Goal: Task Accomplishment & Management: Complete application form

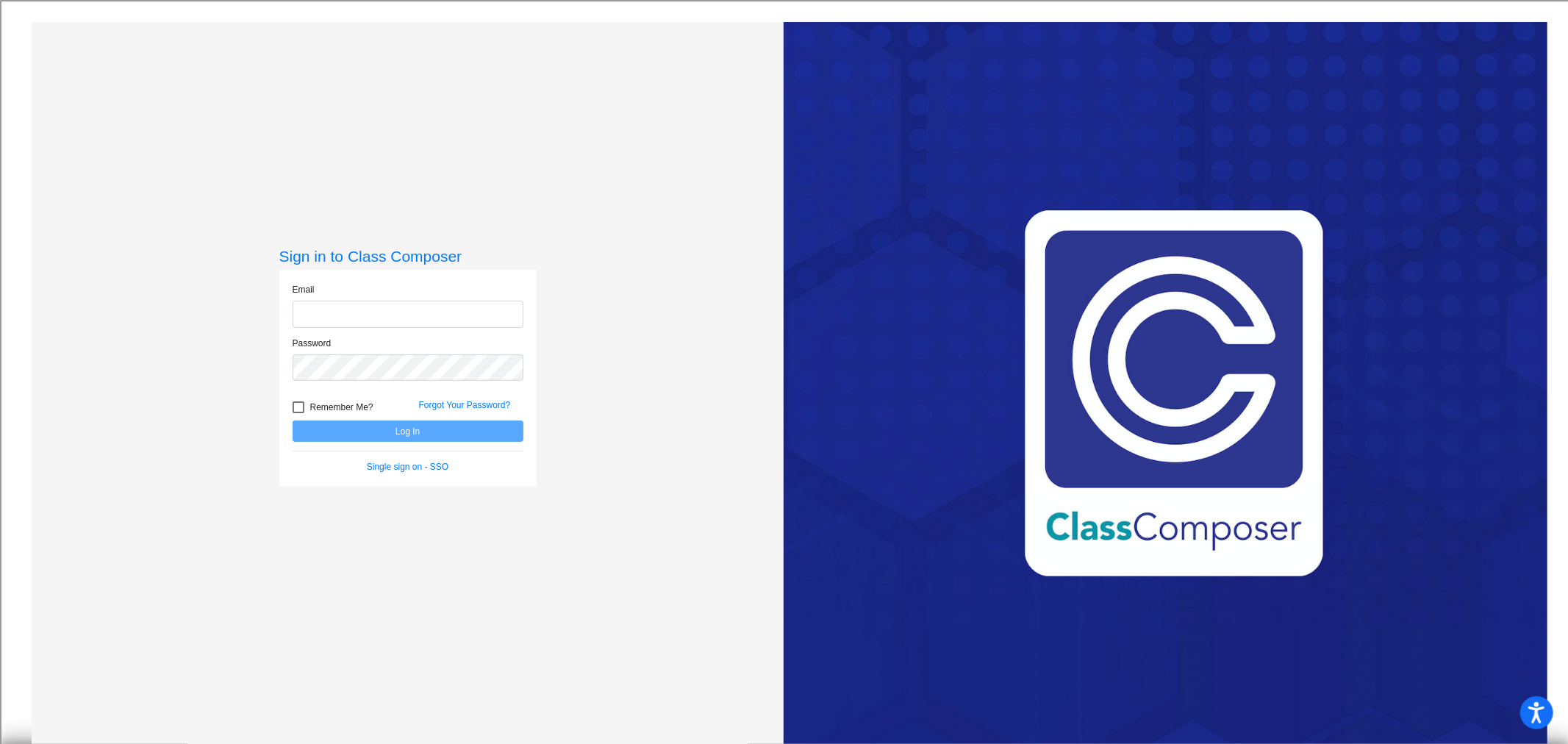
type input "[EMAIL_ADDRESS][DOMAIN_NAME]"
click at [417, 424] on button "Log In" at bounding box center [407, 430] width 231 height 21
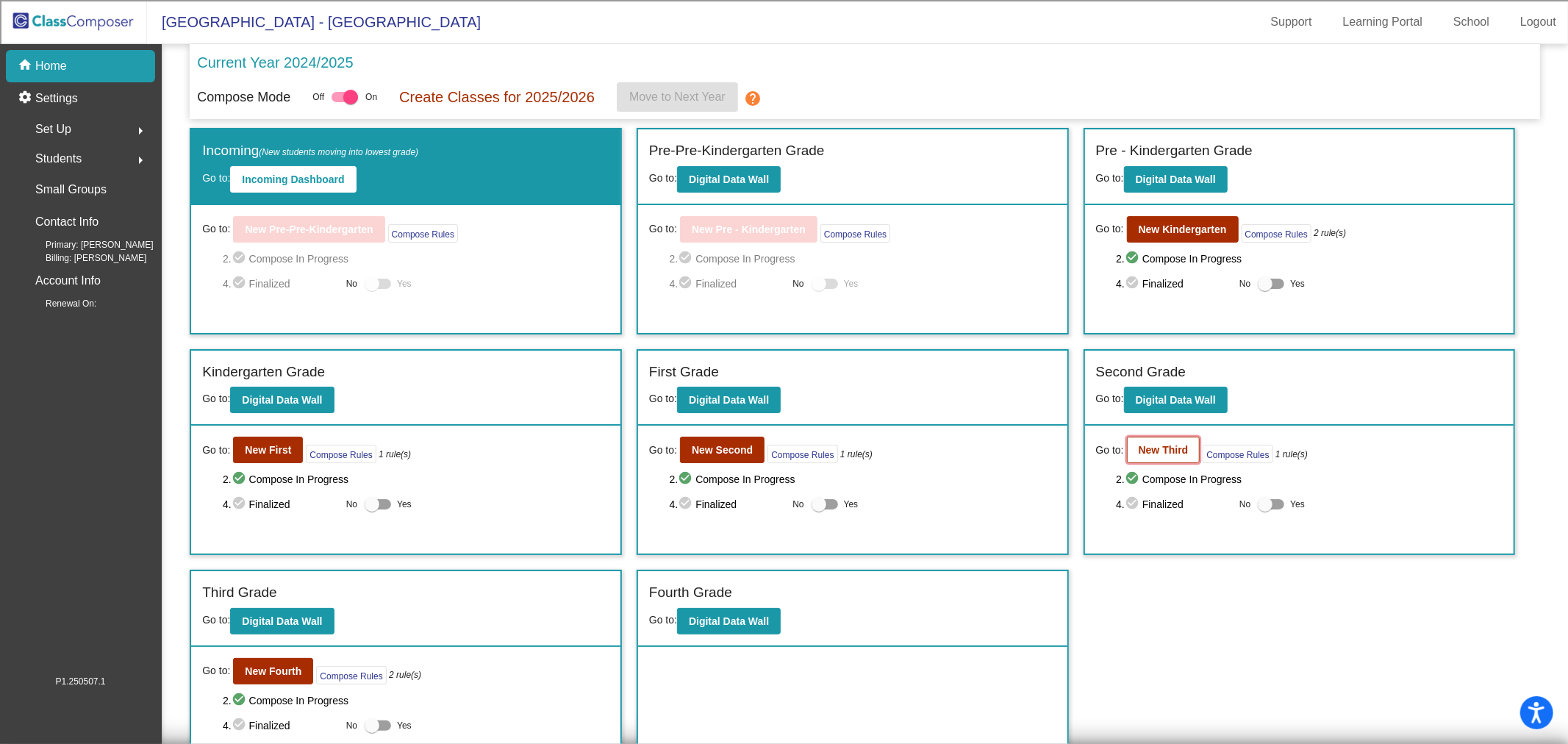
click at [1137, 439] on button "New Third" at bounding box center [1163, 449] width 73 height 26
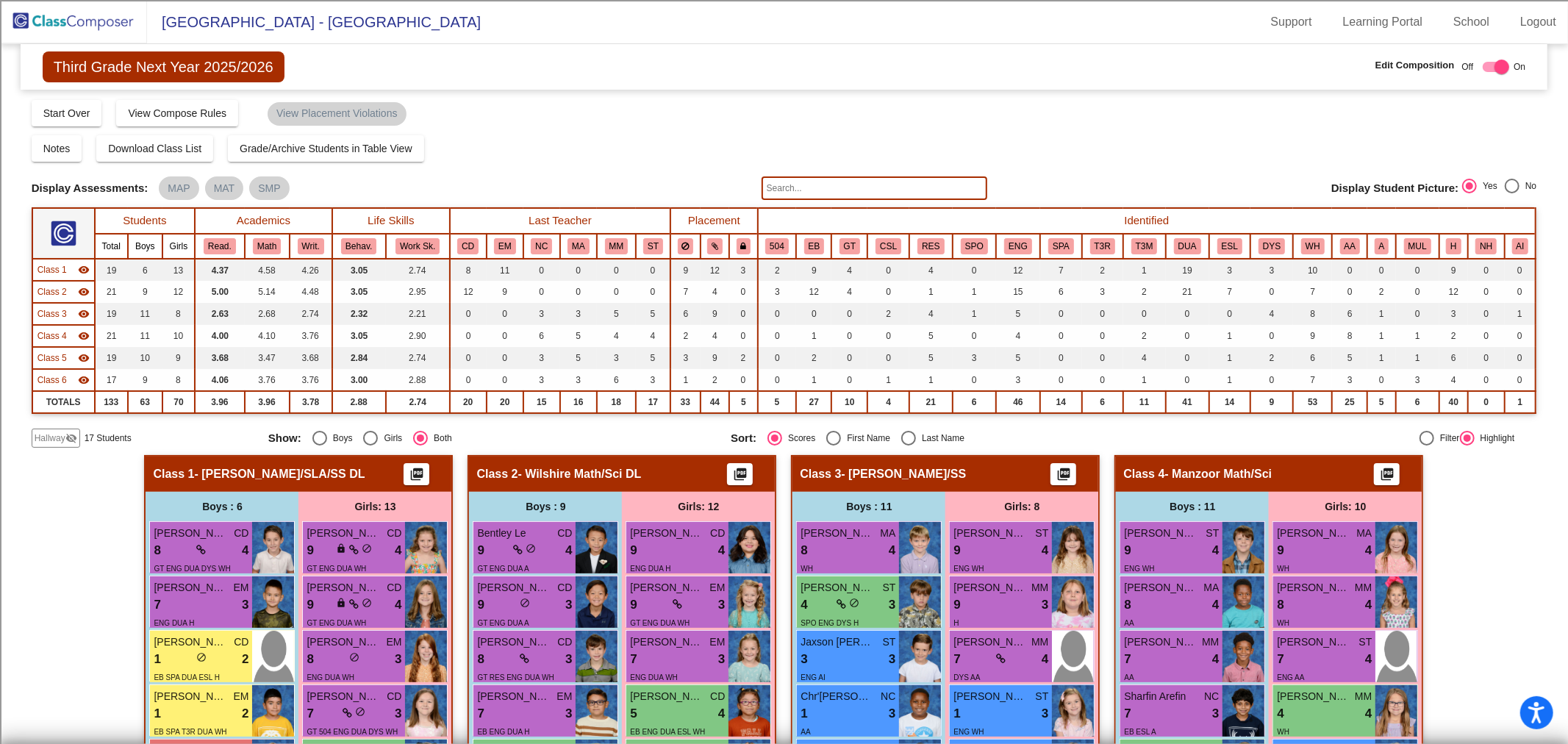
click at [793, 179] on input "text" at bounding box center [874, 188] width 226 height 24
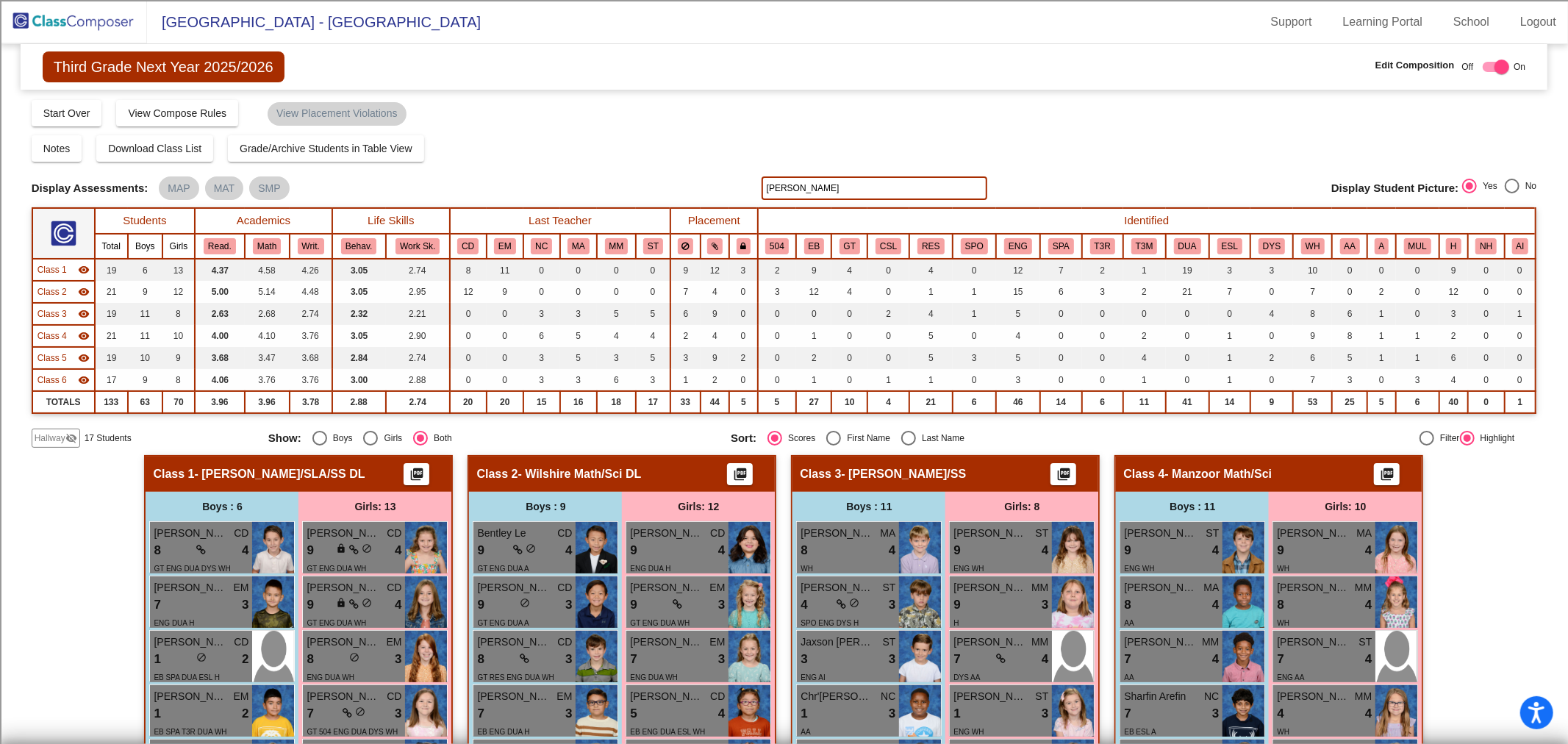
type input "[PERSON_NAME]"
drag, startPoint x: 61, startPoint y: 442, endPoint x: 52, endPoint y: 419, distance: 24.7
click at [61, 442] on span "Hallway" at bounding box center [50, 437] width 31 height 13
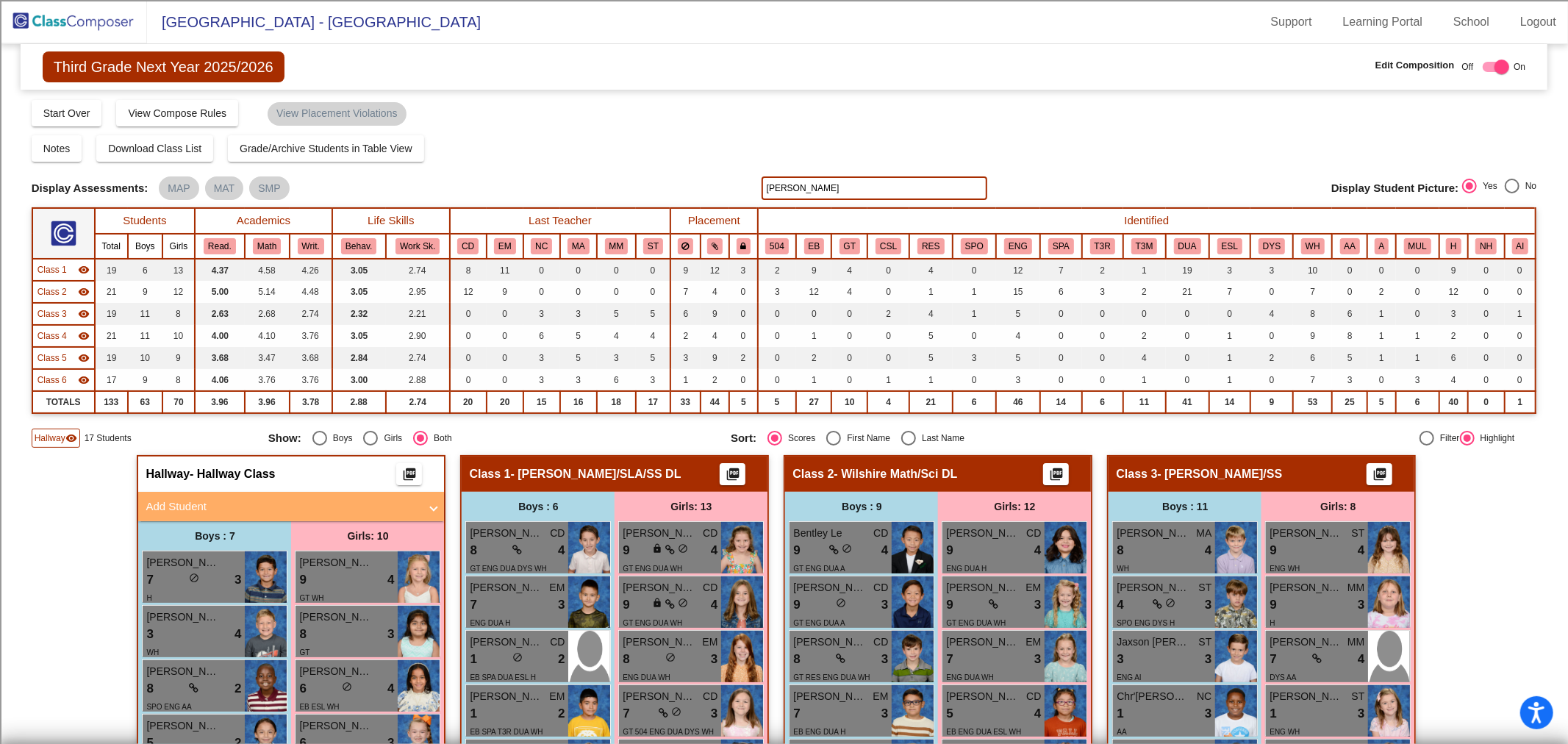
click at [58, 269] on span "Class 1" at bounding box center [52, 269] width 29 height 13
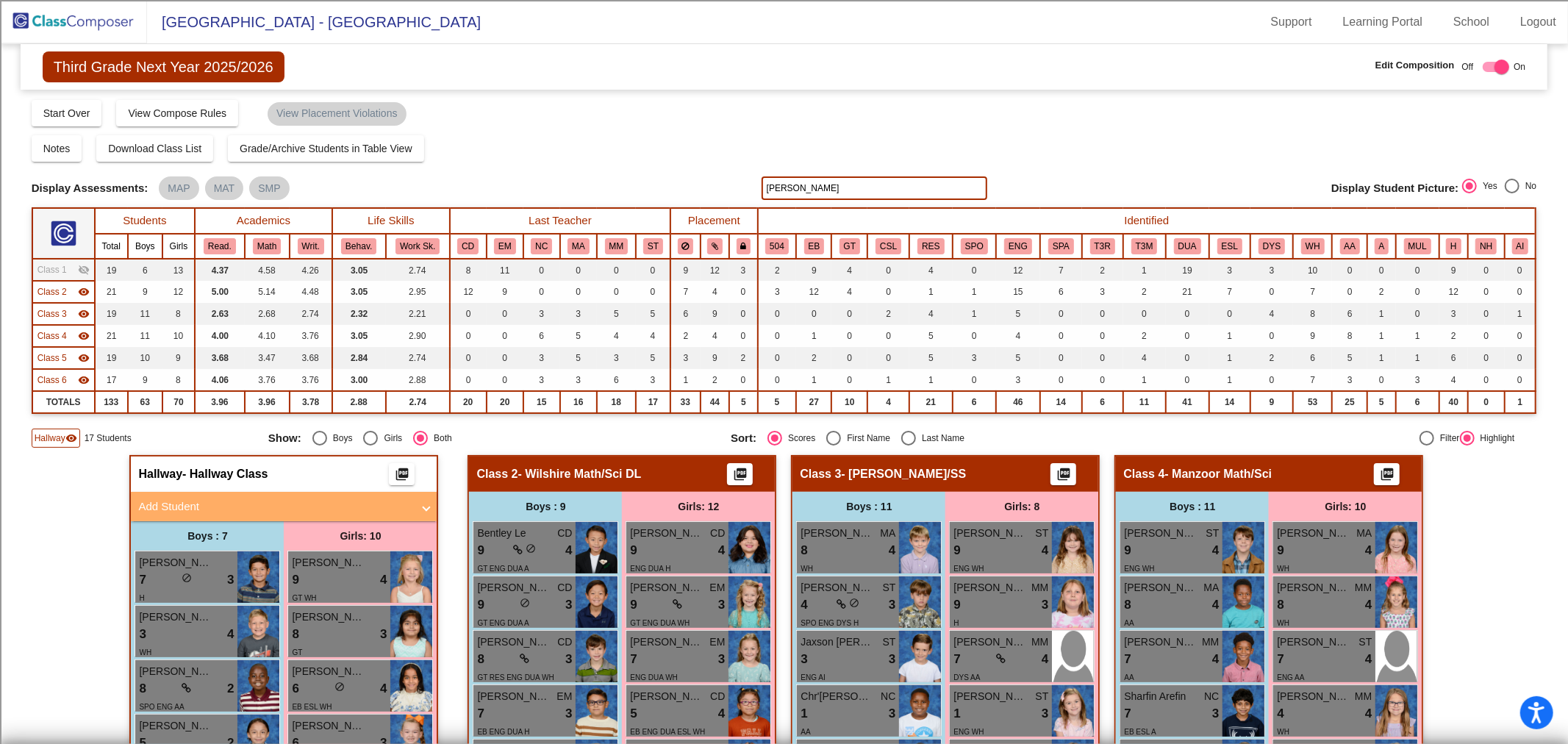
click at [57, 288] on span "Class 2" at bounding box center [52, 291] width 29 height 13
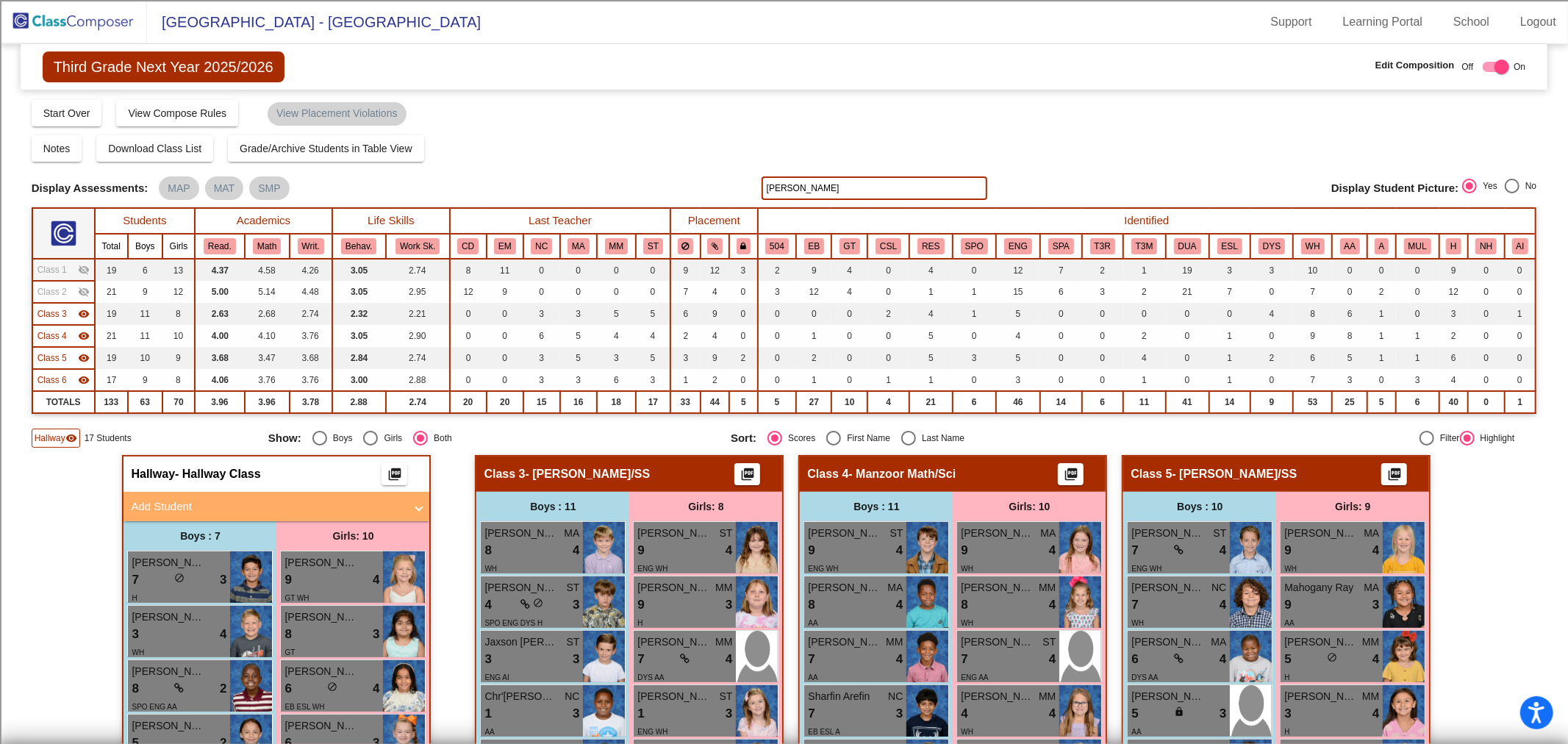
click at [55, 312] on span "Class 3" at bounding box center [52, 313] width 29 height 13
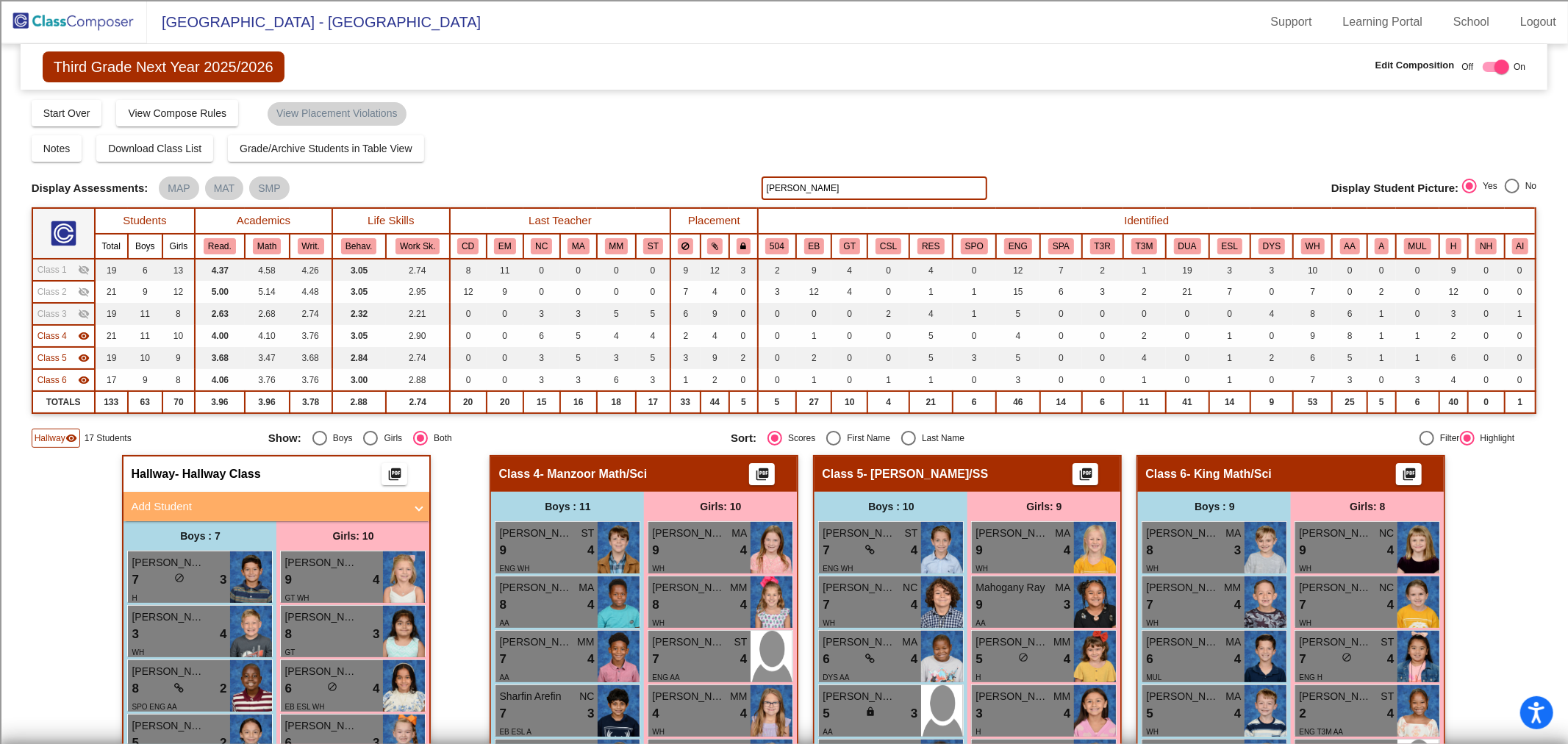
click at [55, 336] on span "Class 4" at bounding box center [52, 336] width 29 height 13
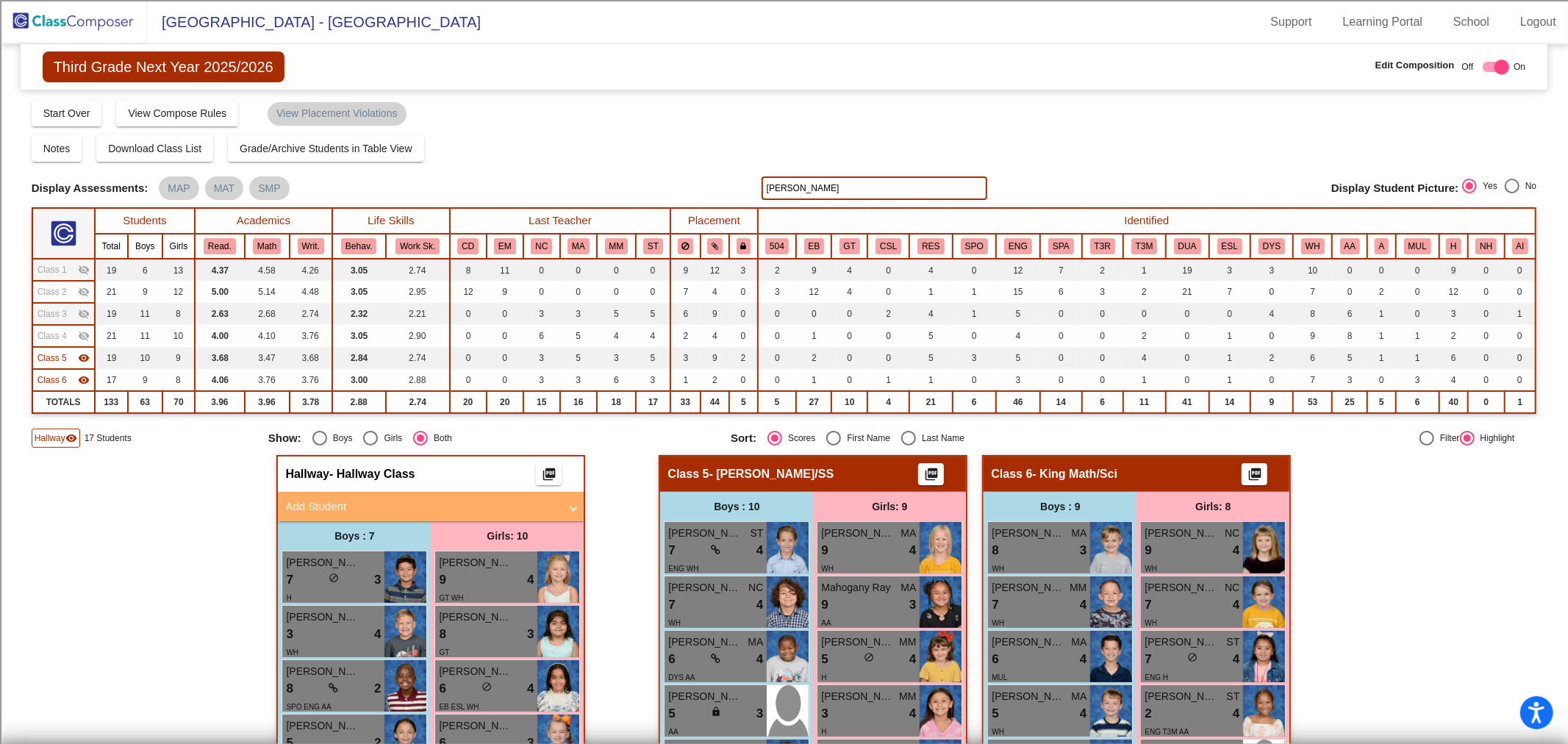
click at [58, 353] on span "Class 5" at bounding box center [52, 358] width 29 height 13
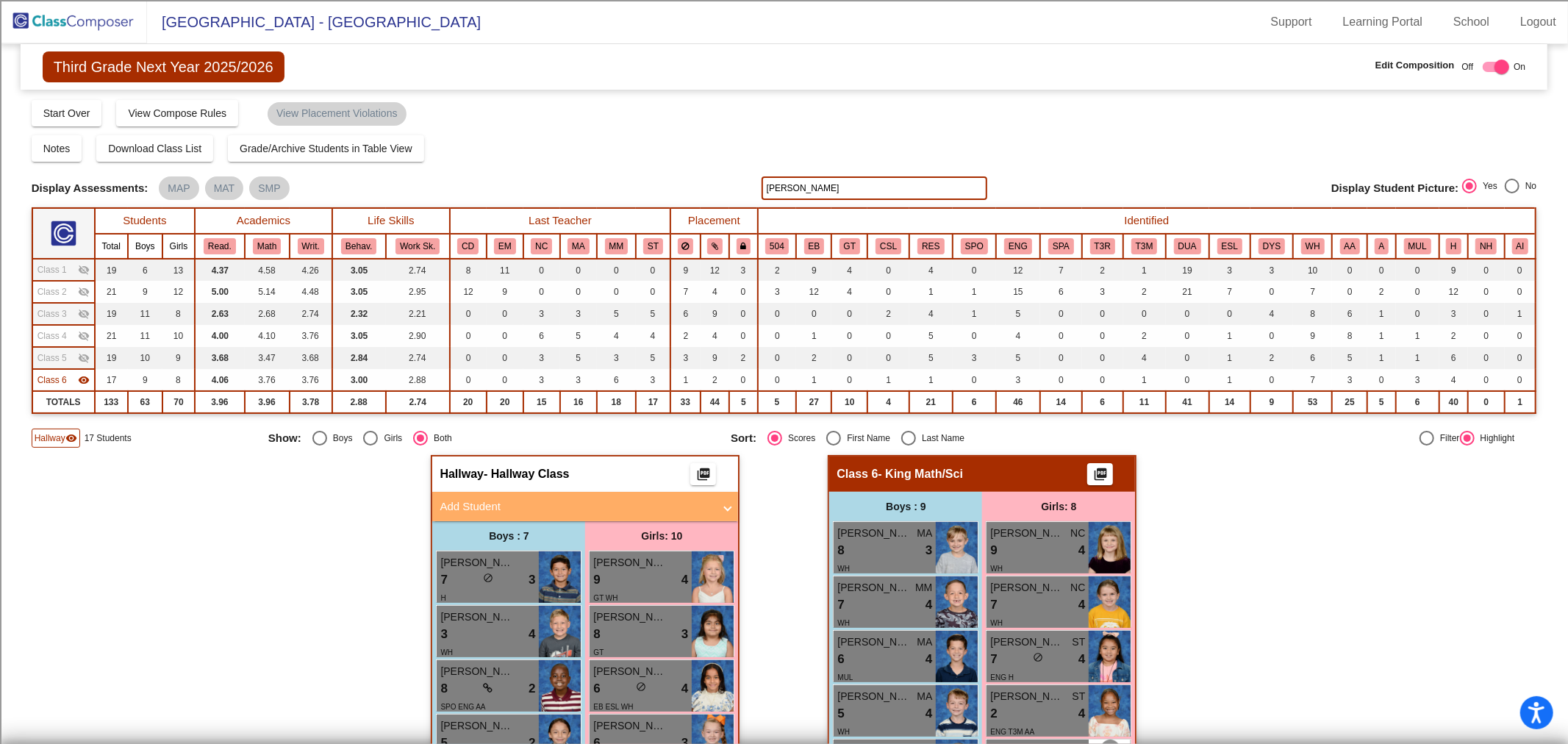
click at [62, 354] on span "Class 5" at bounding box center [52, 358] width 29 height 13
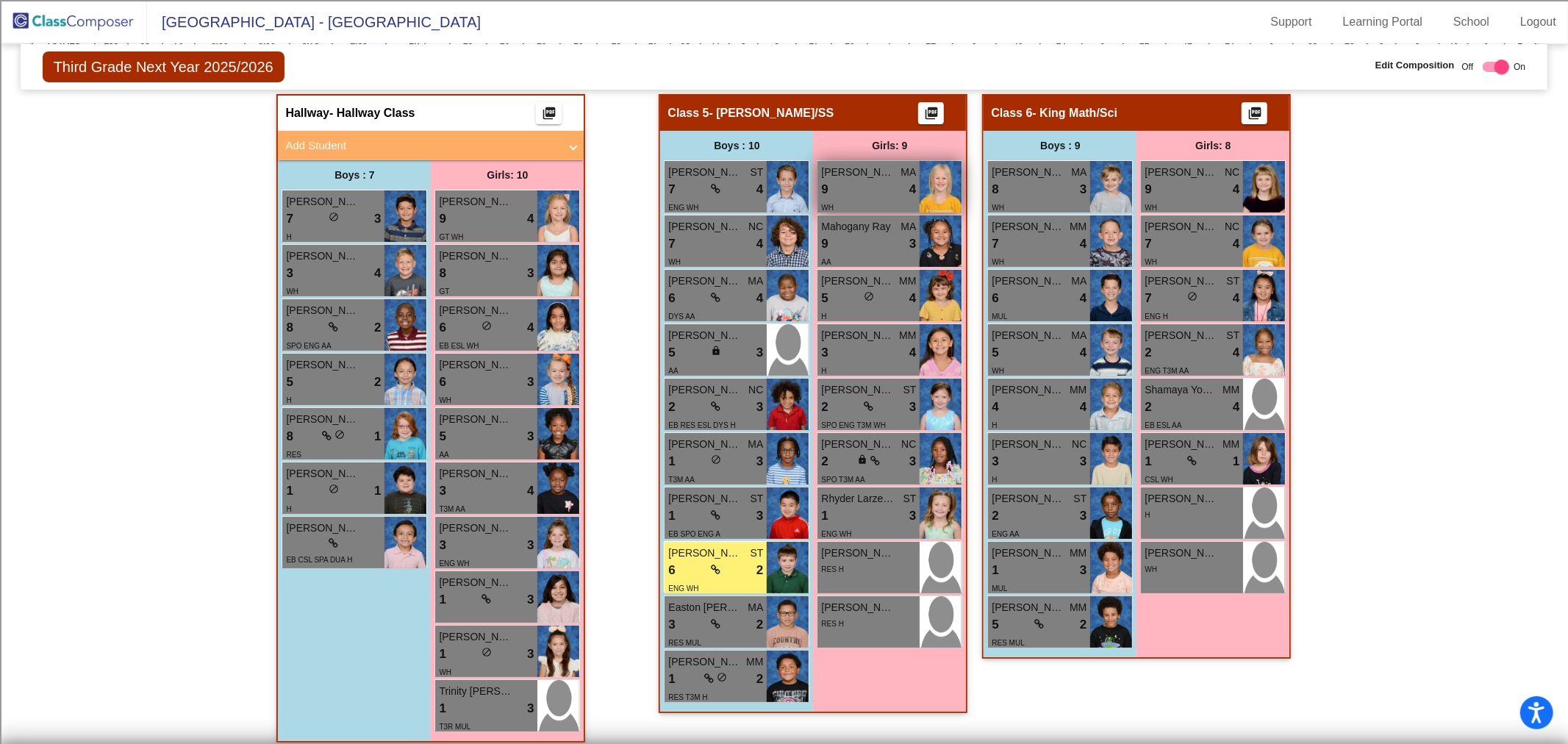
scroll to position [371, 0]
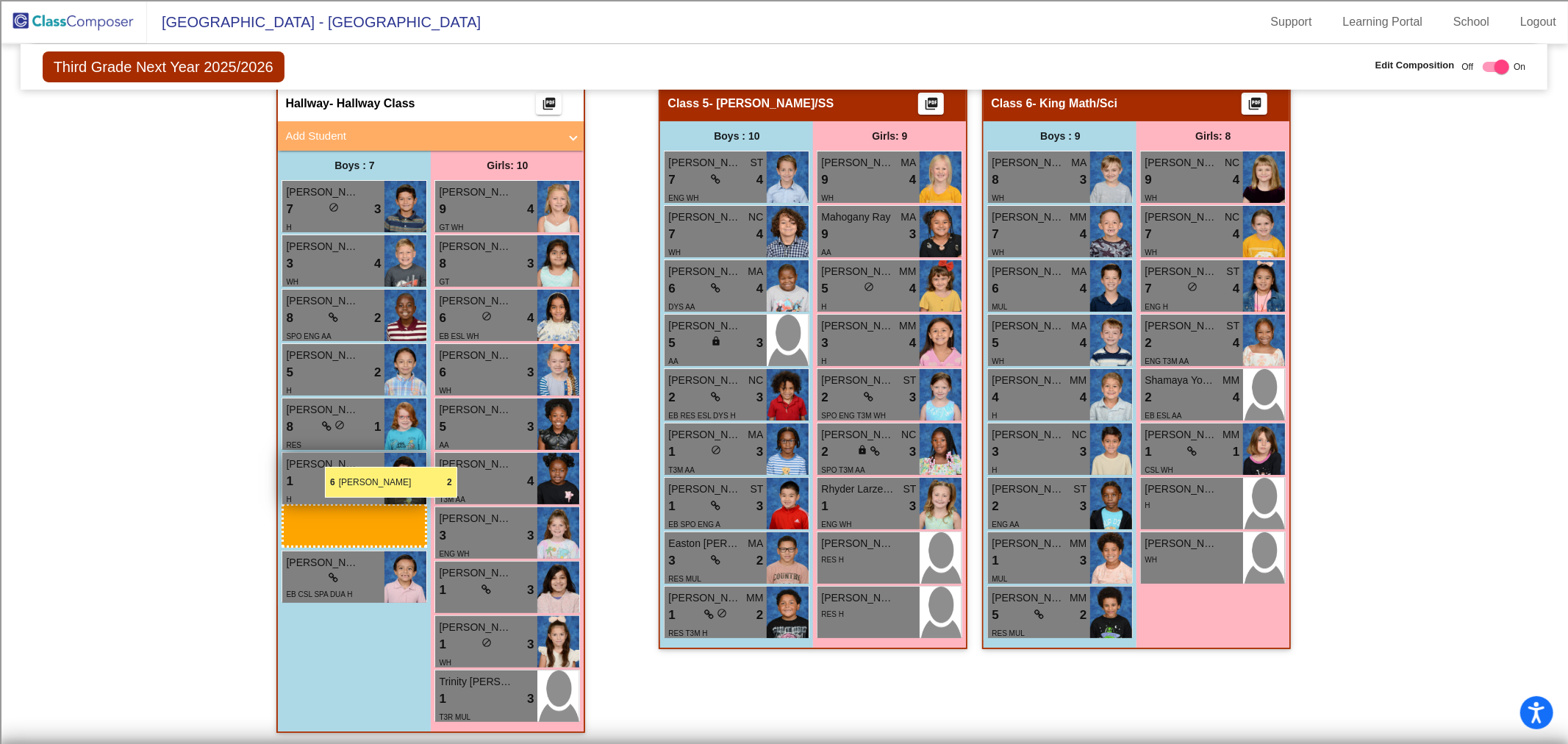
drag, startPoint x: 702, startPoint y: 560, endPoint x: 325, endPoint y: 466, distance: 388.5
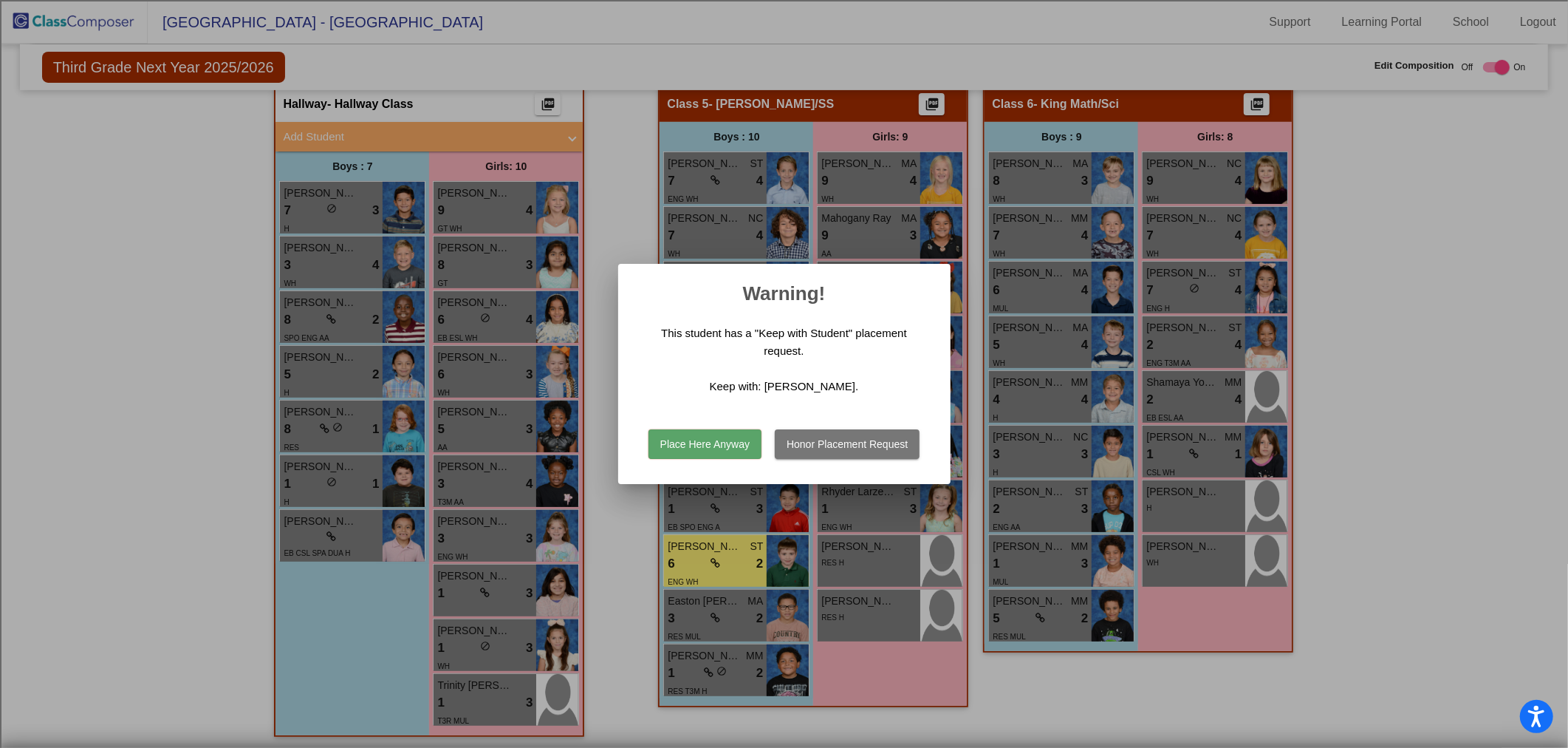
click at [683, 454] on button "Place Here Anyway" at bounding box center [705, 444] width 113 height 29
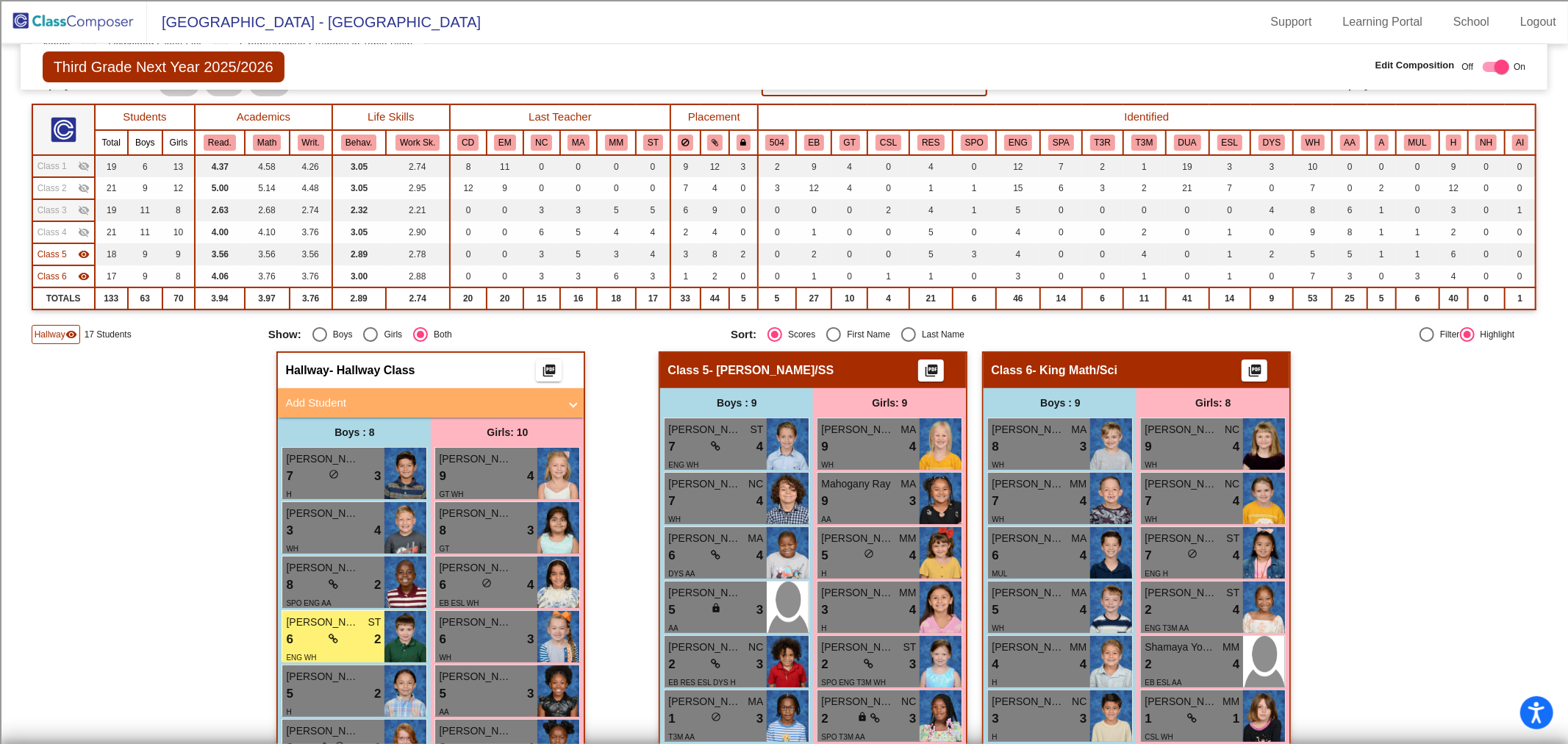
scroll to position [0, 0]
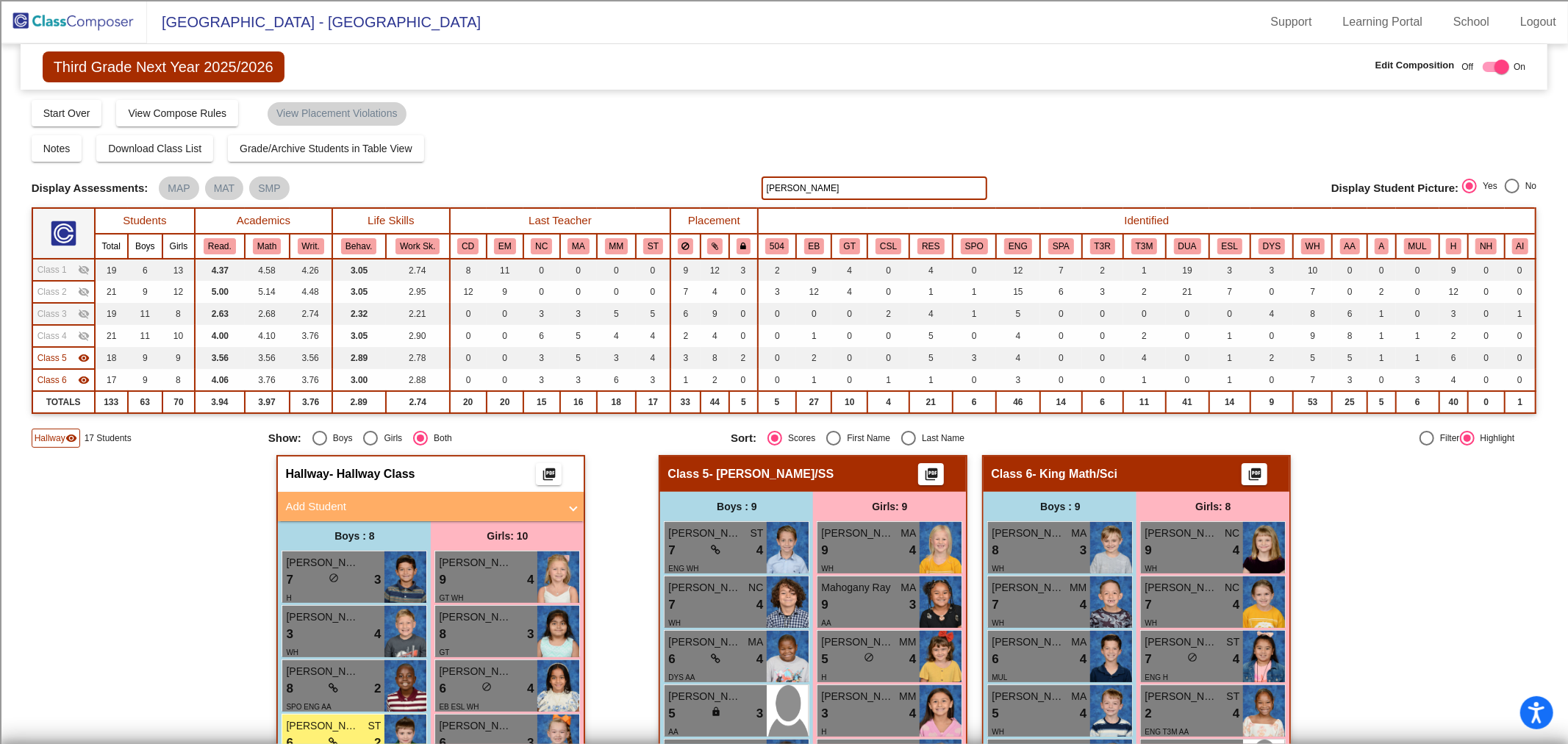
click at [83, 10] on img at bounding box center [73, 21] width 147 height 43
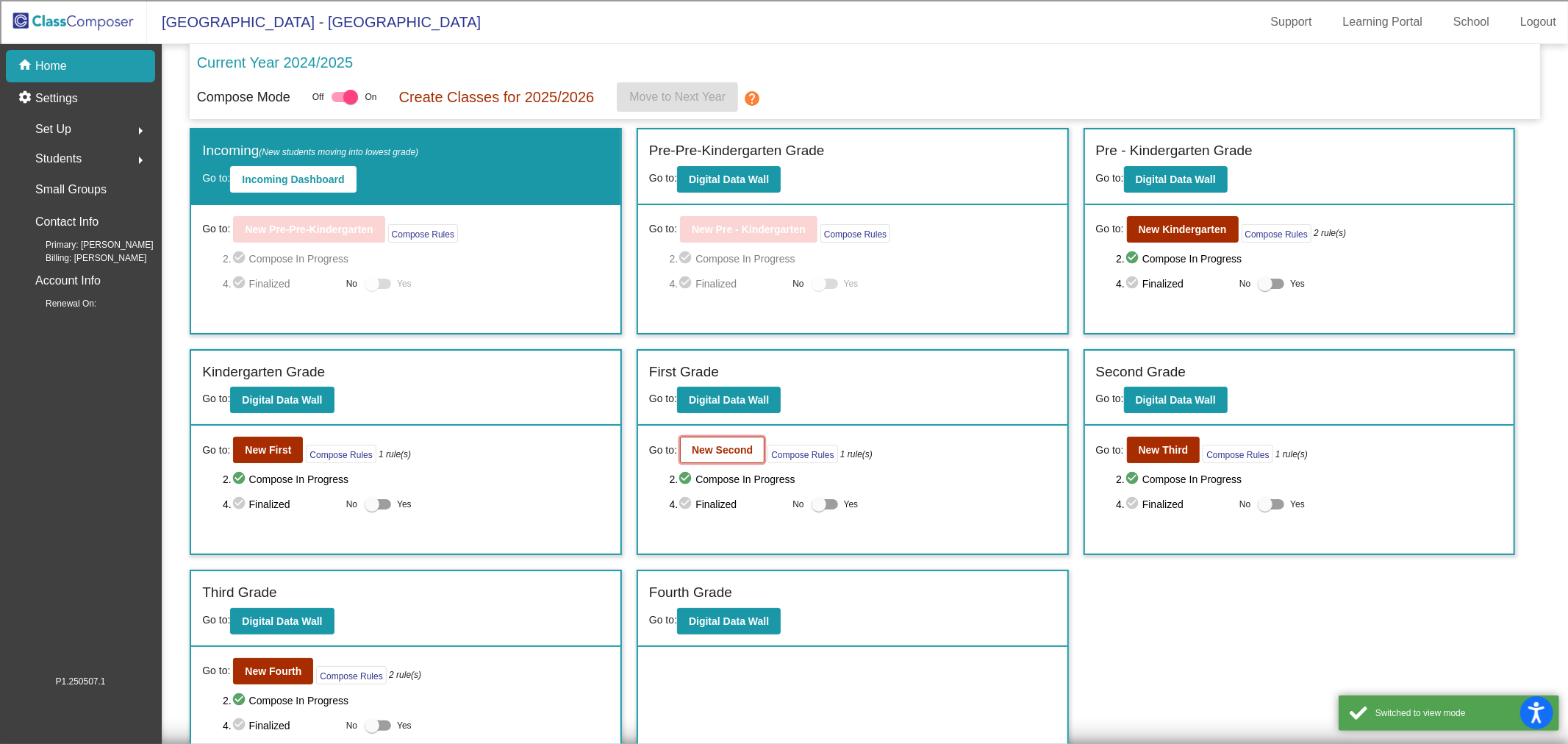
click at [710, 445] on b "New Second" at bounding box center [721, 449] width 61 height 12
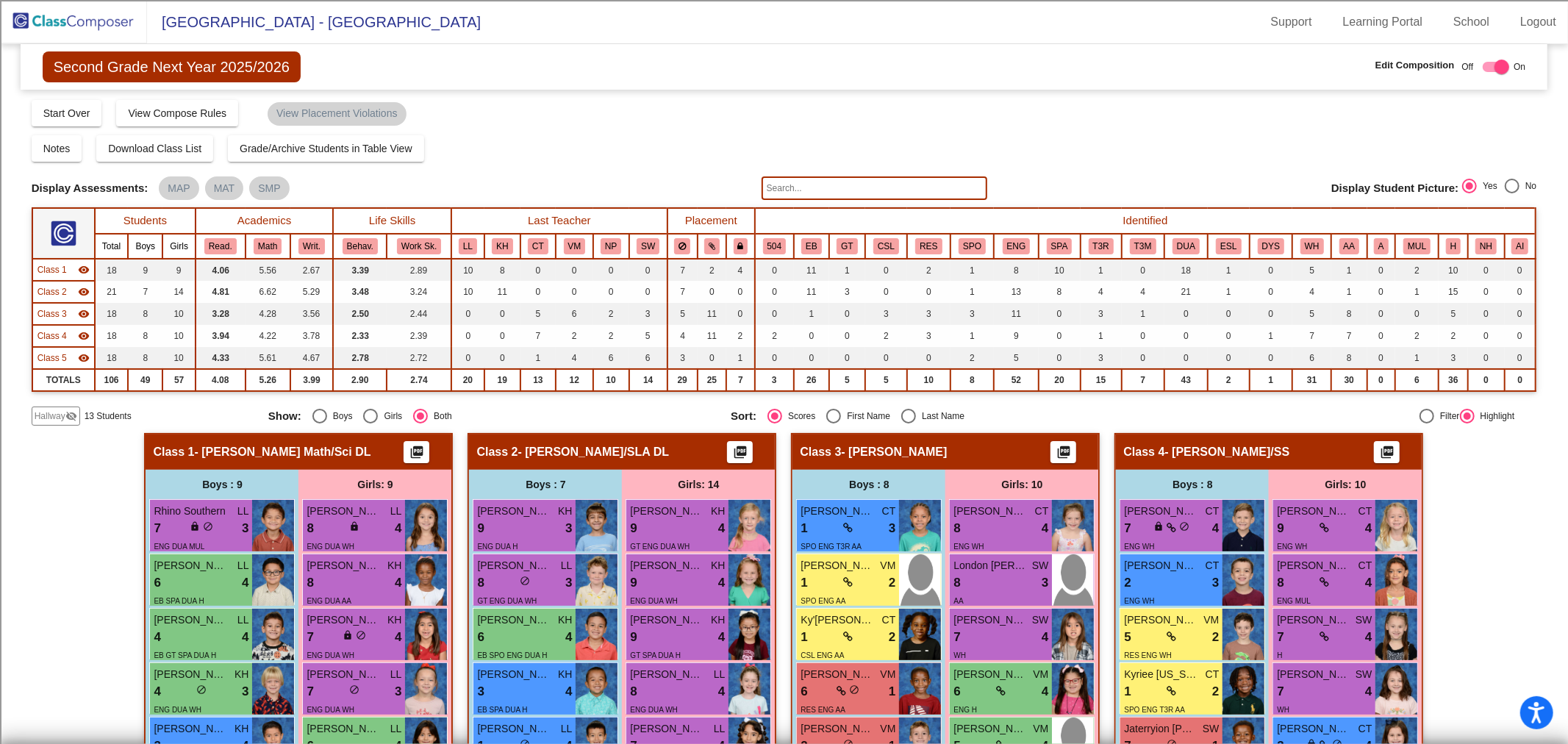
click at [30, 406] on mat-sidenav-content "Second Grade Next Year 2025/2026 Edit Composition Off On Incoming Digital Data …" at bounding box center [784, 393] width 1568 height 699
click at [45, 414] on span "Hallway" at bounding box center [50, 415] width 31 height 13
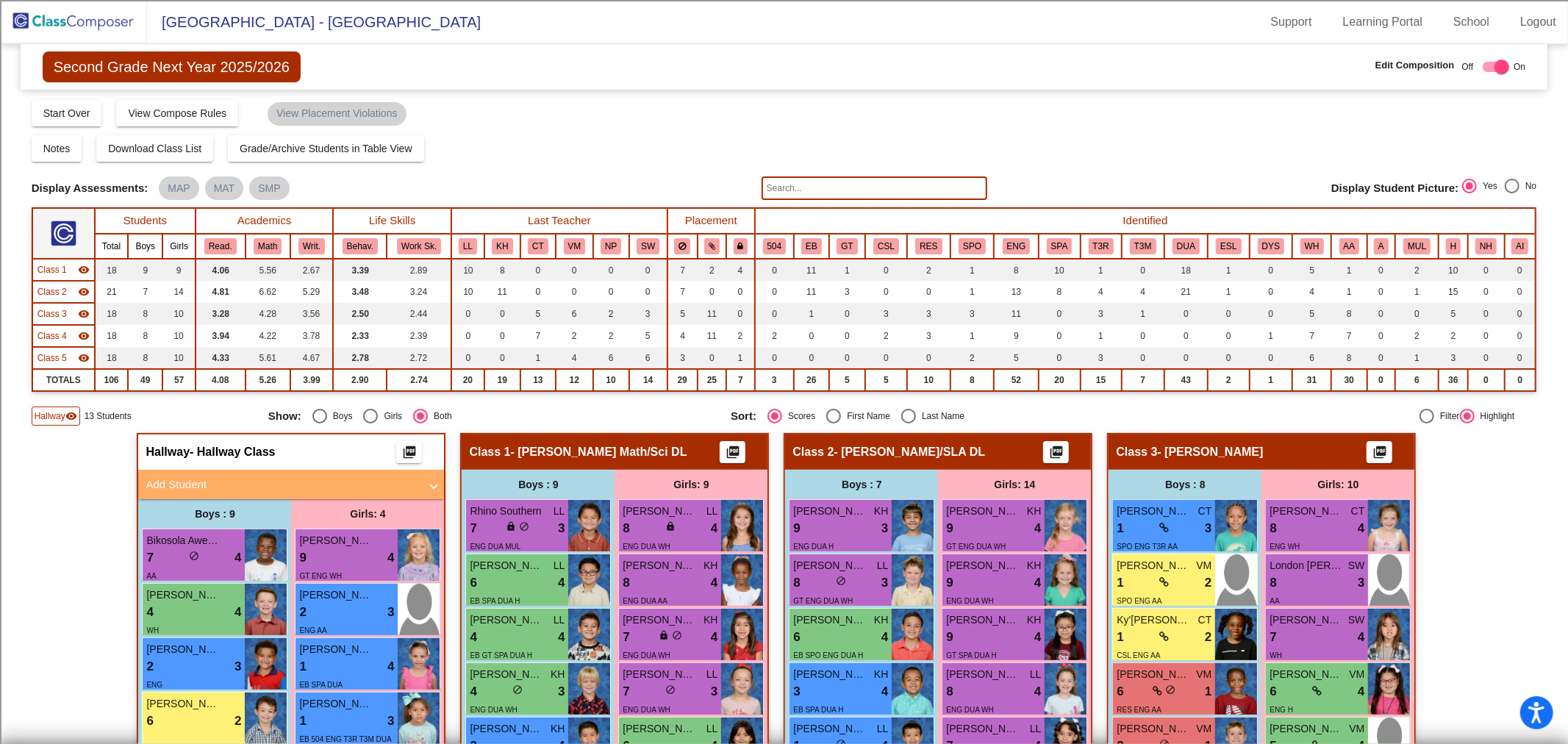
click at [796, 194] on input "text" at bounding box center [874, 188] width 226 height 24
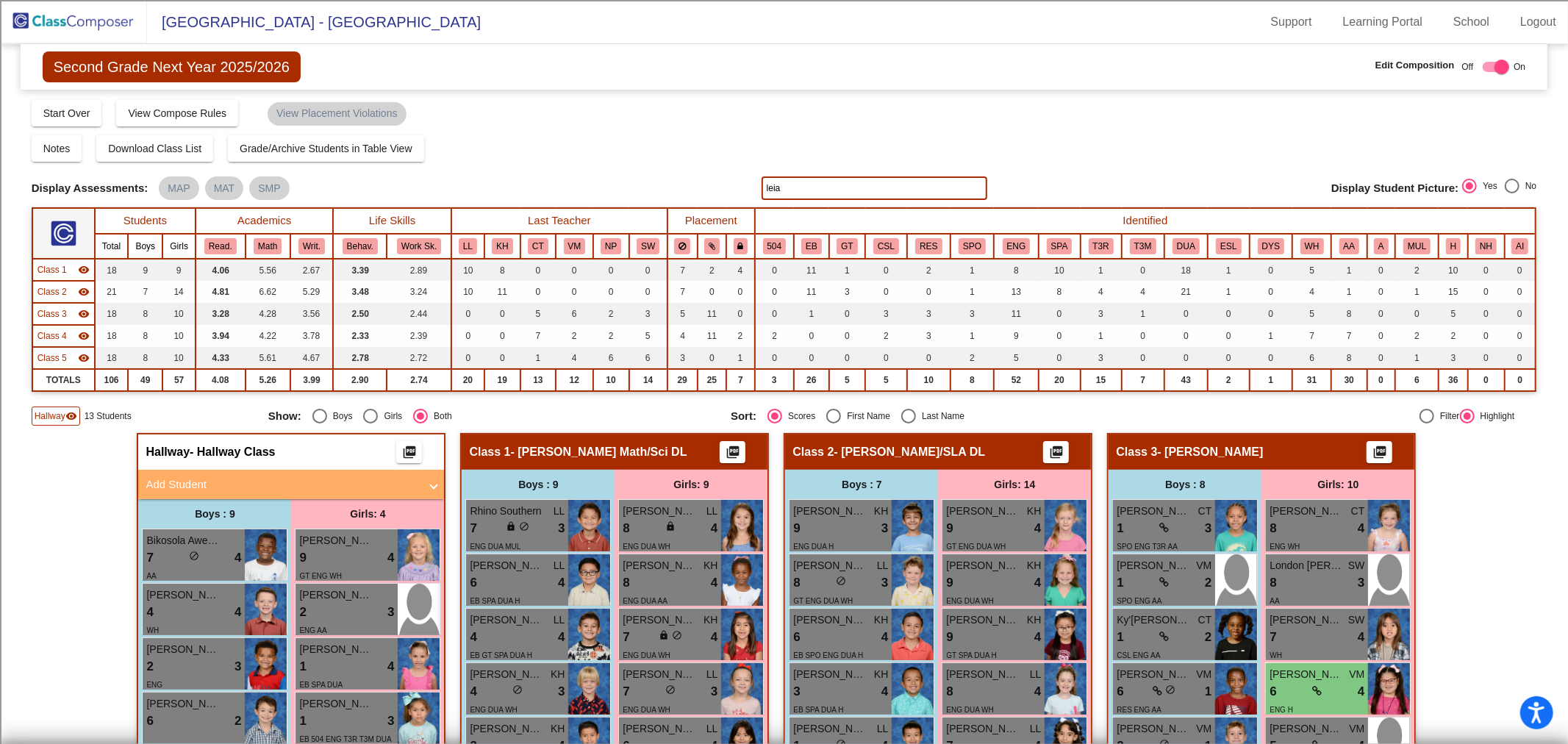
type input "leia"
click at [62, 268] on span "Class 1" at bounding box center [52, 269] width 29 height 13
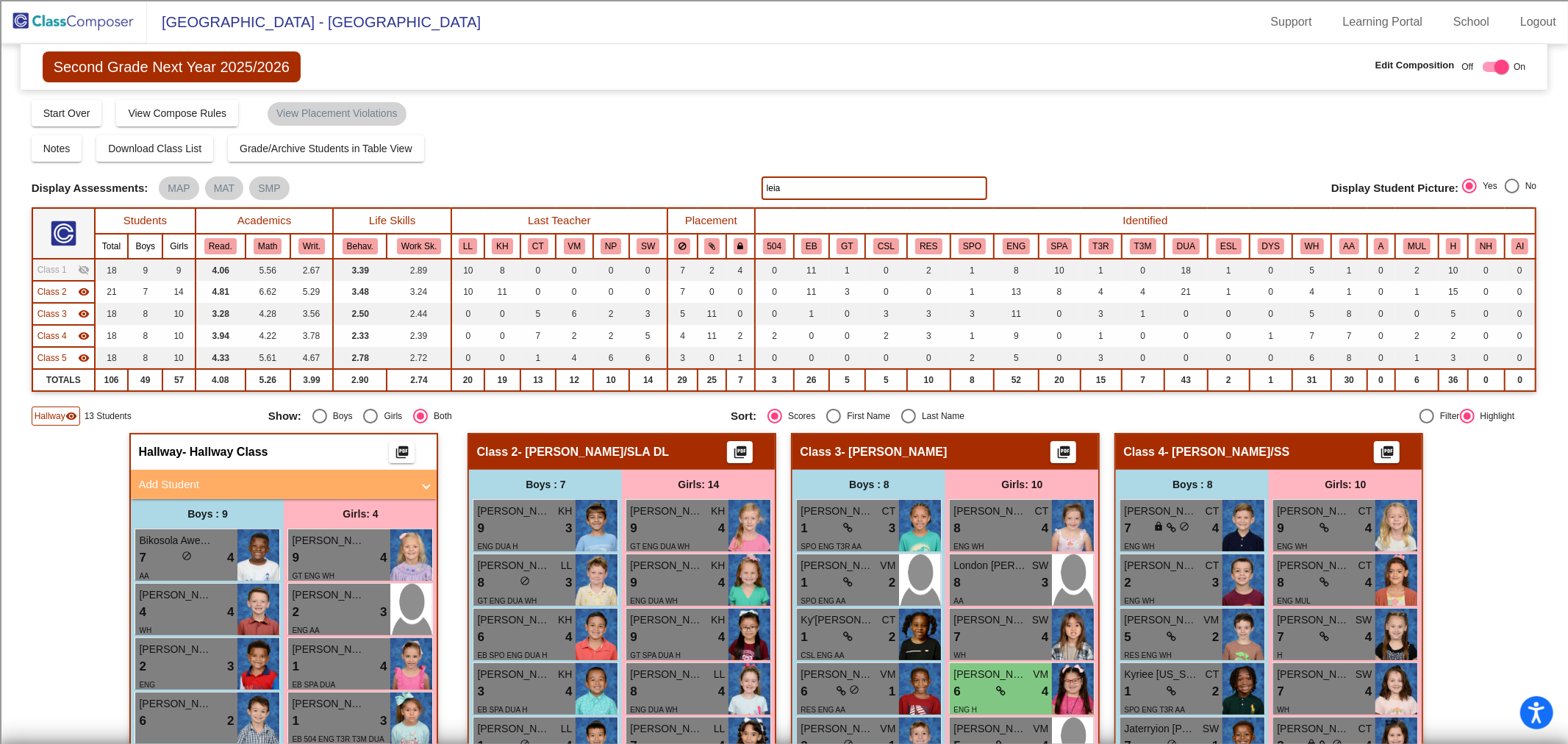
click at [58, 295] on span "Class 2" at bounding box center [52, 291] width 29 height 13
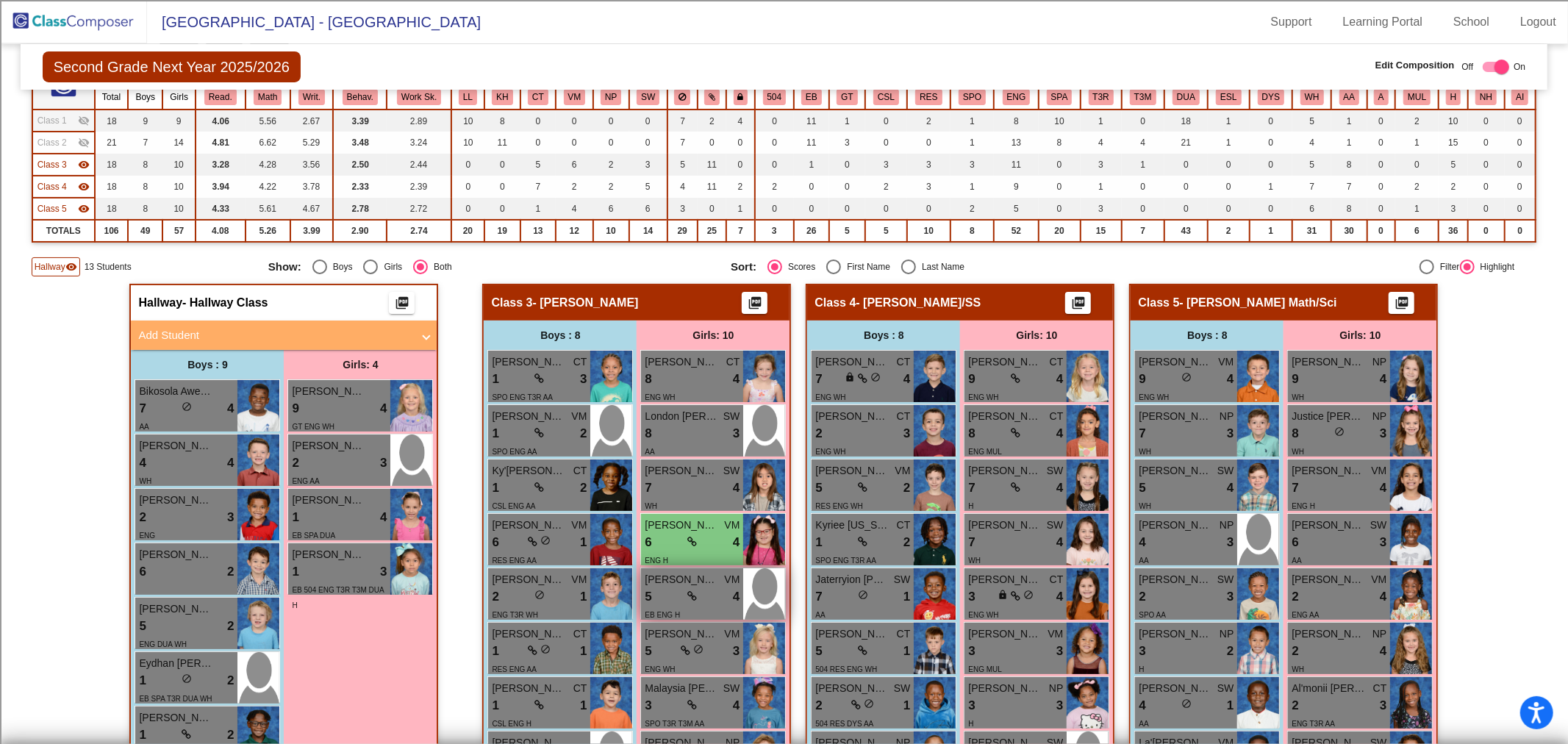
scroll to position [163, 0]
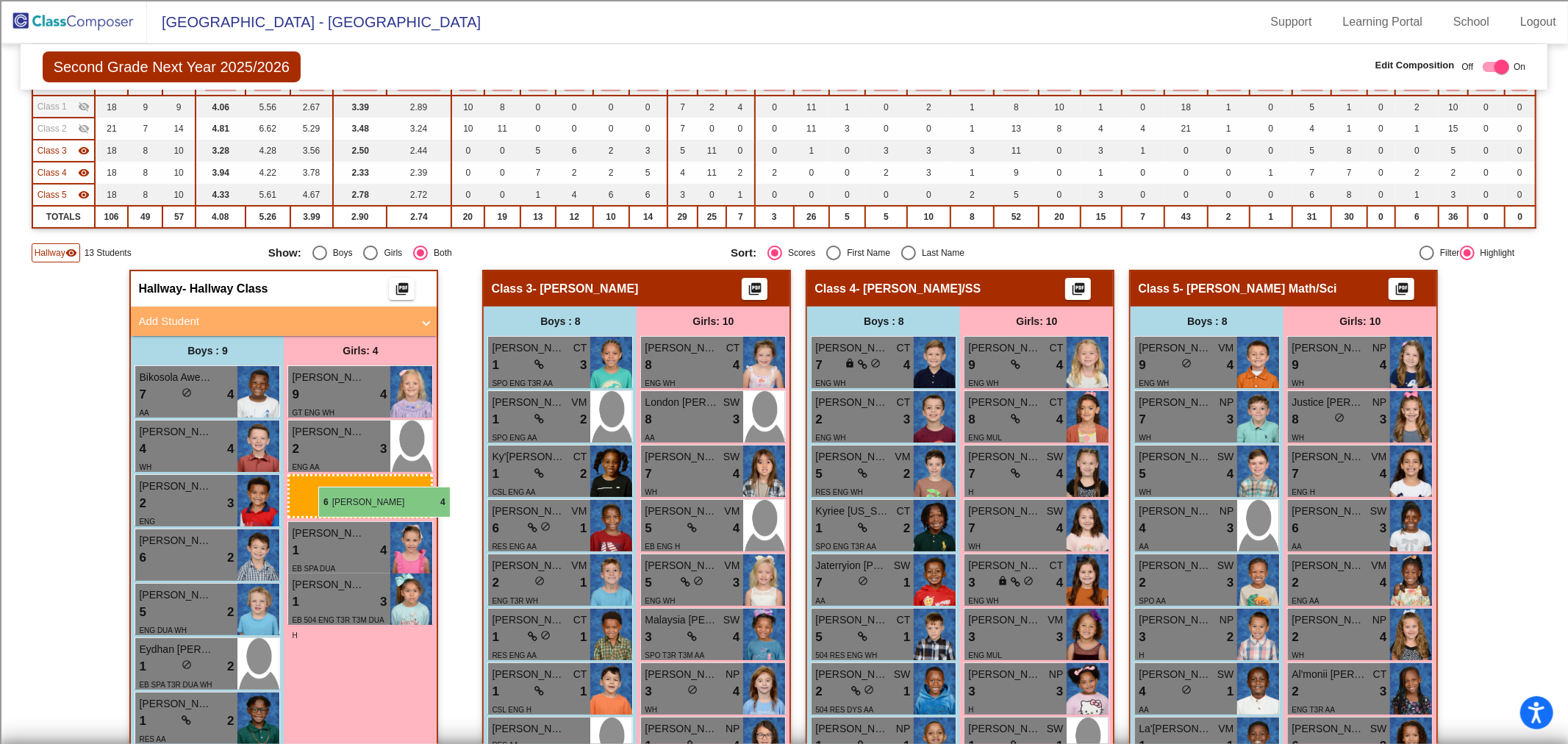
drag, startPoint x: 679, startPoint y: 524, endPoint x: 319, endPoint y: 487, distance: 361.9
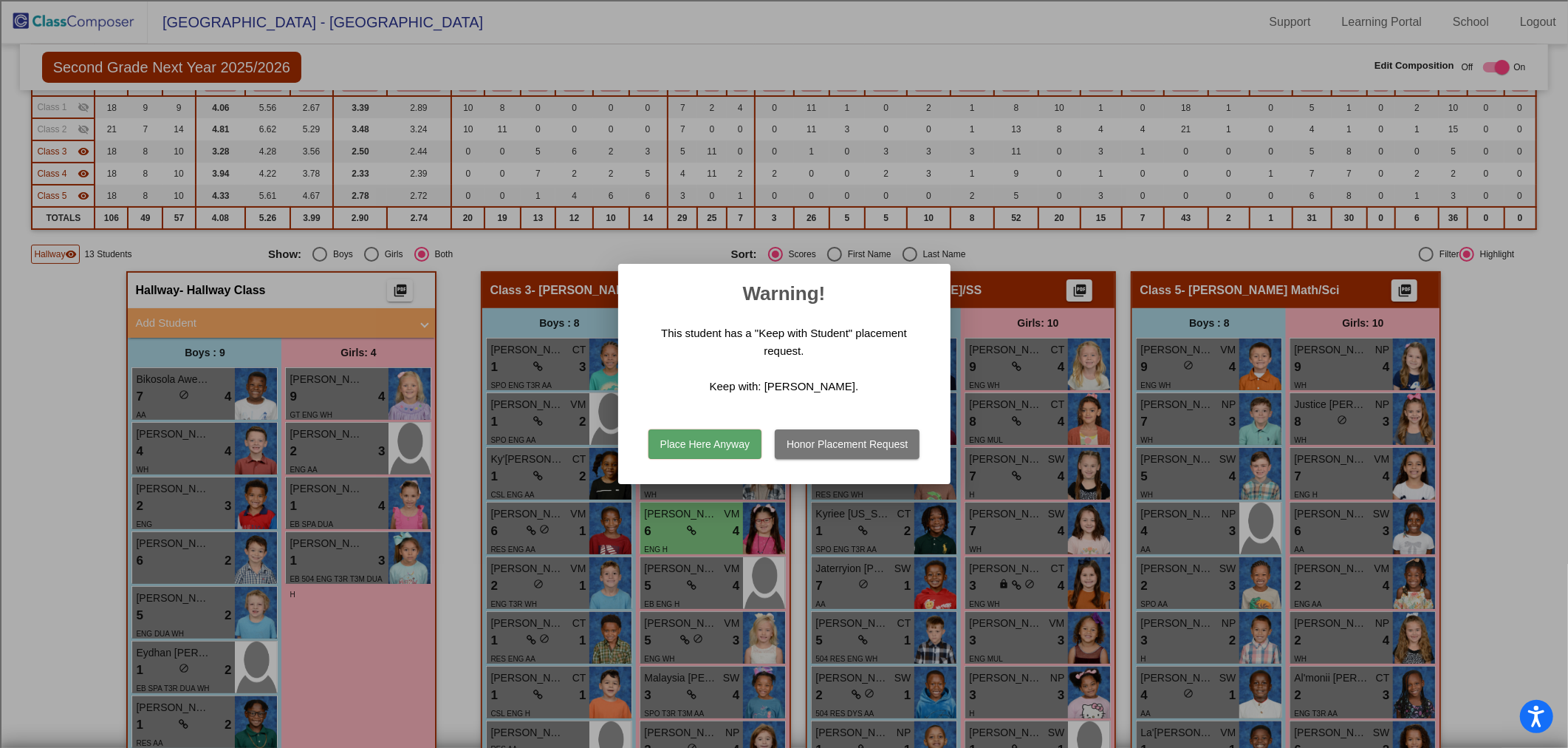
click at [751, 437] on button "Place Here Anyway" at bounding box center [705, 444] width 113 height 29
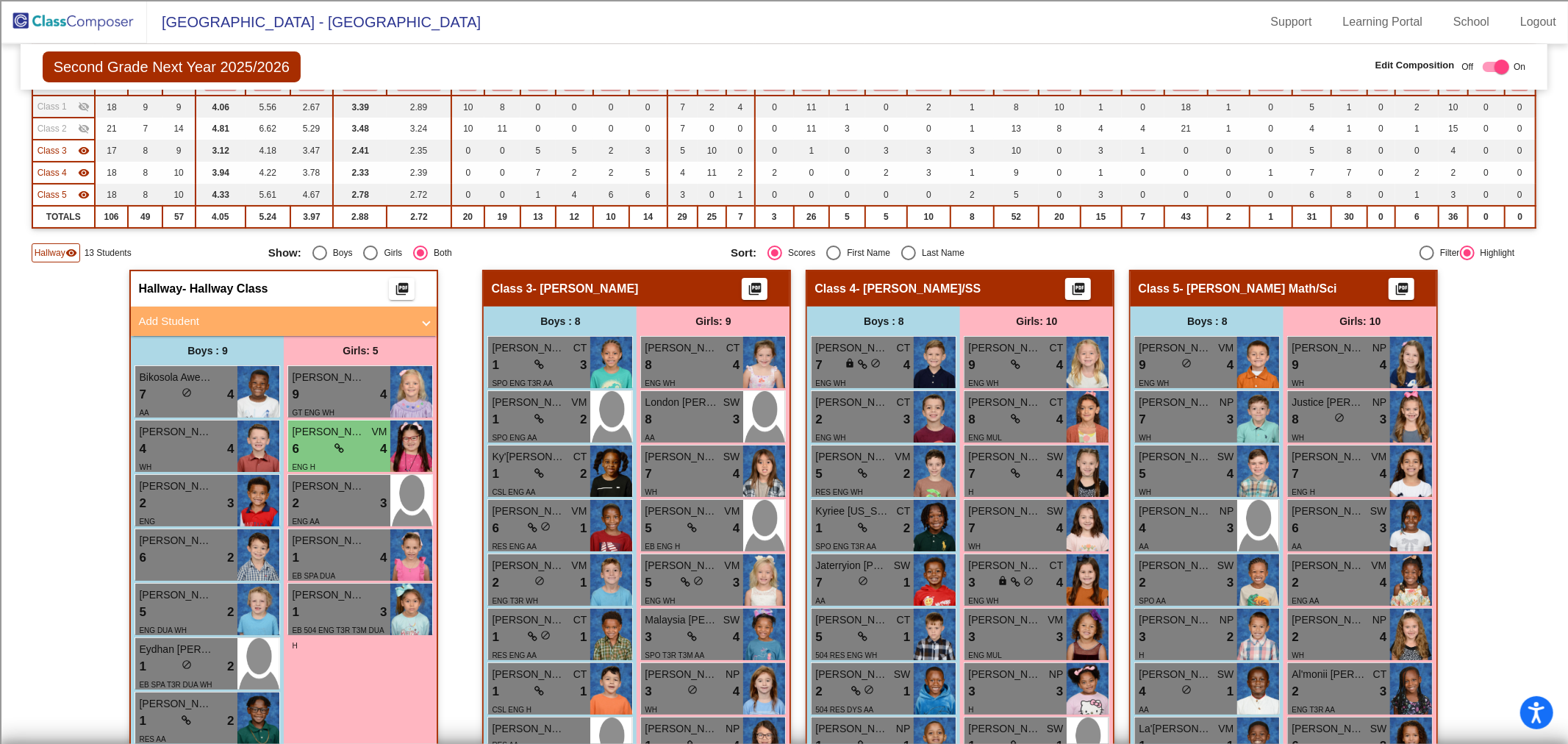
click at [112, 27] on img at bounding box center [73, 21] width 147 height 43
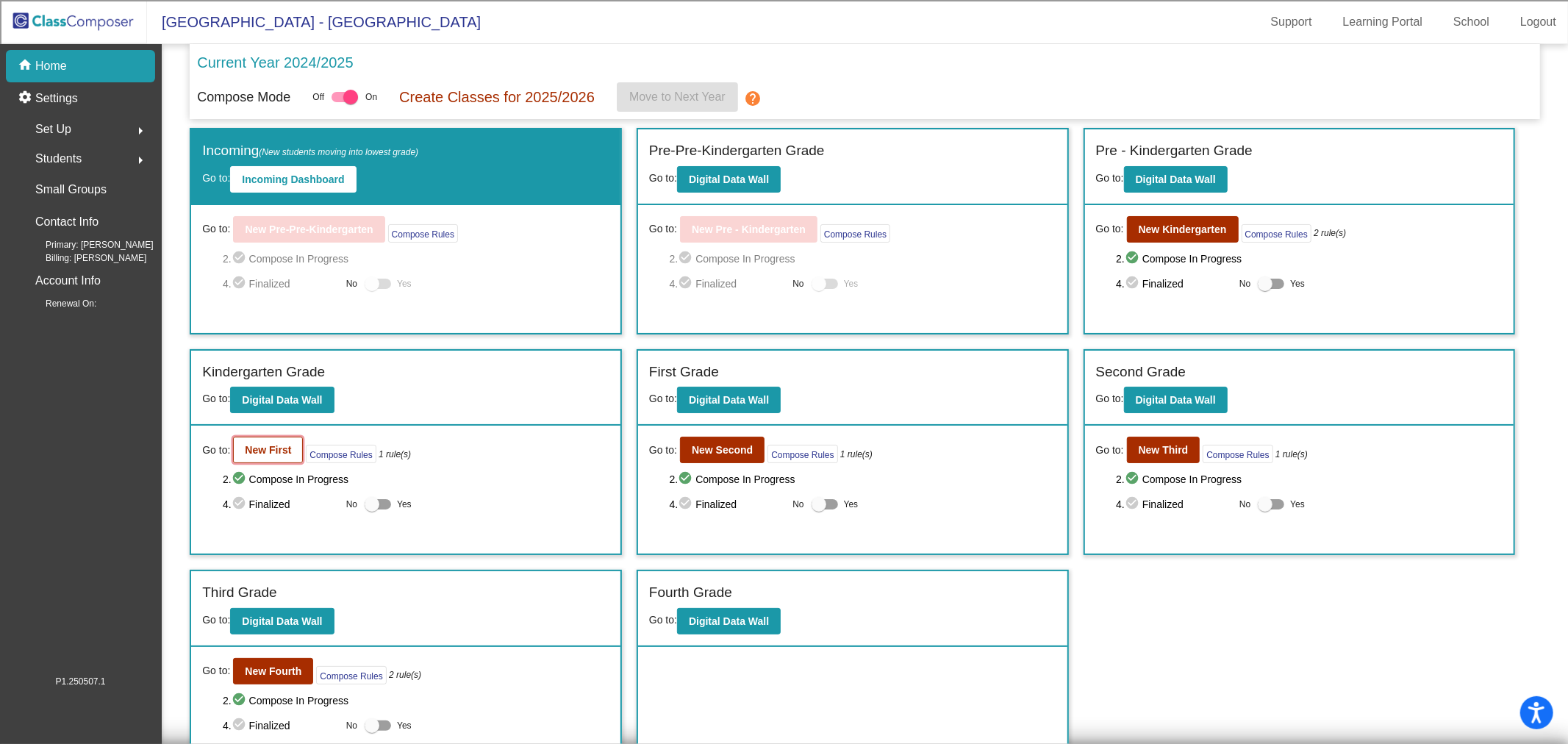
click at [265, 454] on button "New First" at bounding box center [268, 449] width 69 height 26
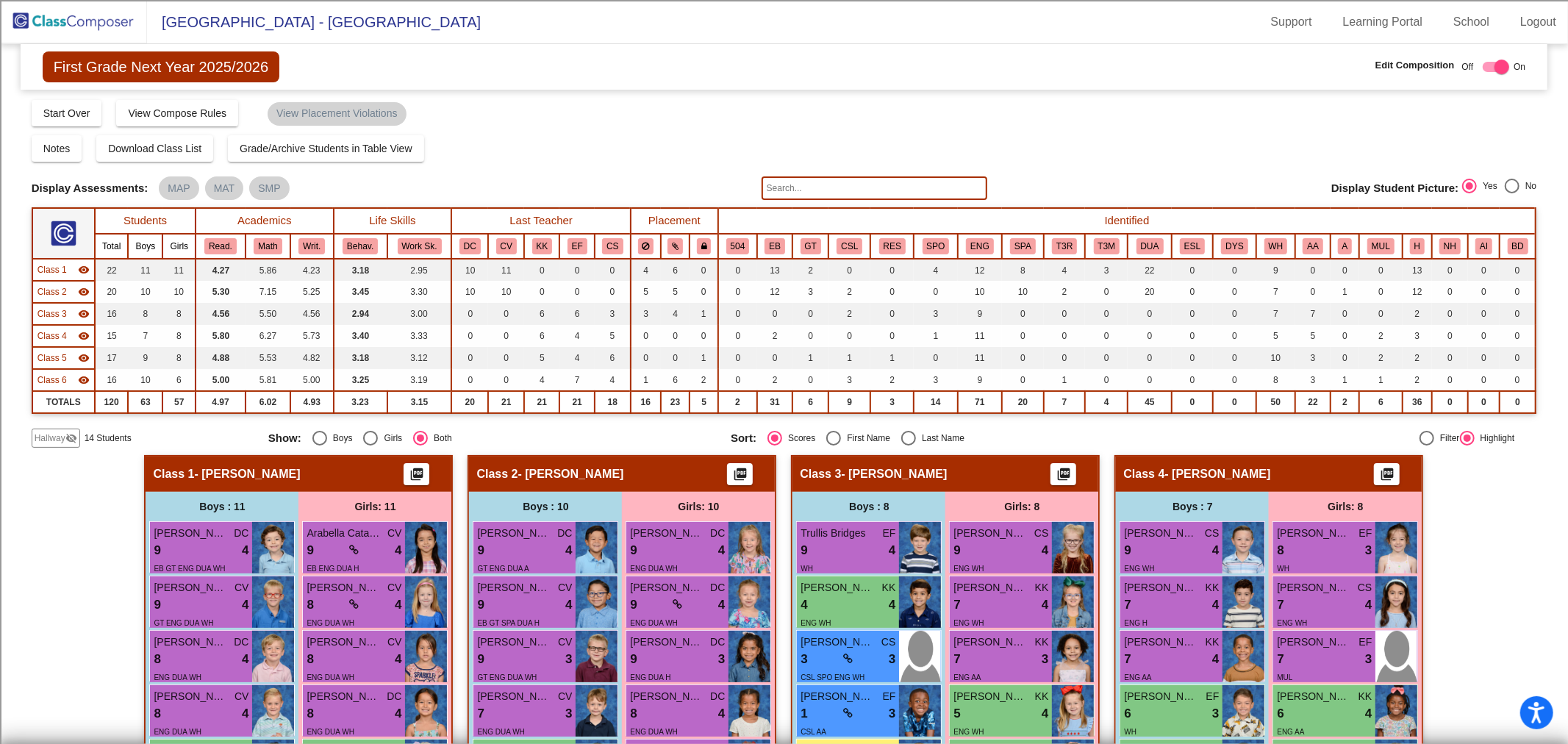
drag, startPoint x: 791, startPoint y: 183, endPoint x: 834, endPoint y: 256, distance: 84.7
click at [791, 182] on input "text" at bounding box center [874, 188] width 226 height 24
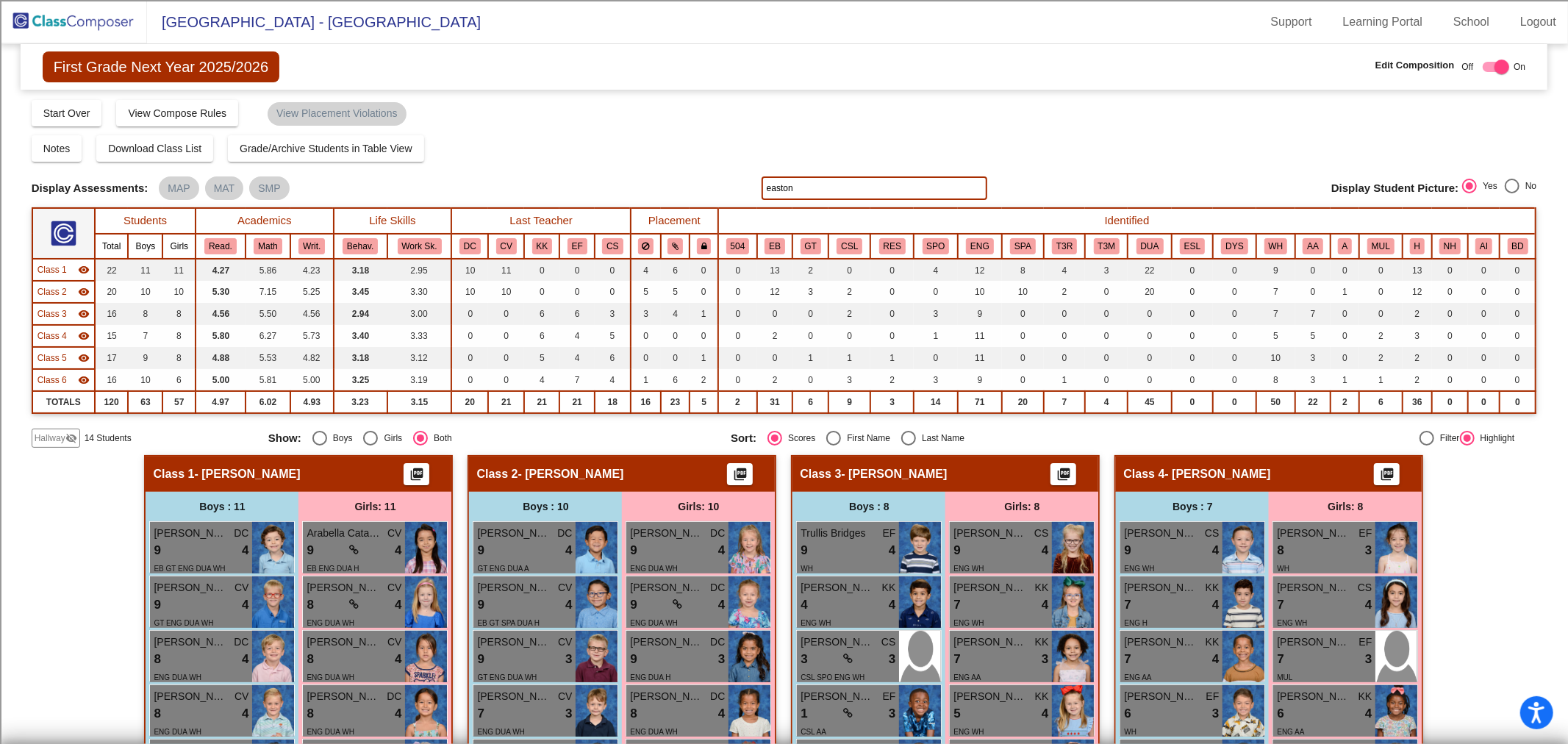
type input "easton"
drag, startPoint x: 72, startPoint y: 436, endPoint x: 114, endPoint y: 443, distance: 42.6
click at [71, 436] on mat-icon "visibility_off" at bounding box center [71, 437] width 12 height 12
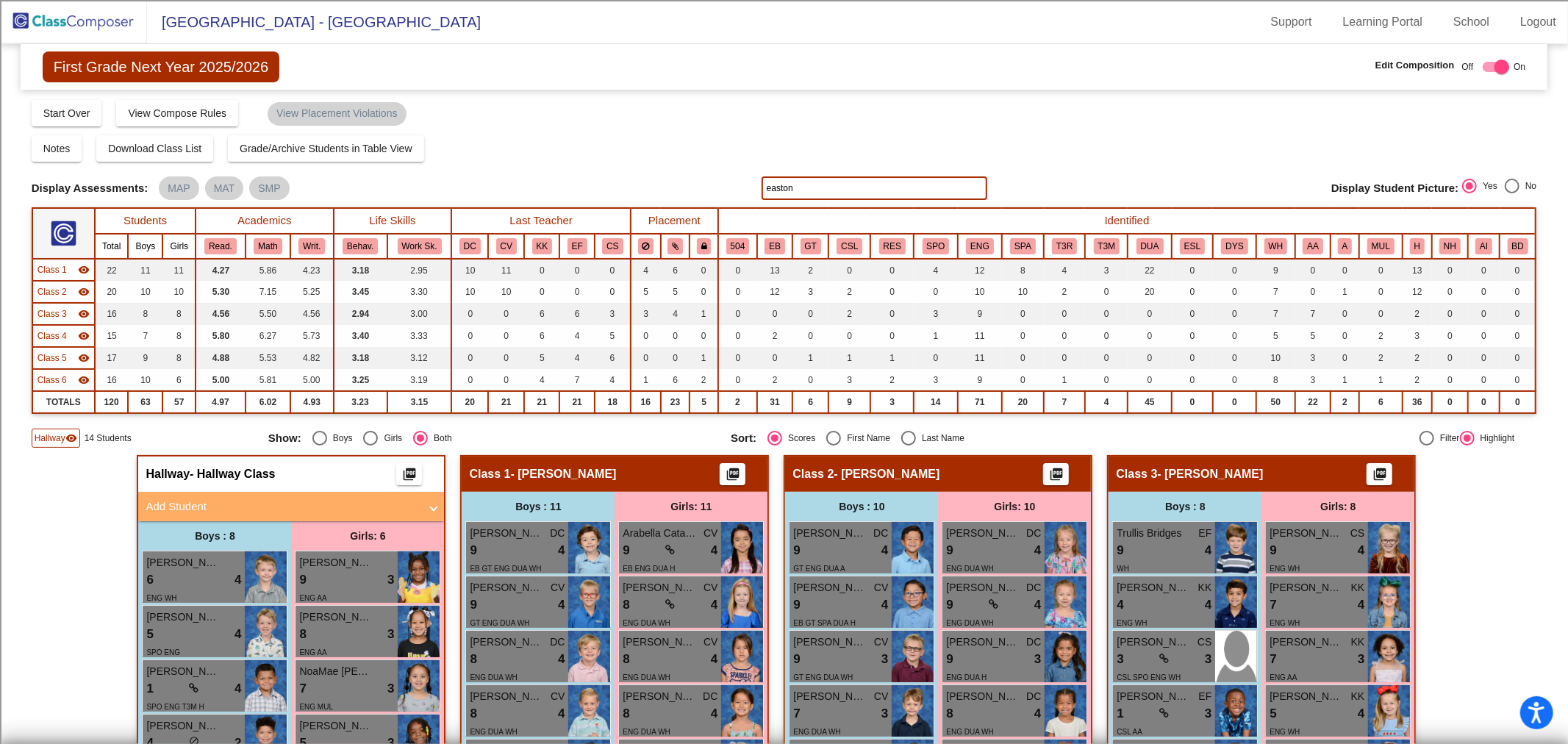
drag, startPoint x: 809, startPoint y: 183, endPoint x: 713, endPoint y: 189, distance: 96.2
click at [713, 189] on div "Display Scores for Years: [DATE] - [DATE] [DATE] - [DATE] Display Assessments: …" at bounding box center [784, 188] width 1505 height 24
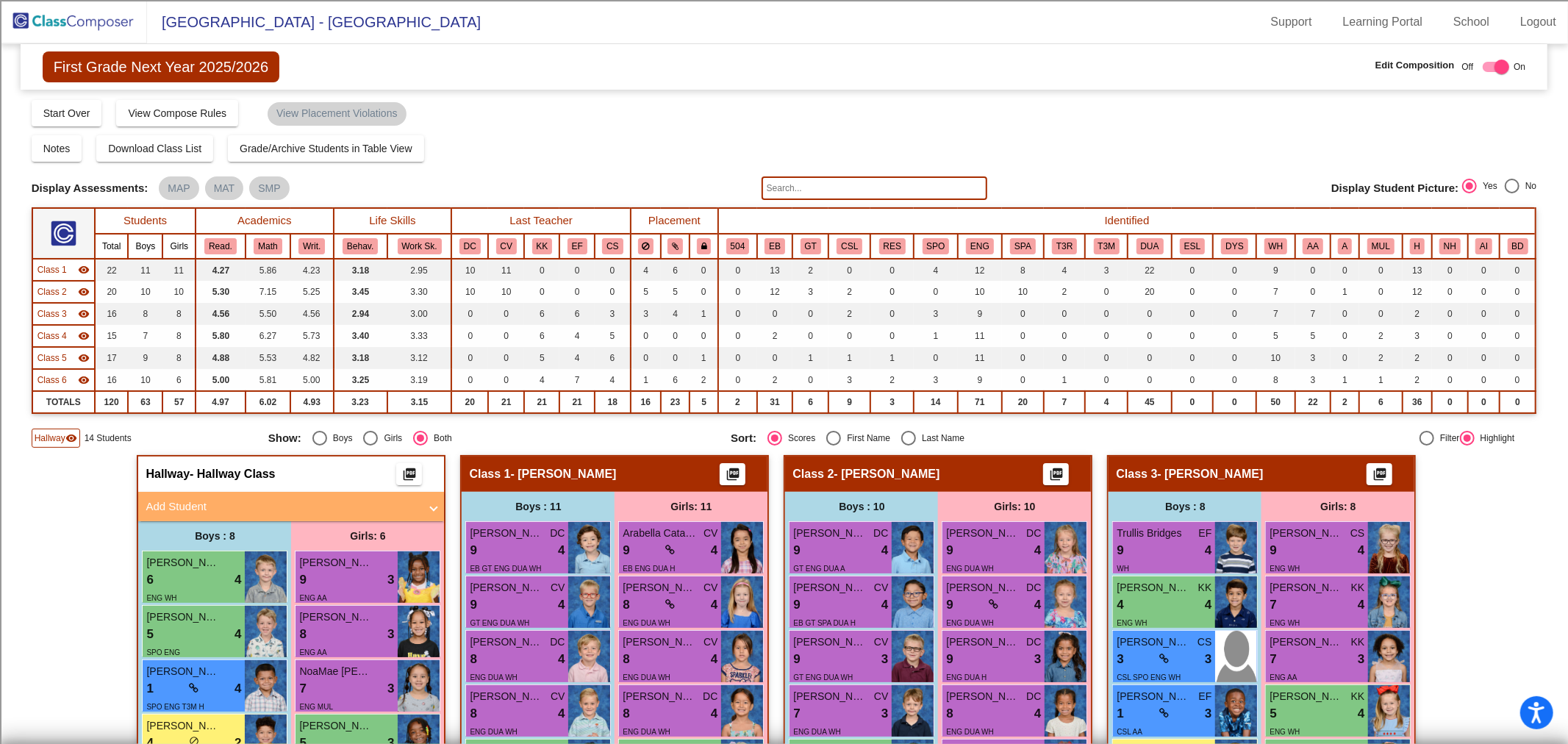
click at [65, 270] on span "Class 1" at bounding box center [52, 269] width 29 height 13
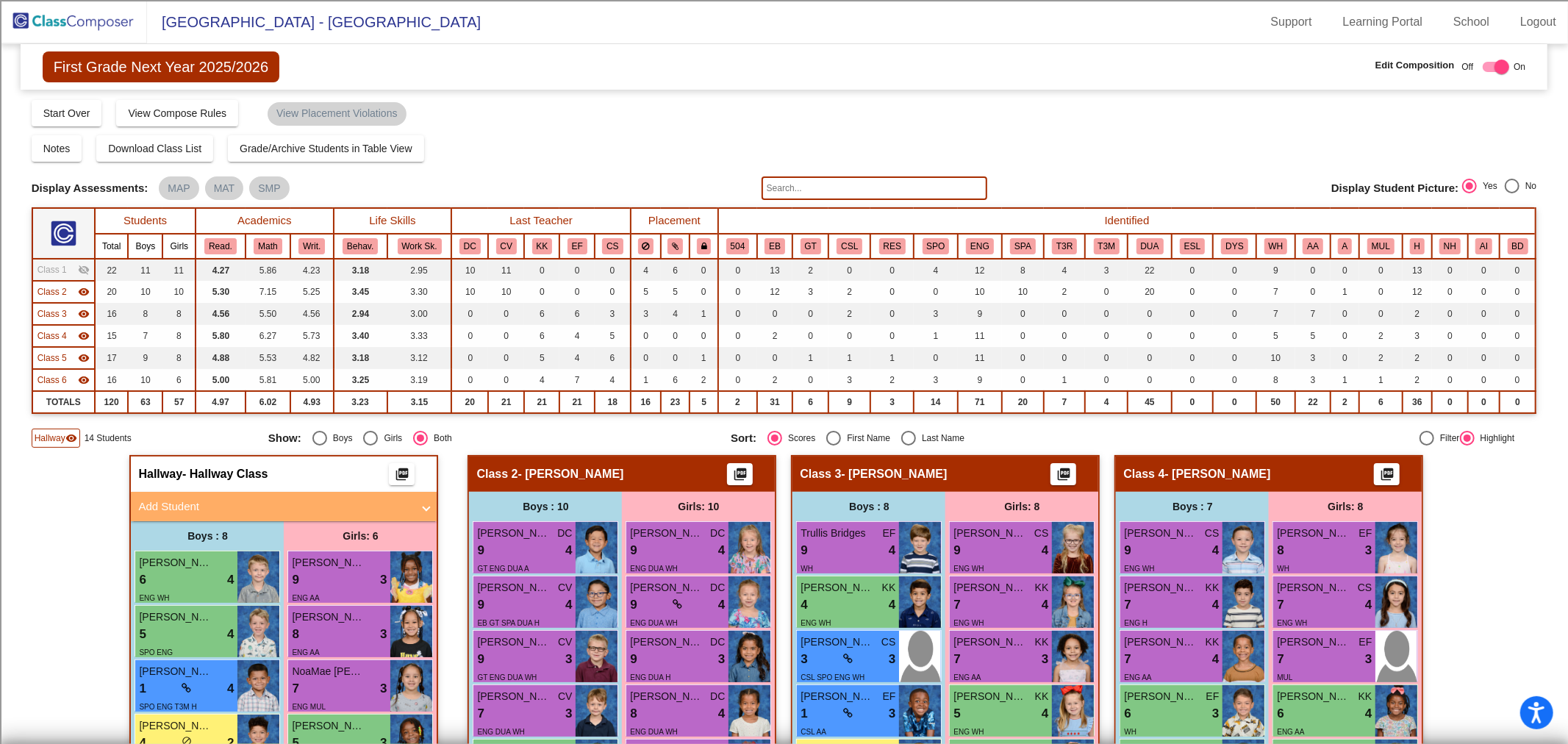
click at [65, 282] on td "Class 2 visibility" at bounding box center [63, 291] width 62 height 22
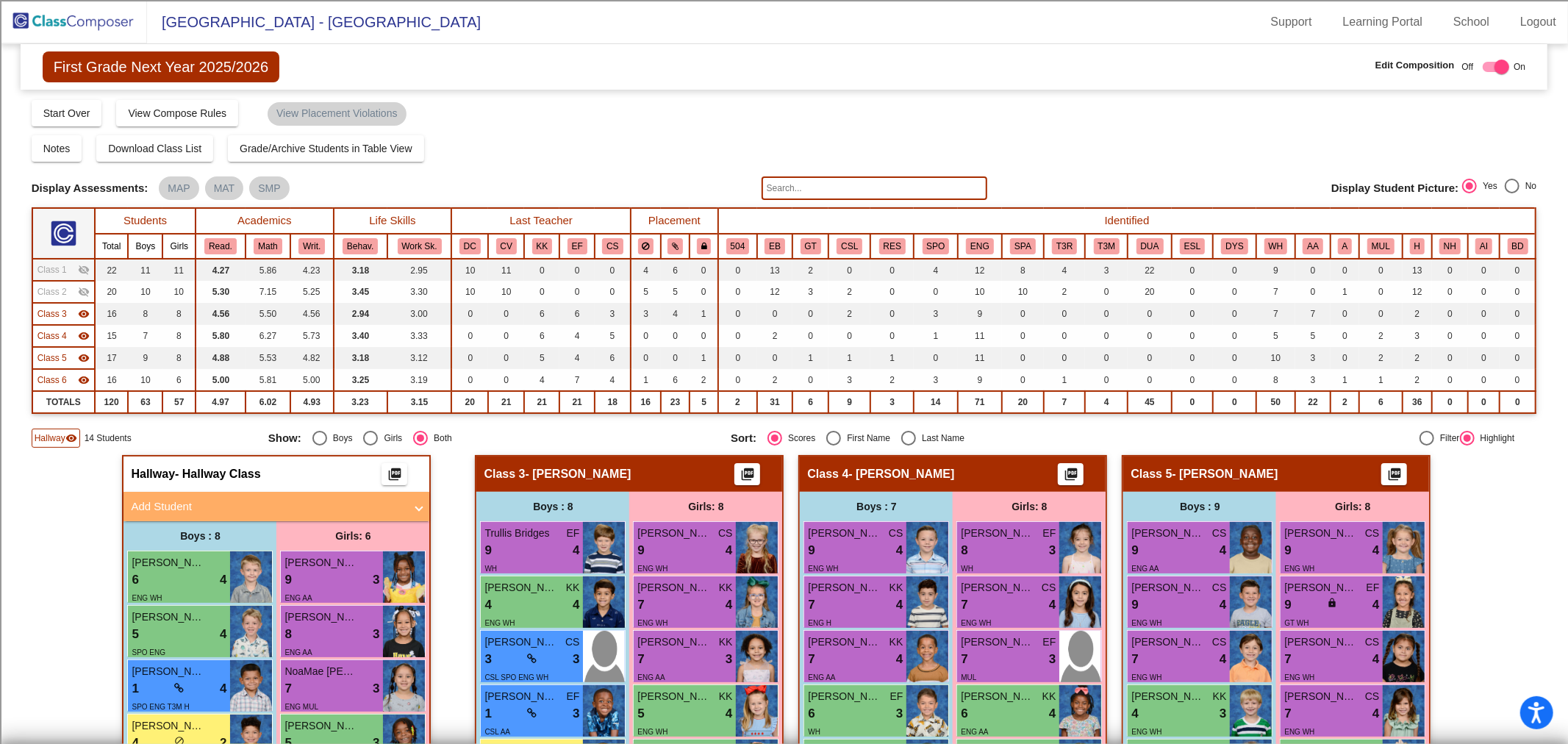
drag, startPoint x: 40, startPoint y: 15, endPoint x: 73, endPoint y: 39, distance: 40.8
click at [41, 15] on img at bounding box center [73, 21] width 147 height 43
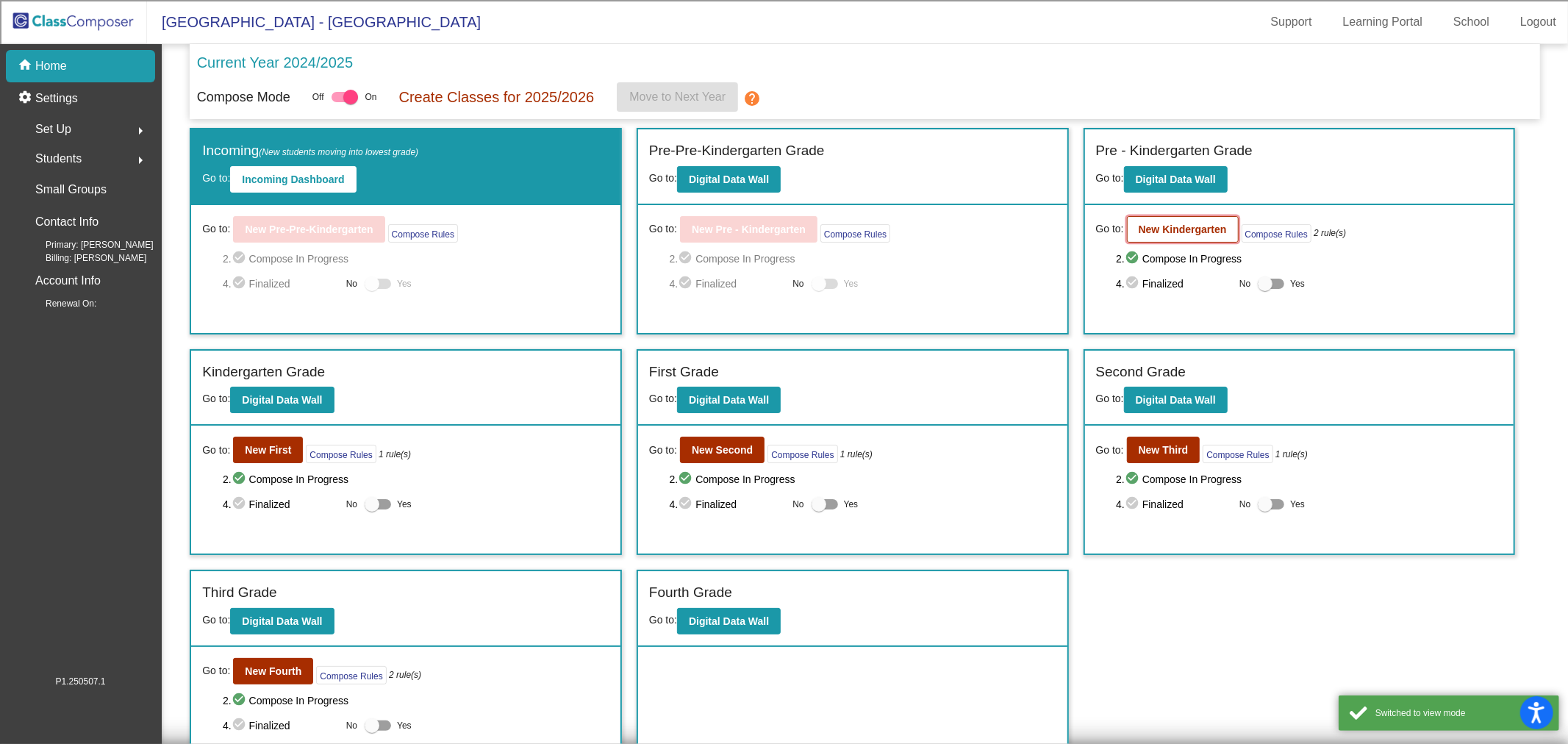
click at [1147, 230] on b "New Kindergarten" at bounding box center [1183, 229] width 89 height 12
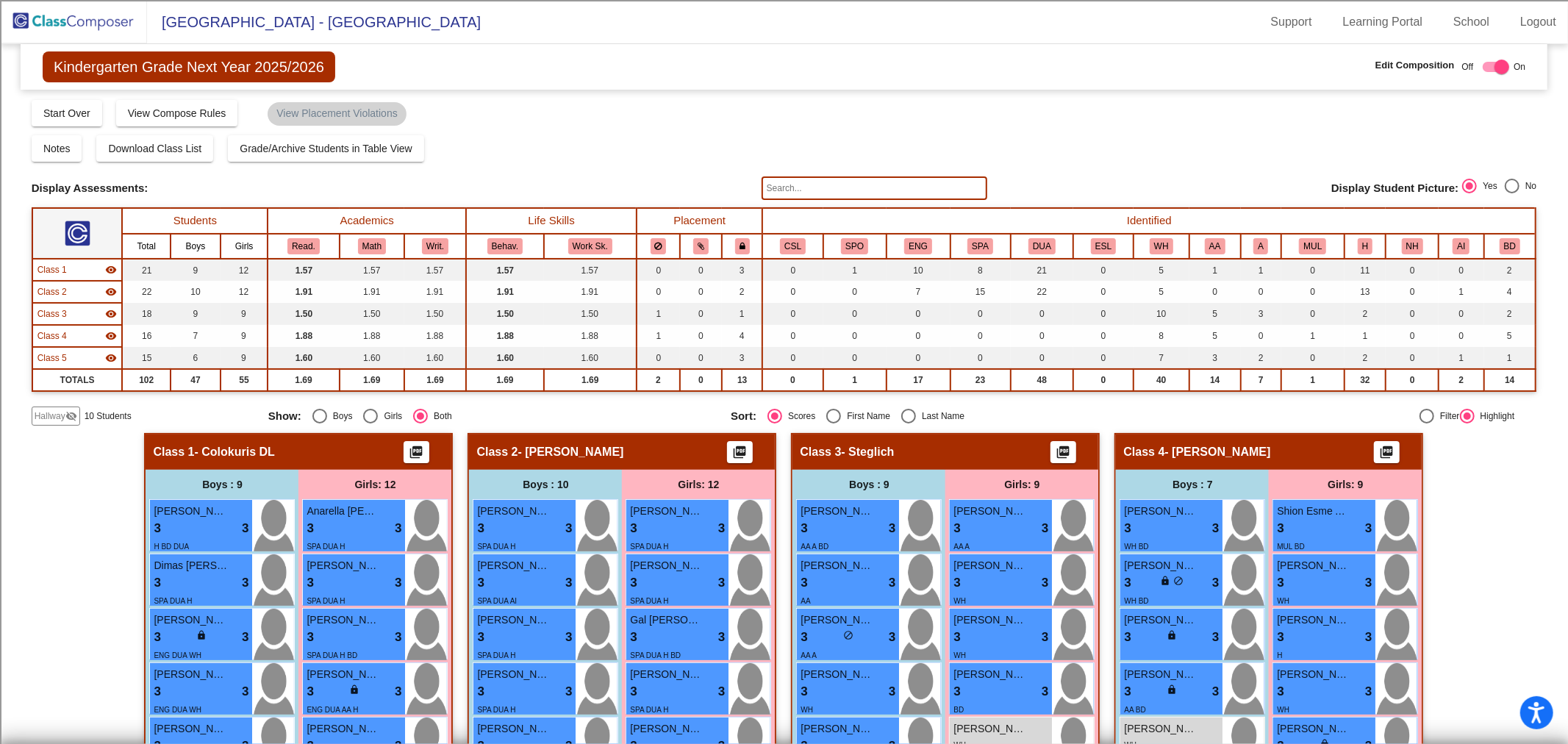
click at [58, 266] on span "Class 1" at bounding box center [52, 269] width 29 height 13
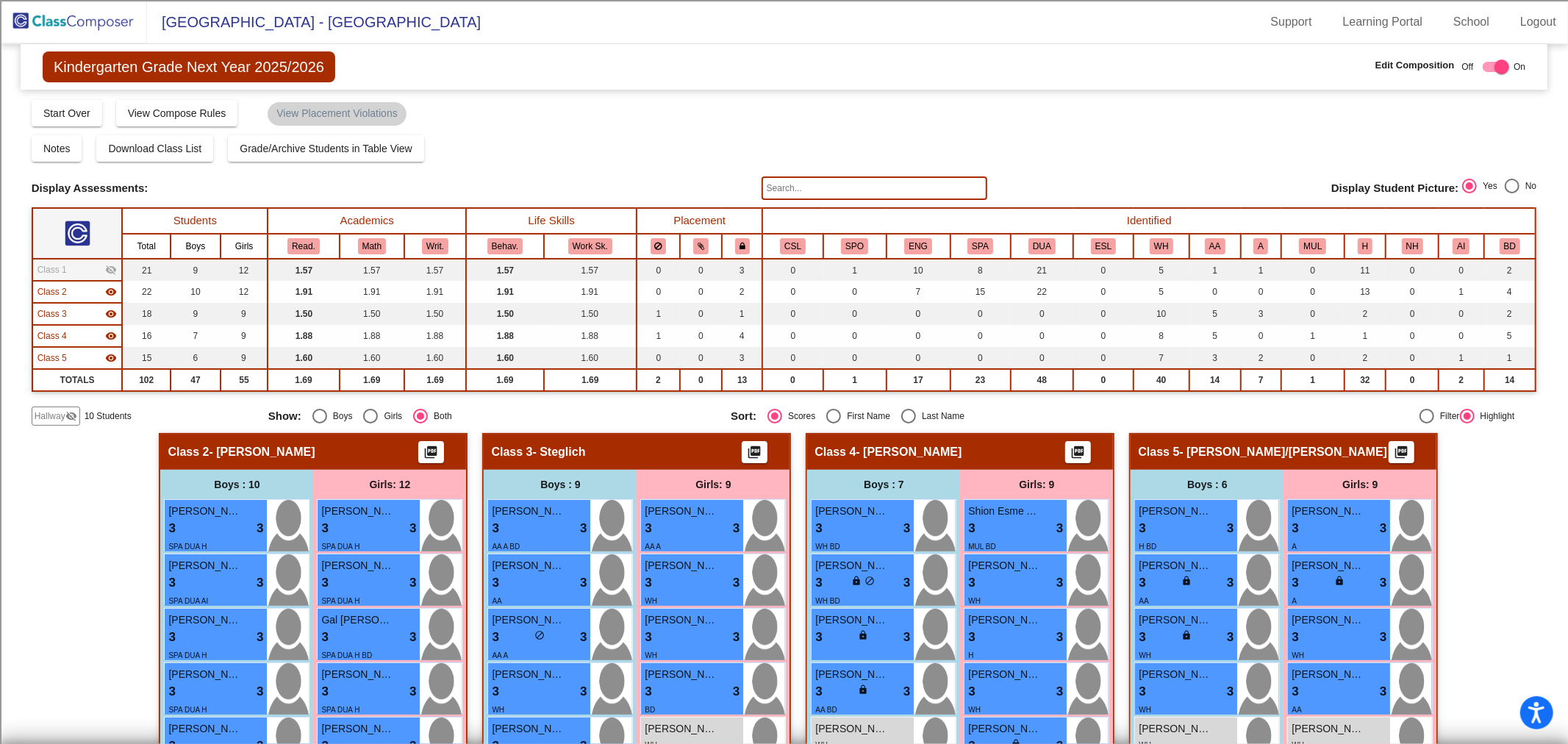
click at [67, 285] on div "Class 2 visibility" at bounding box center [78, 291] width 80 height 13
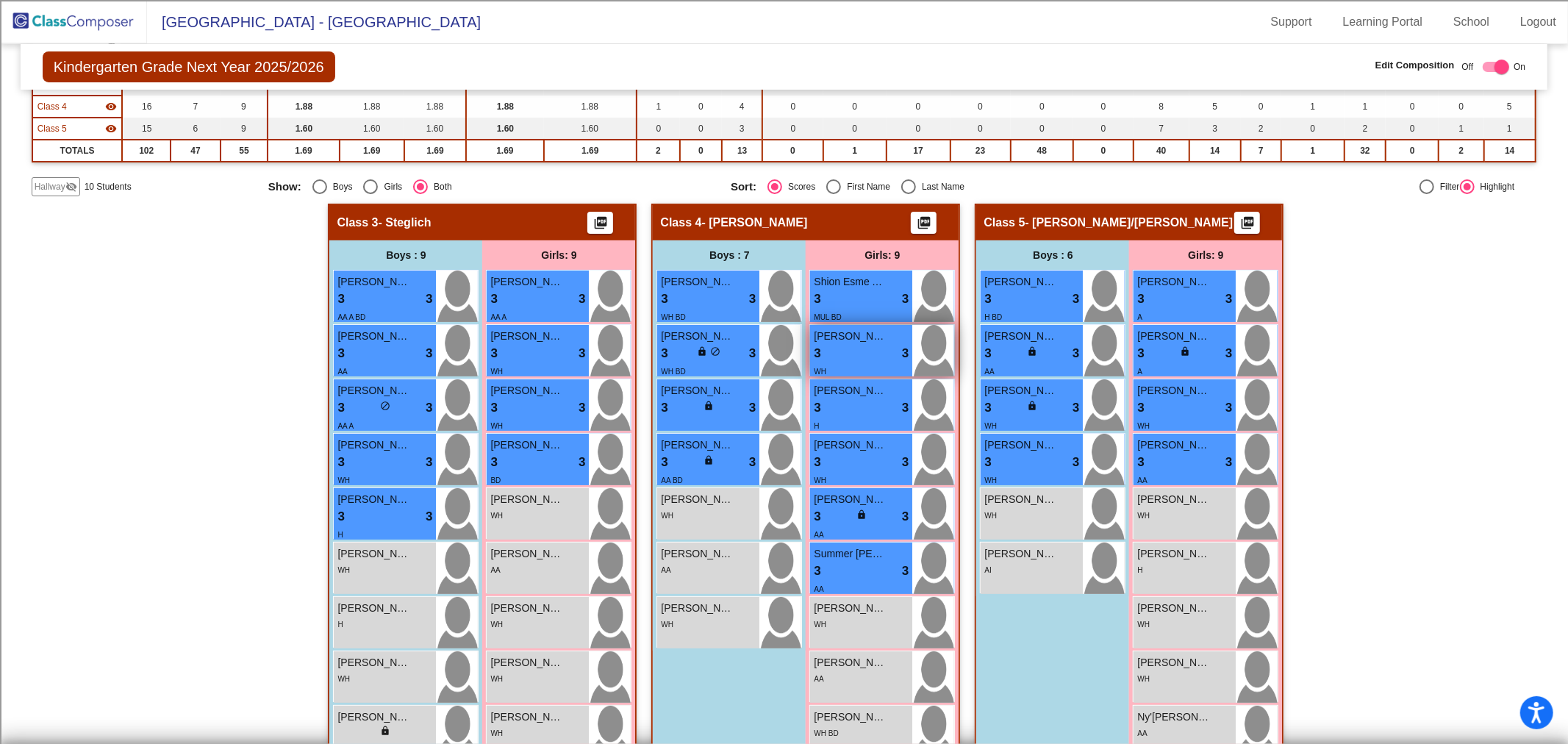
scroll to position [245, 0]
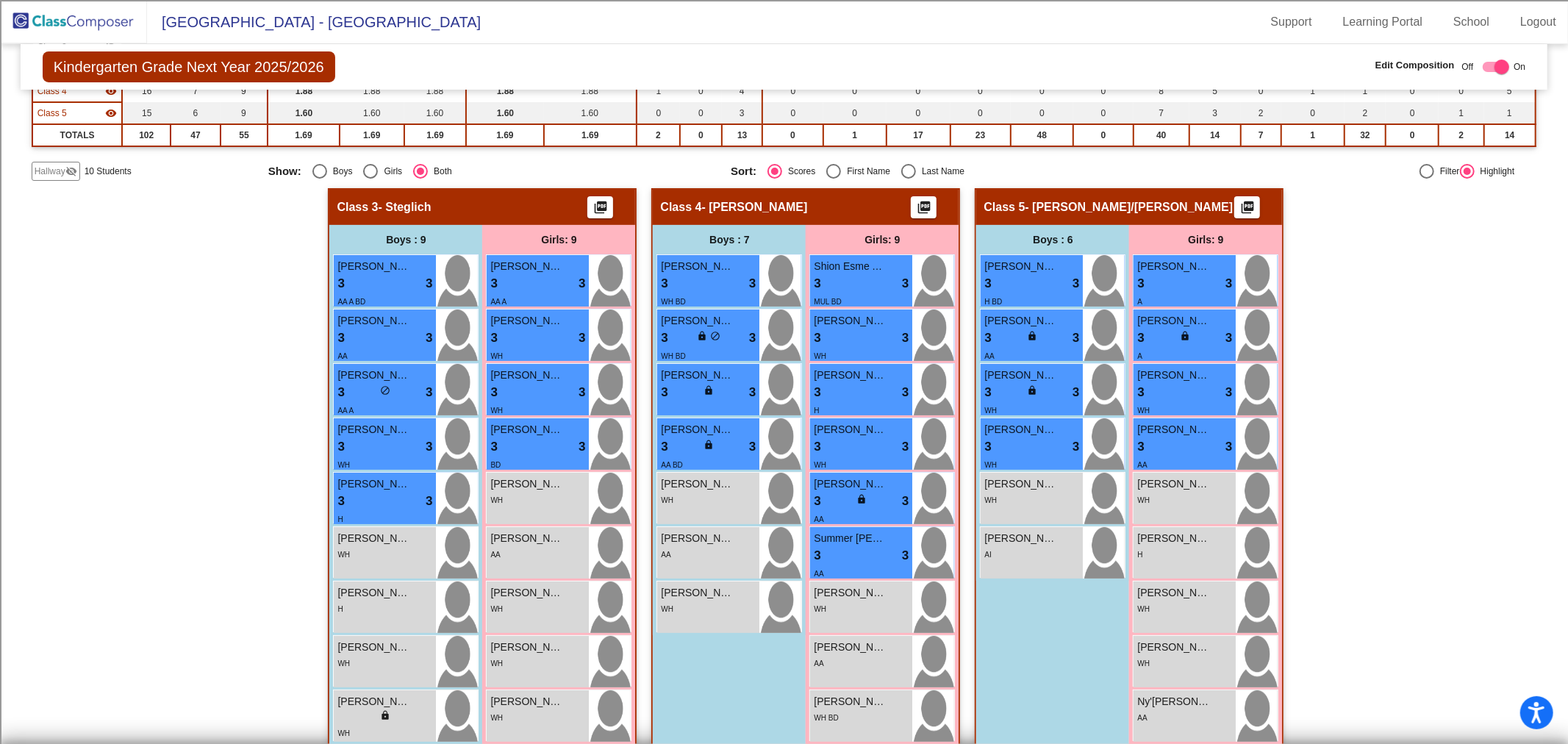
click at [62, 173] on span "Hallway" at bounding box center [50, 171] width 31 height 13
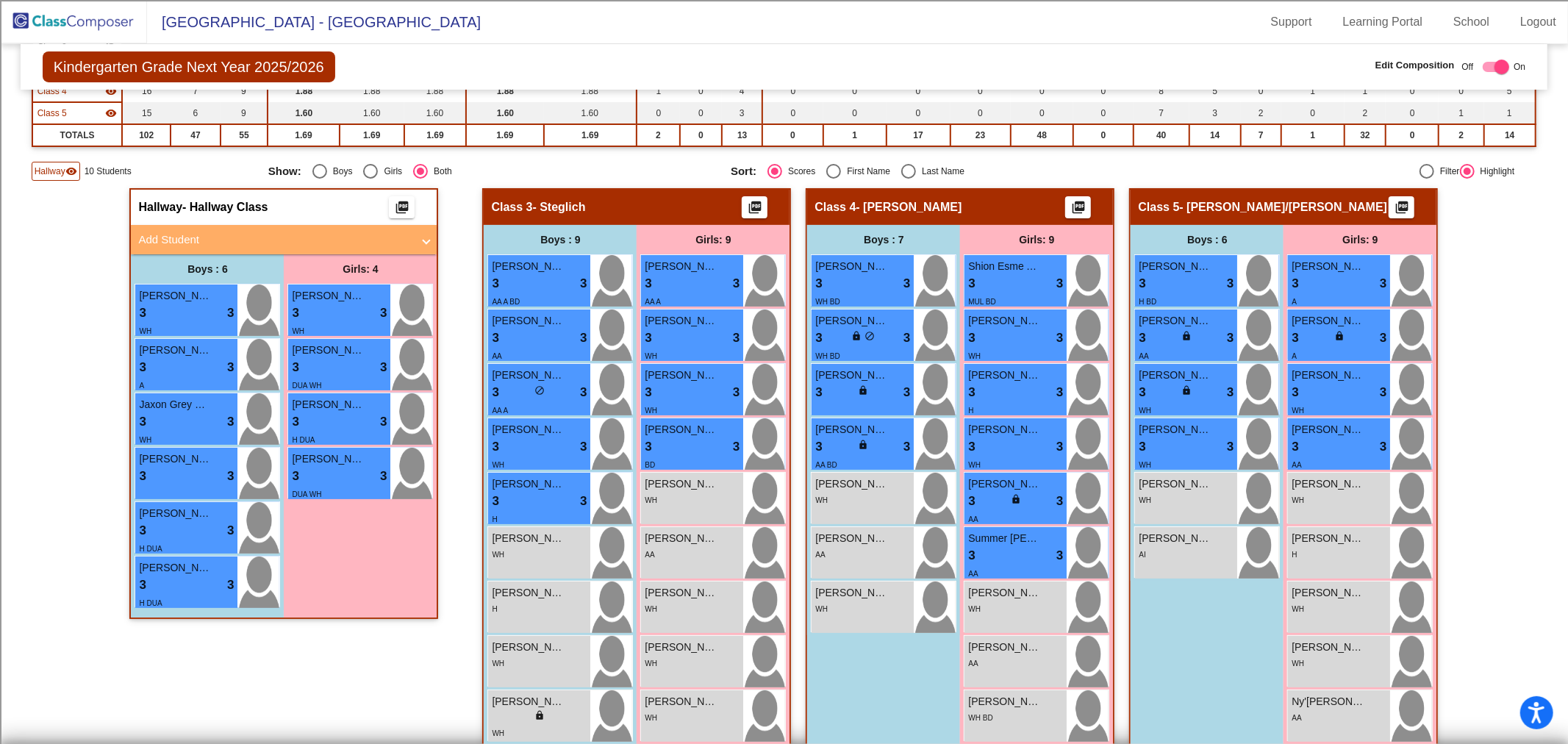
drag, startPoint x: 288, startPoint y: 232, endPoint x: 280, endPoint y: 267, distance: 35.9
click at [291, 237] on mat-panel-title "Add Student" at bounding box center [274, 240] width 273 height 17
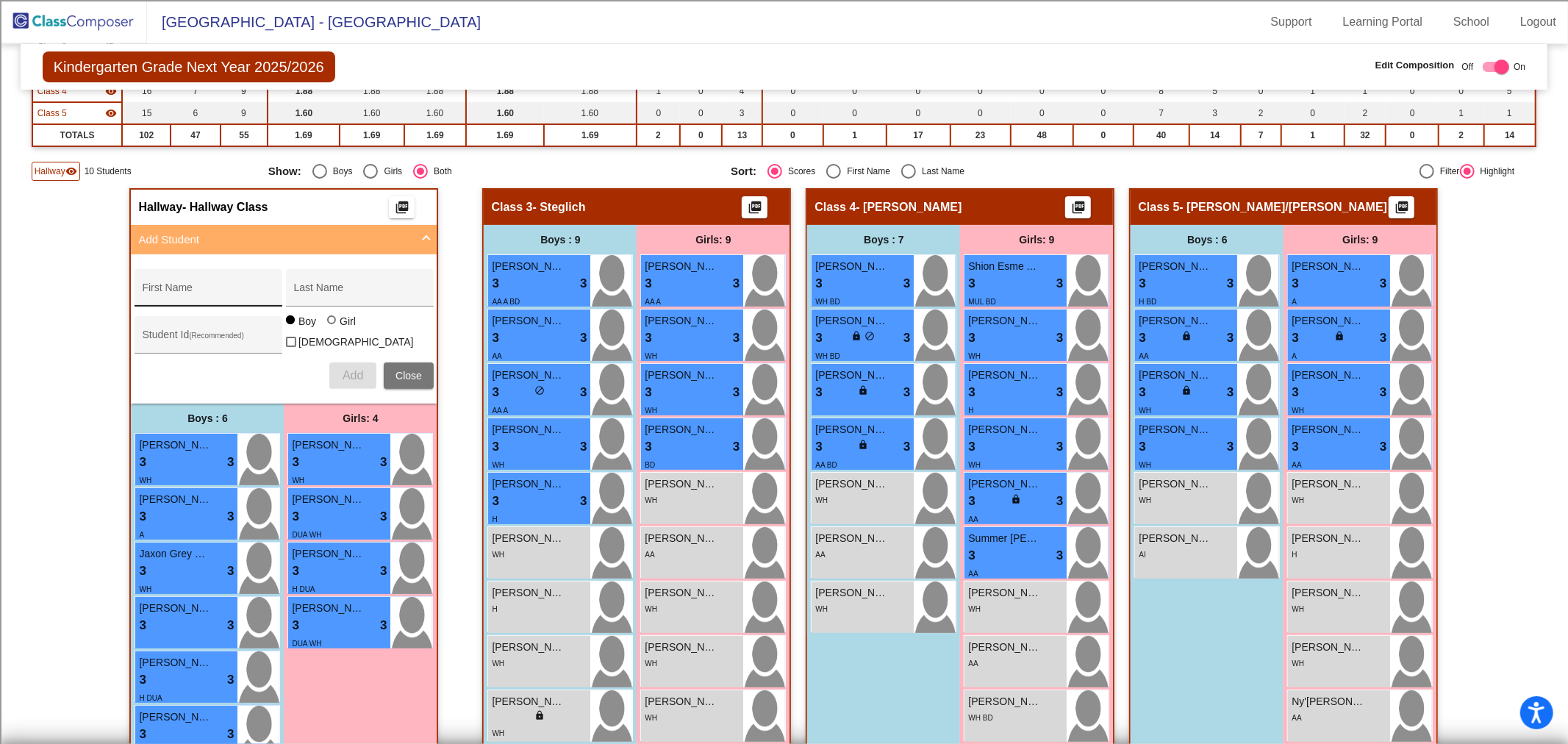
click at [247, 282] on div "First Name" at bounding box center [207, 291] width 132 height 30
click at [247, 295] on input "Benjamon" at bounding box center [207, 293] width 132 height 12
type input "[PERSON_NAME]"
type input "100073339"
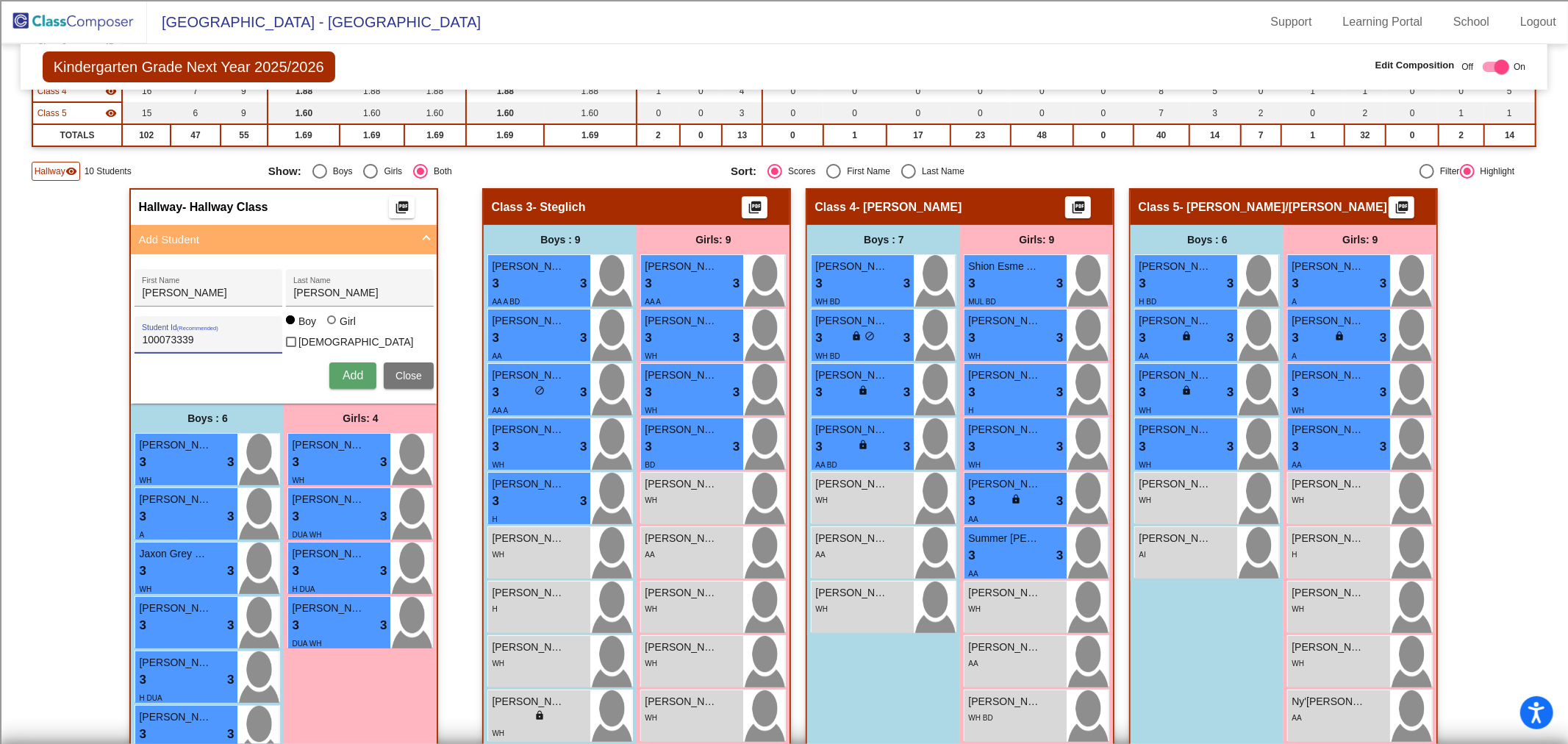
click at [349, 371] on span "Add" at bounding box center [353, 375] width 21 height 13
type input "[PERSON_NAME]"
type input "100073337"
click at [327, 324] on div at bounding box center [331, 320] width 9 height 9
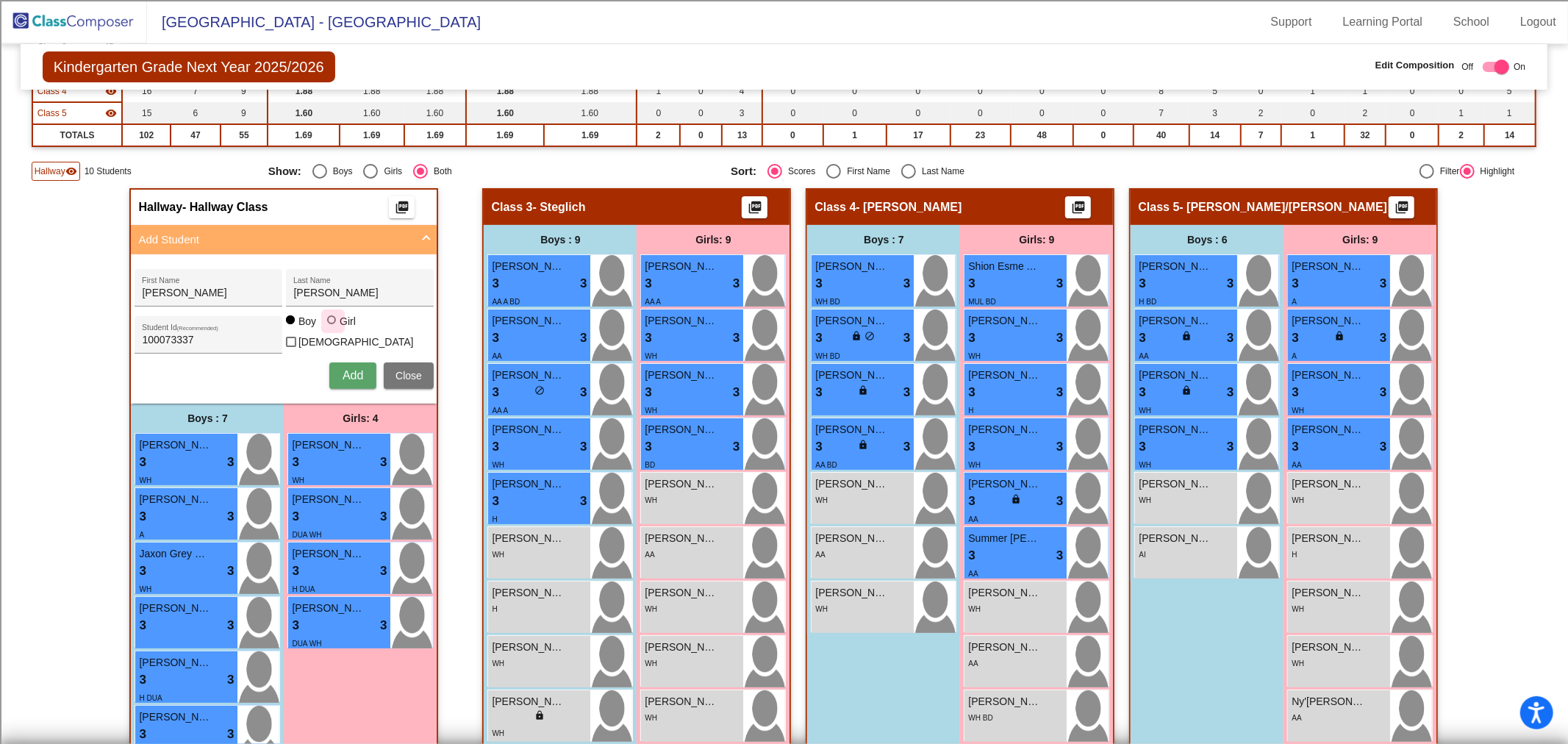
click at [332, 327] on input "Girl" at bounding box center [332, 327] width 1 height 1
radio input "true"
click at [344, 369] on span "Add" at bounding box center [353, 375] width 21 height 13
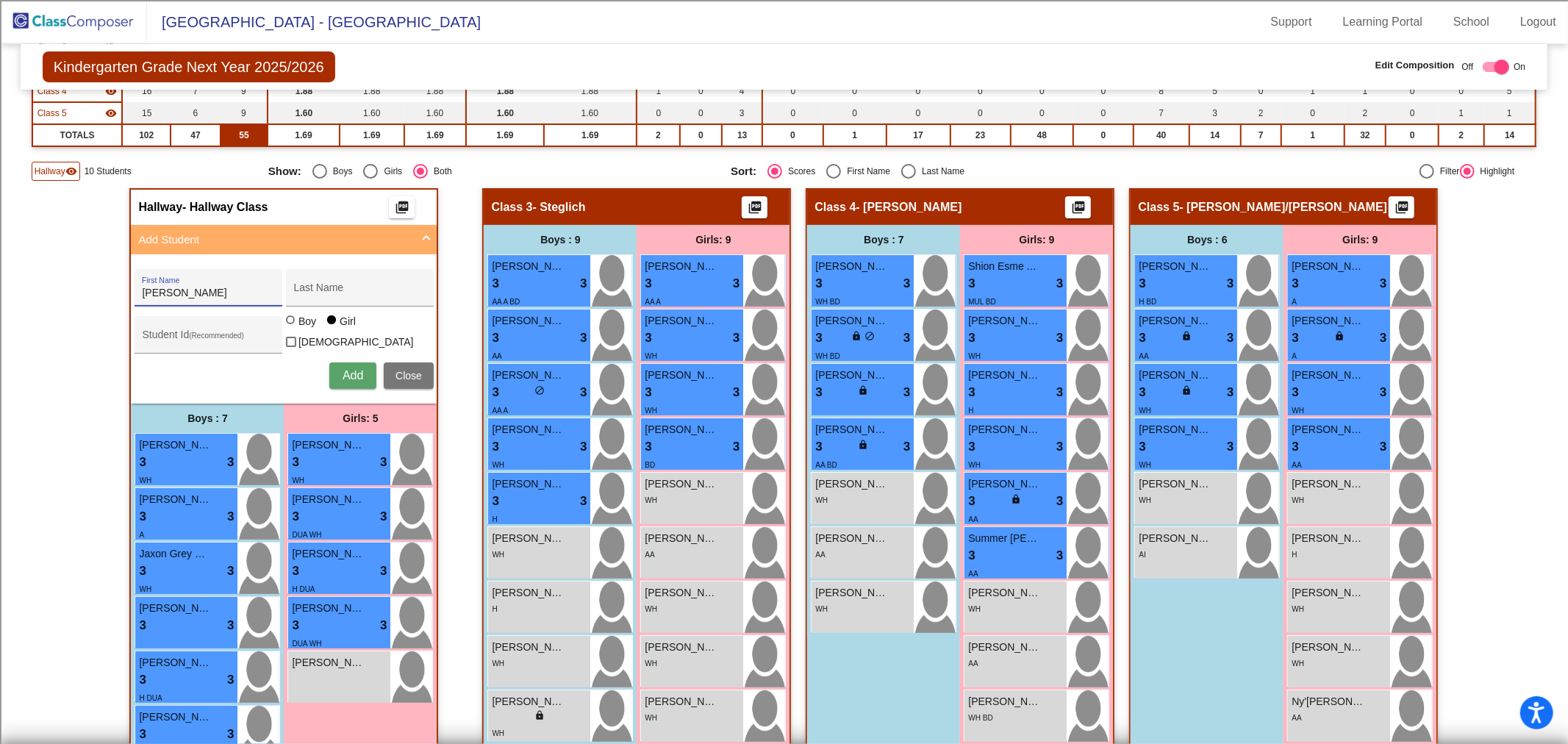
type input "[PERSON_NAME]"
type input "100073240"
drag, startPoint x: 283, startPoint y: 323, endPoint x: 307, endPoint y: 364, distance: 47.5
click at [286, 323] on div at bounding box center [290, 320] width 9 height 9
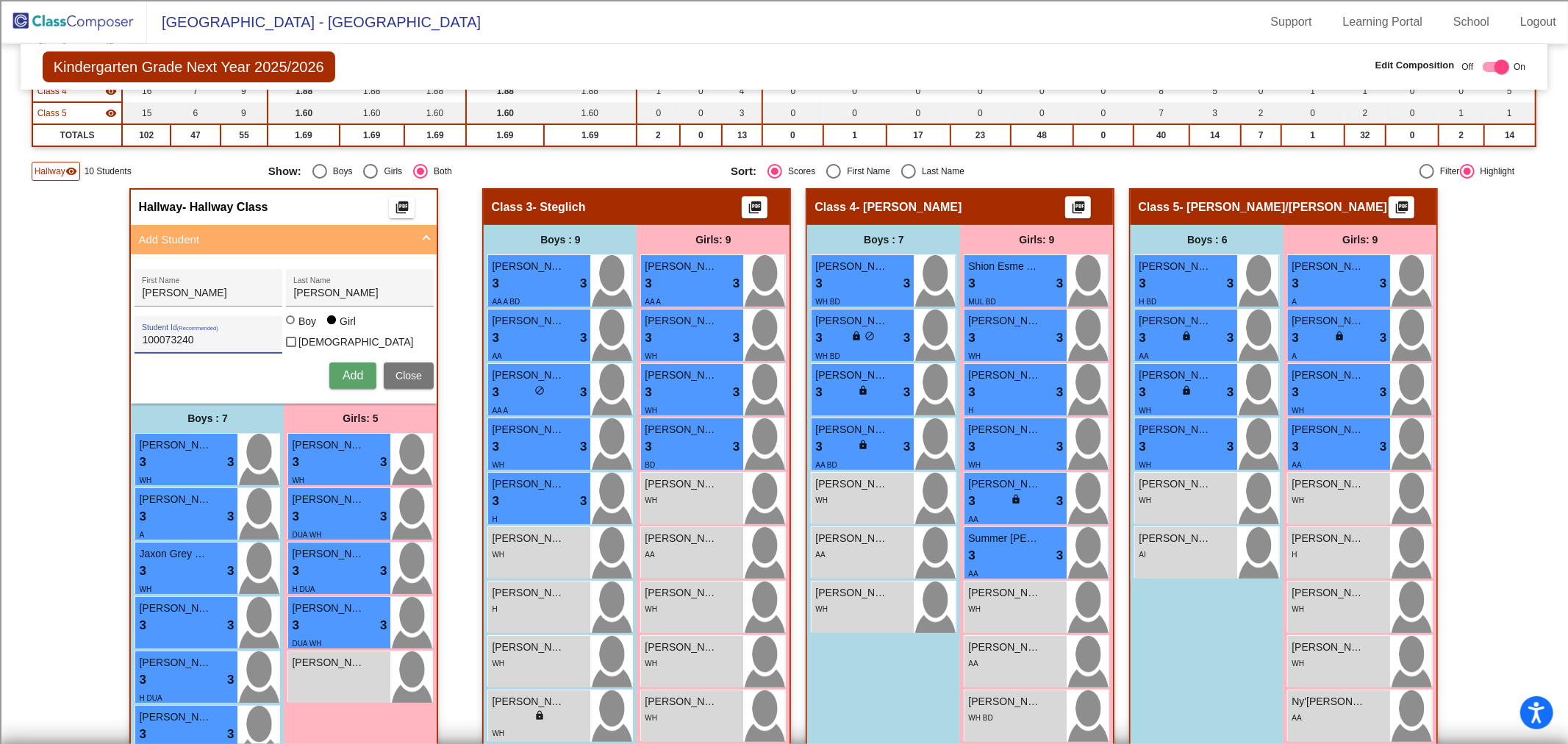
click at [291, 327] on input "Boy" at bounding box center [291, 327] width 1 height 1
radio input "true"
click at [339, 366] on button "Add" at bounding box center [353, 375] width 47 height 26
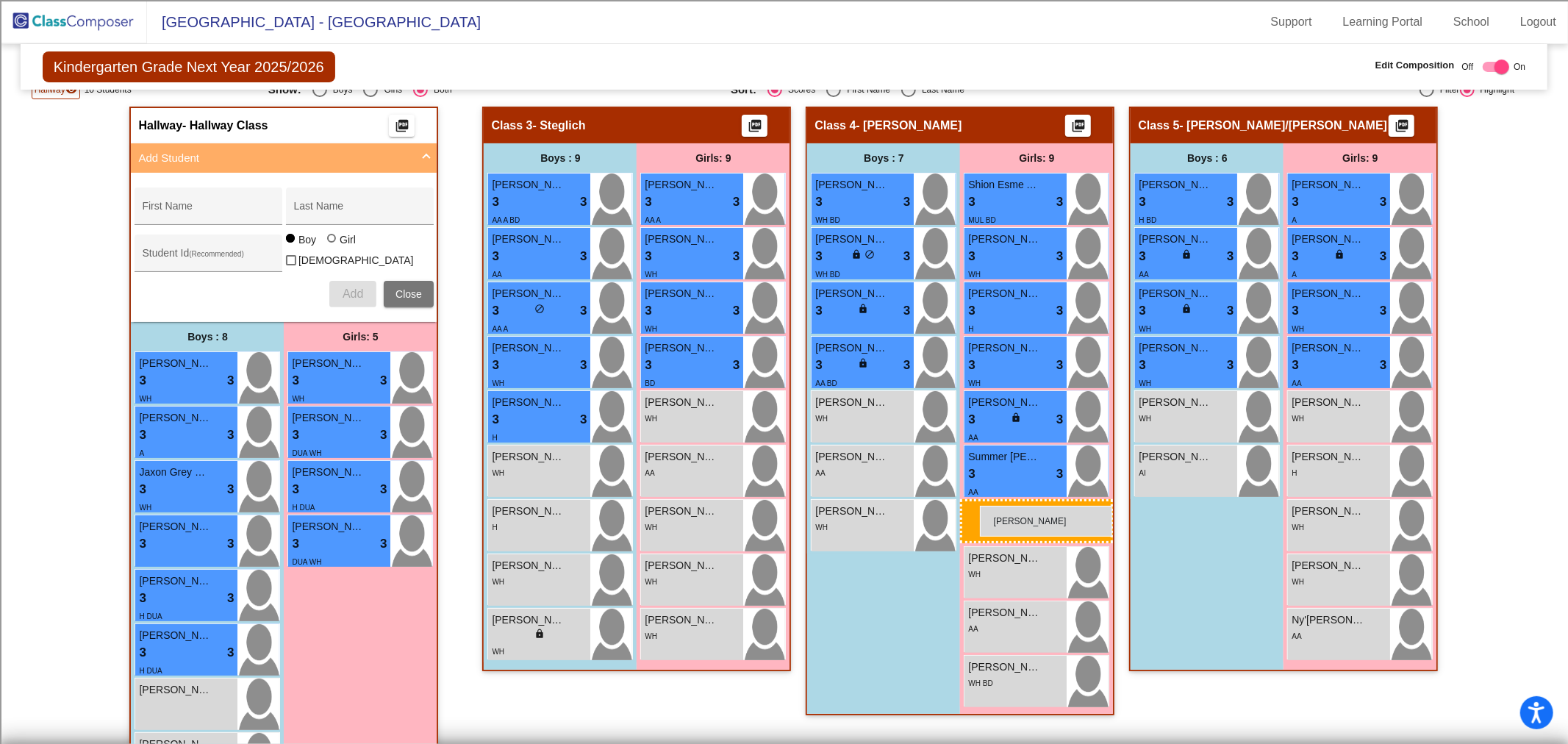
drag, startPoint x: 330, startPoint y: 588, endPoint x: 980, endPoint y: 506, distance: 655.2
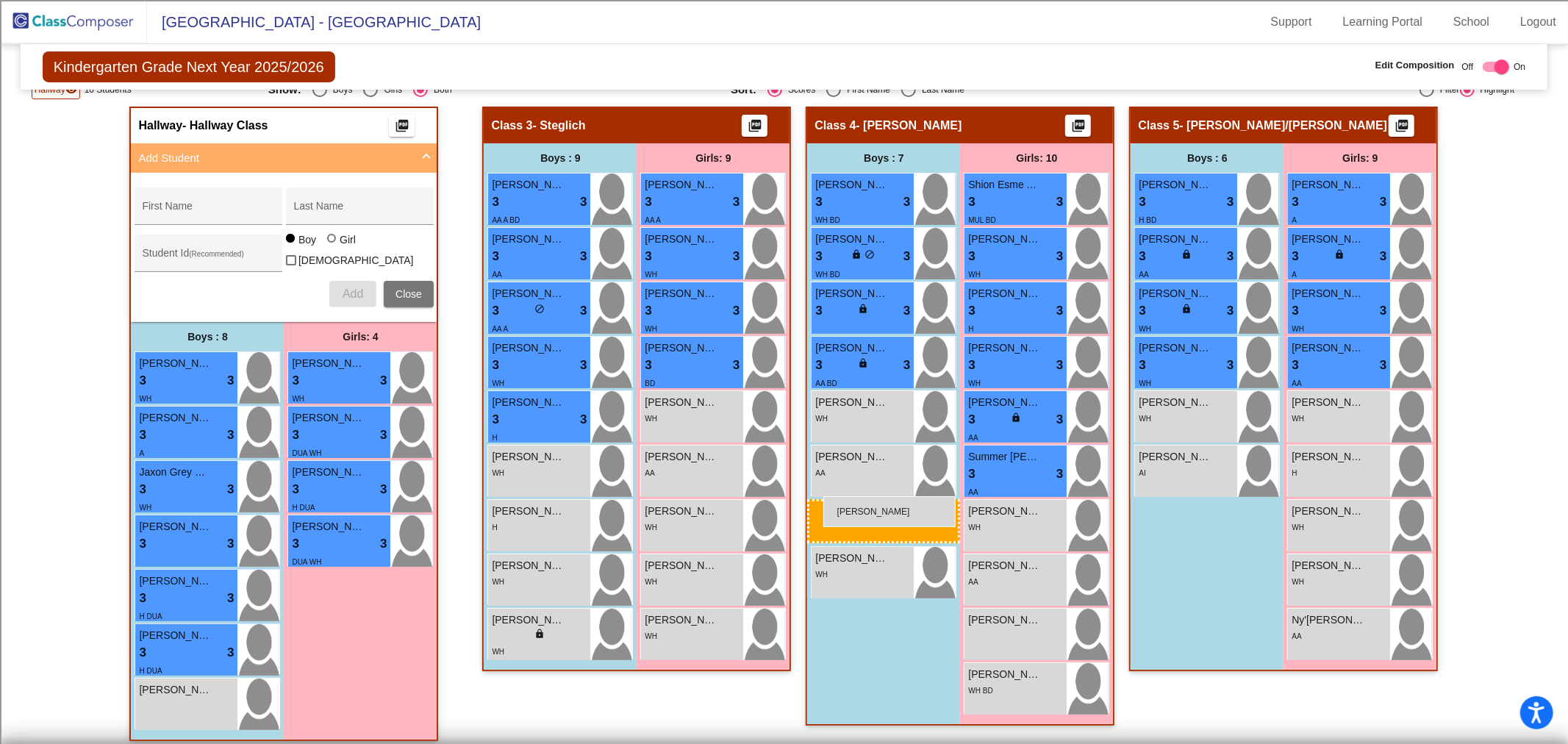
drag, startPoint x: 173, startPoint y: 688, endPoint x: 823, endPoint y: 496, distance: 677.8
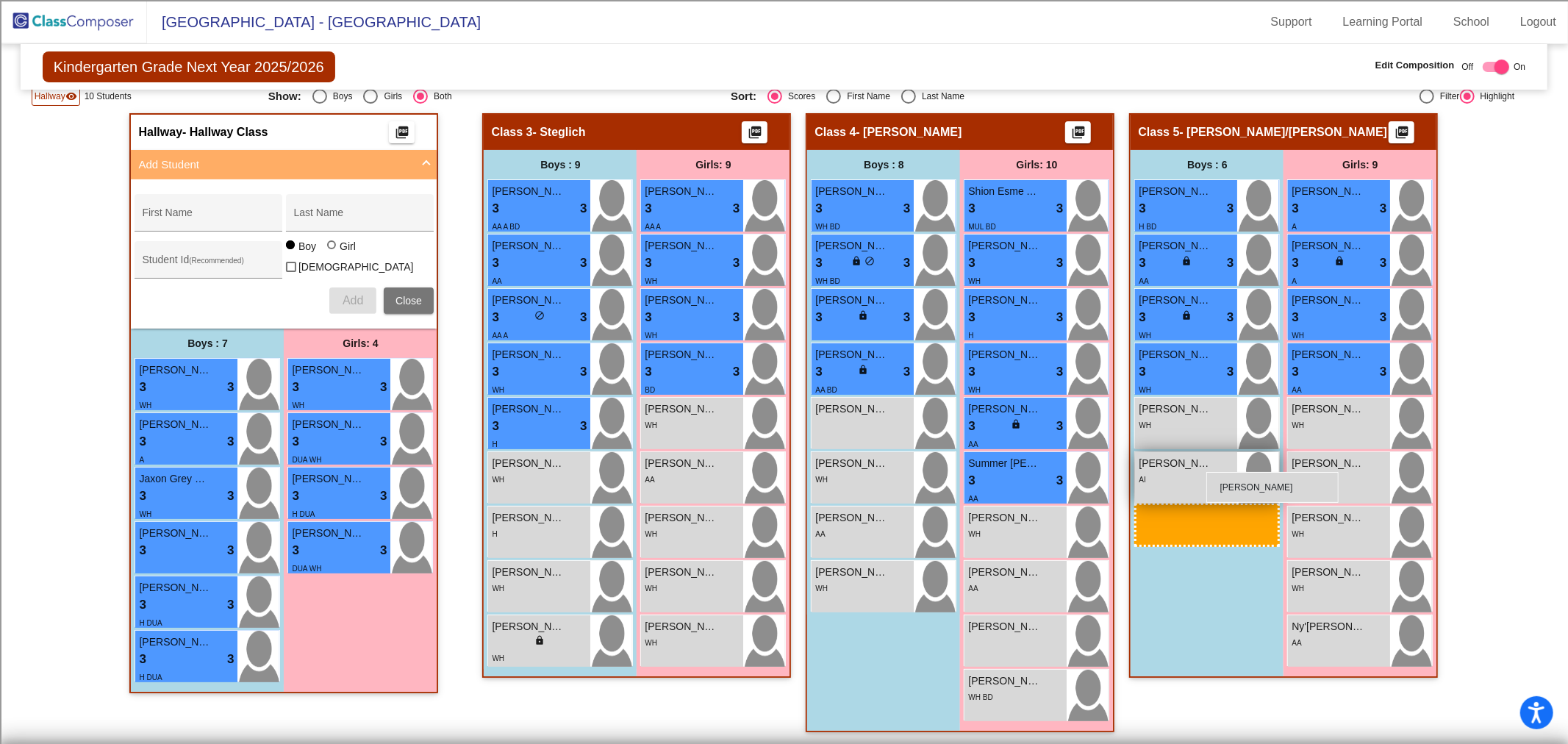
scroll to position [318, 0]
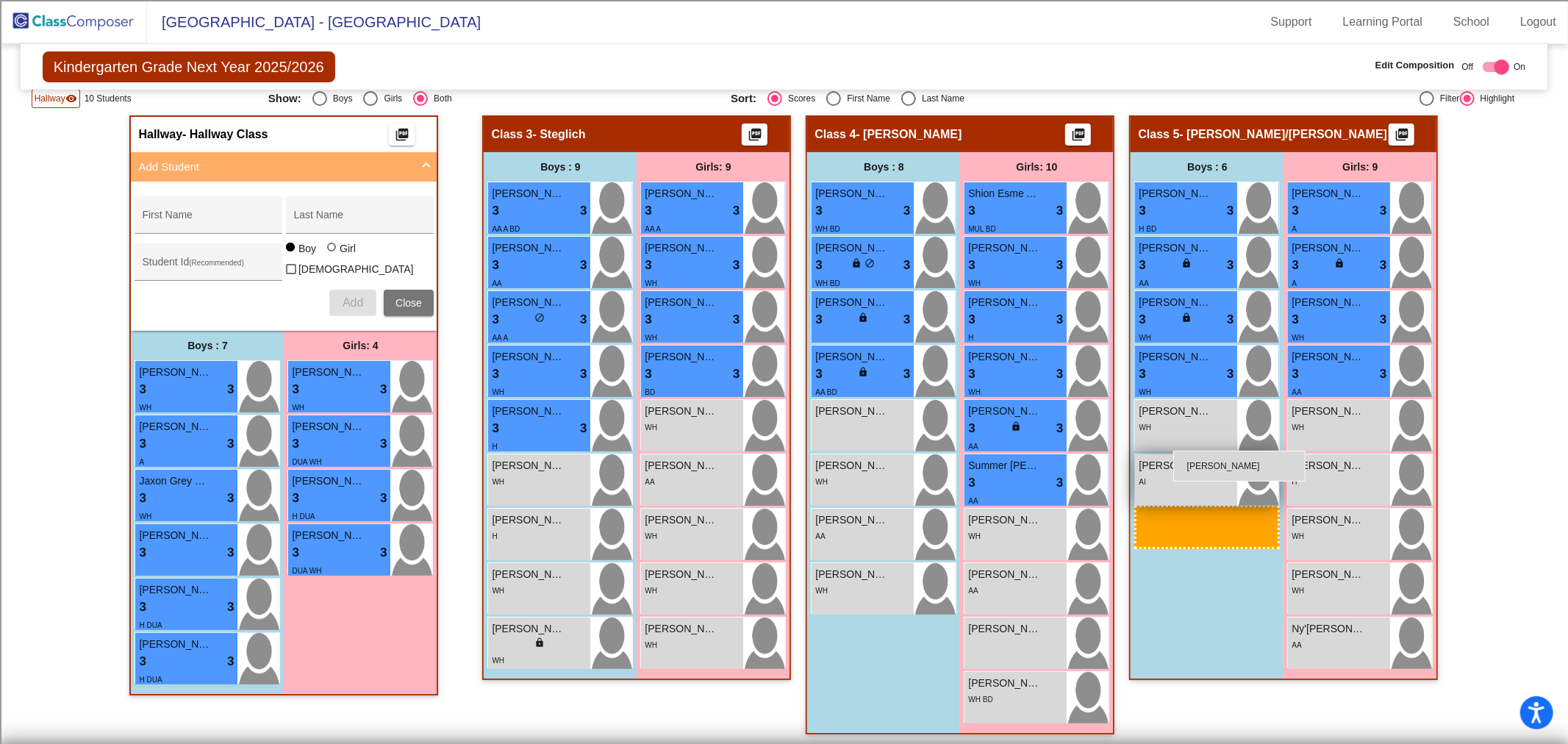
drag, startPoint x: 211, startPoint y: 702, endPoint x: 1173, endPoint y: 450, distance: 994.5
click at [91, 16] on img at bounding box center [73, 21] width 147 height 43
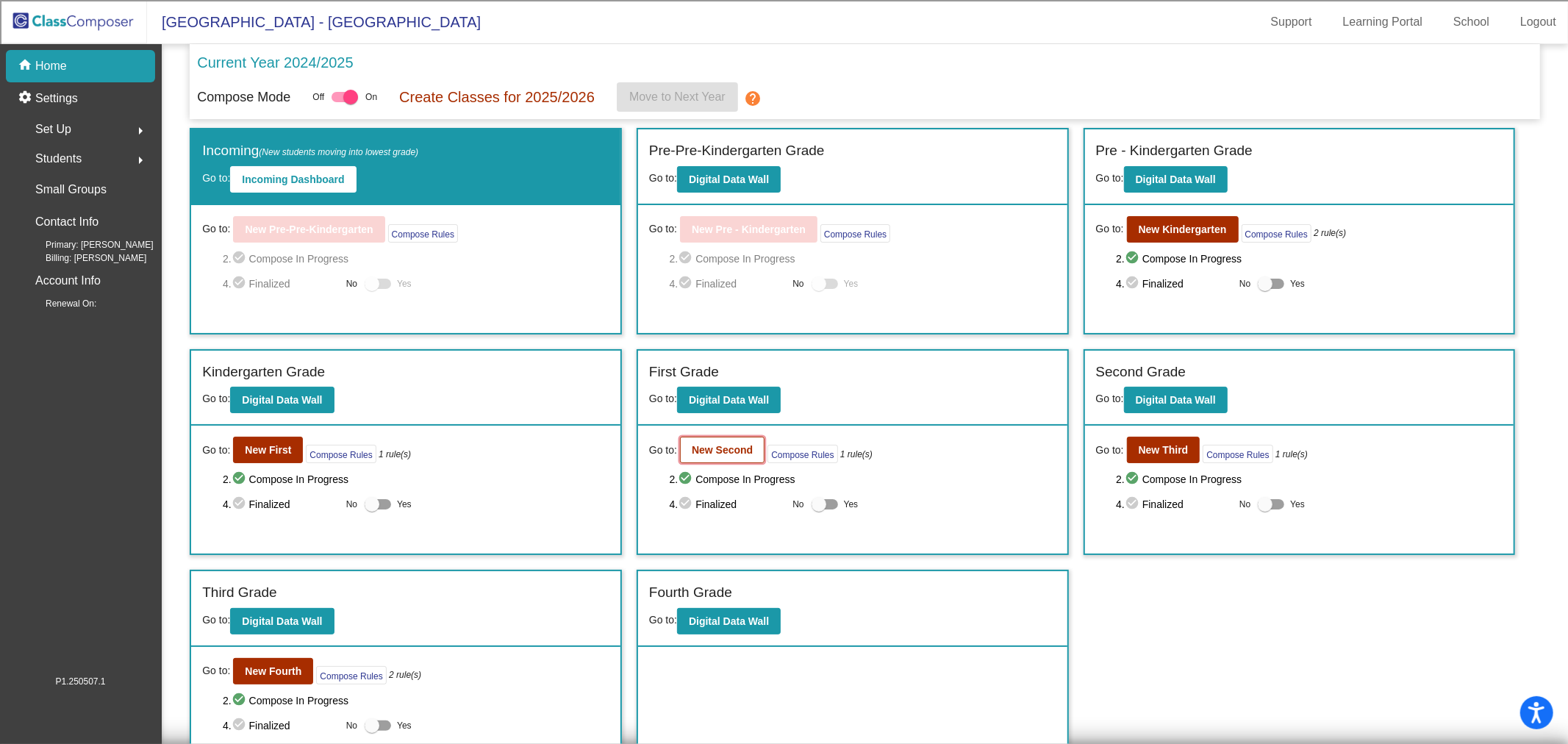
click at [715, 444] on b "New Second" at bounding box center [721, 449] width 61 height 12
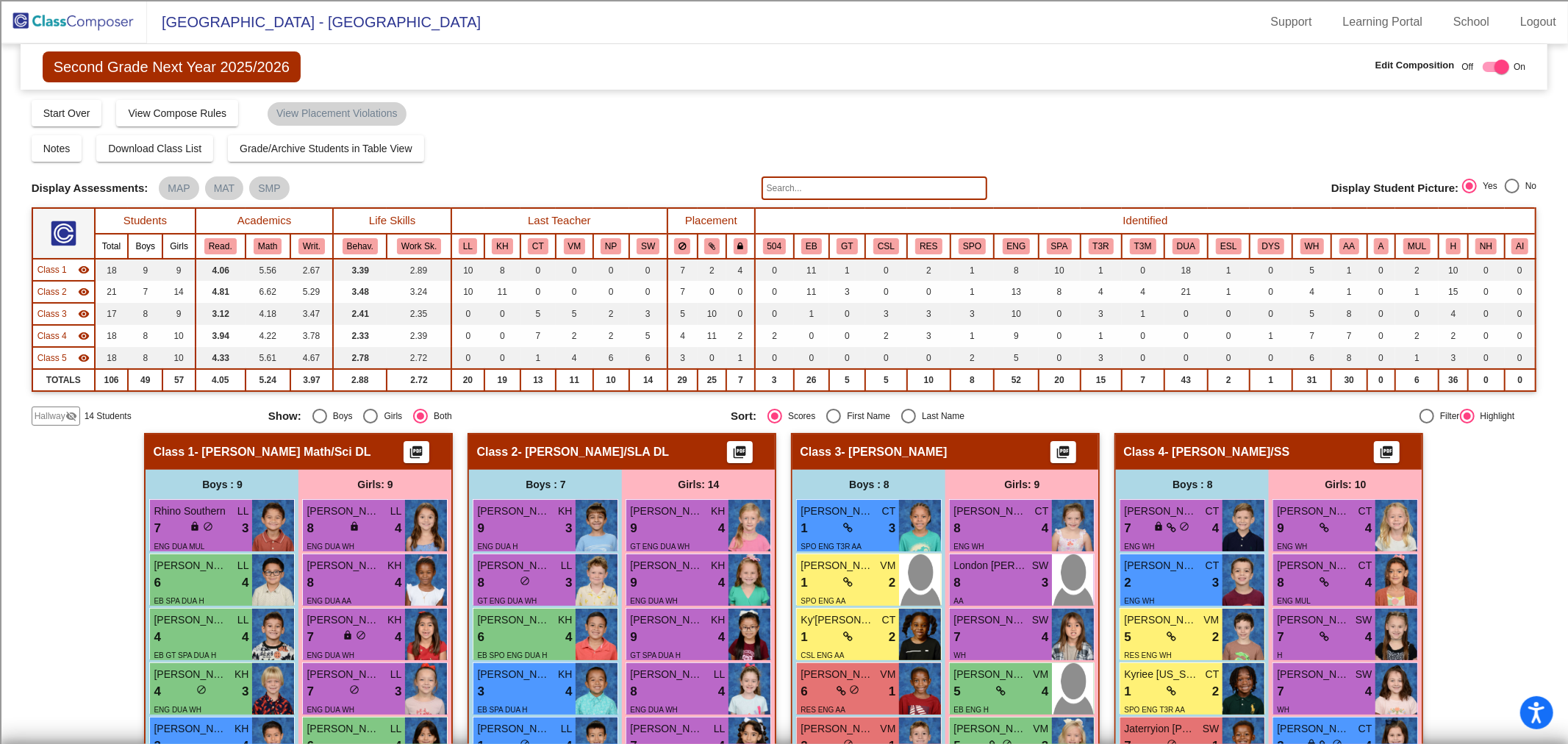
click at [63, 268] on span "Class 1" at bounding box center [52, 269] width 29 height 13
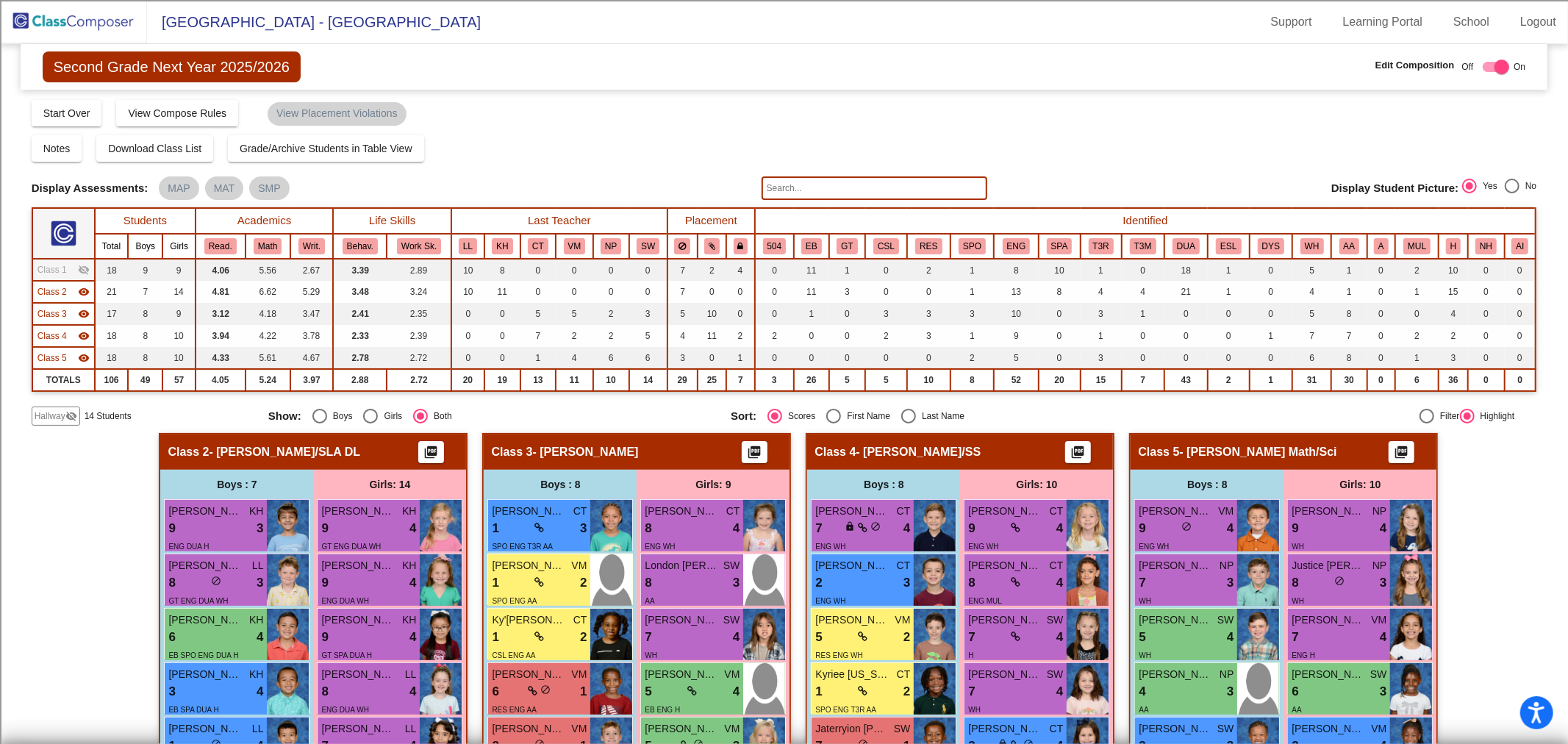
click at [58, 291] on span "Class 2" at bounding box center [52, 291] width 29 height 13
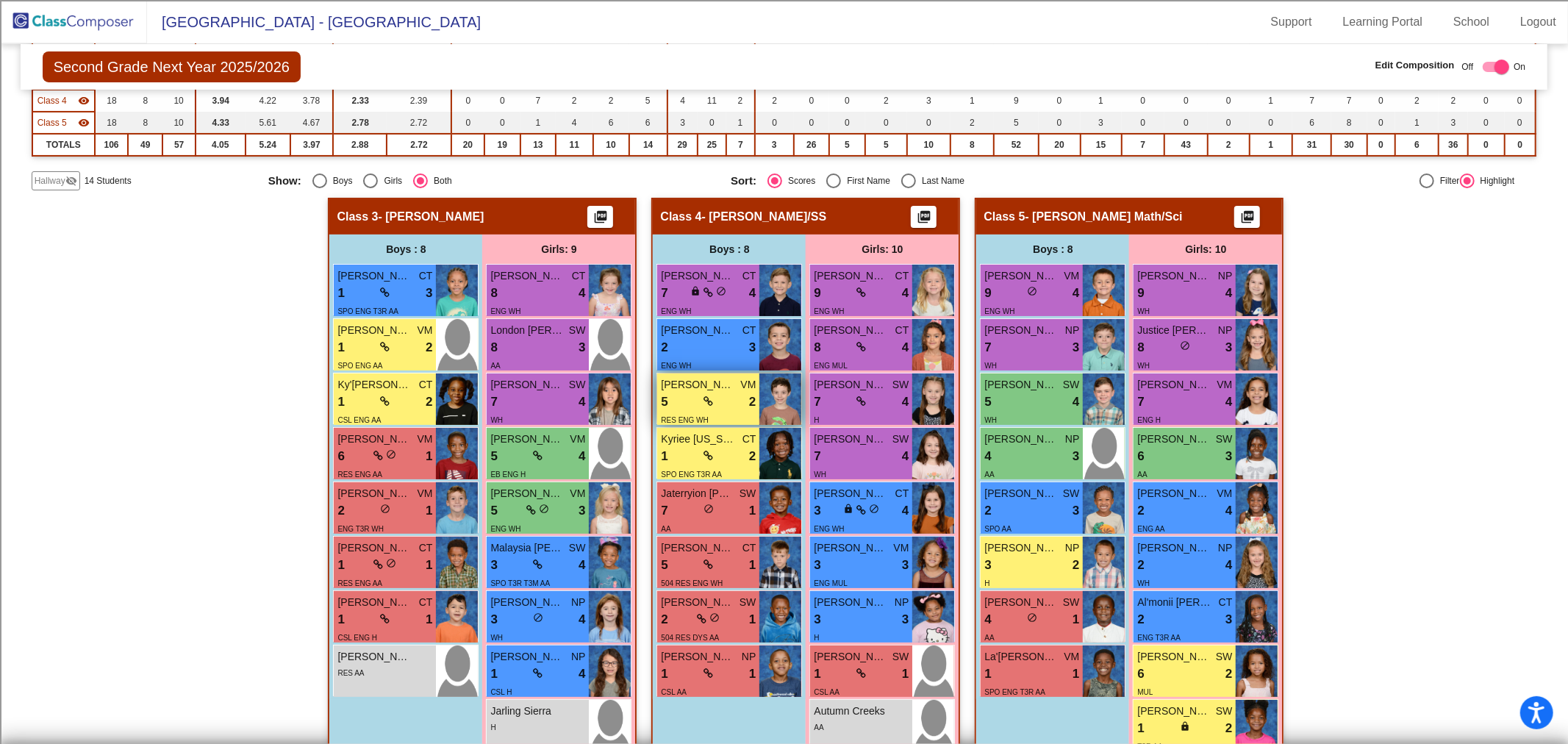
scroll to position [156, 0]
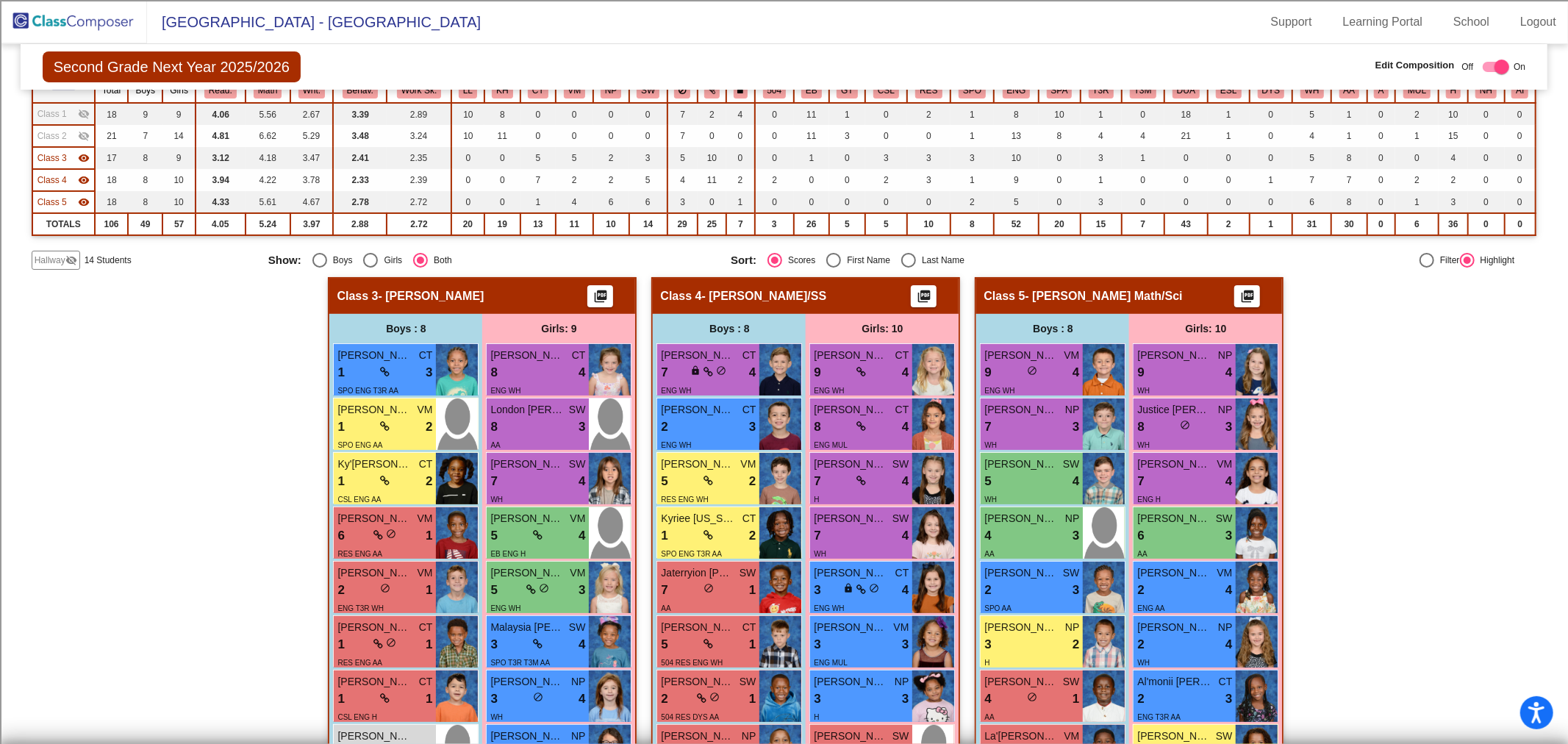
click at [51, 256] on span "Hallway" at bounding box center [50, 260] width 31 height 13
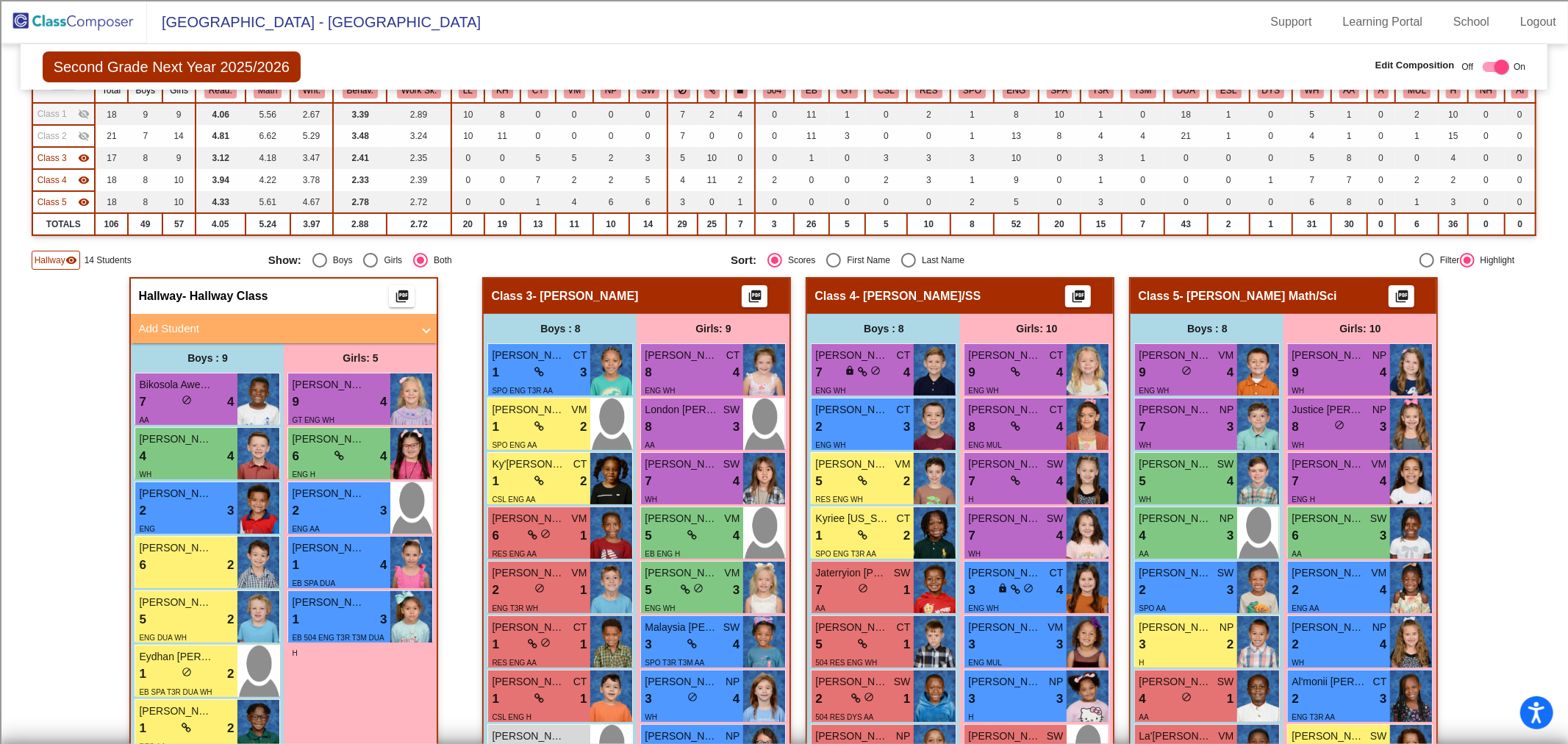
click at [41, 267] on div "Hallway visibility" at bounding box center [56, 259] width 48 height 19
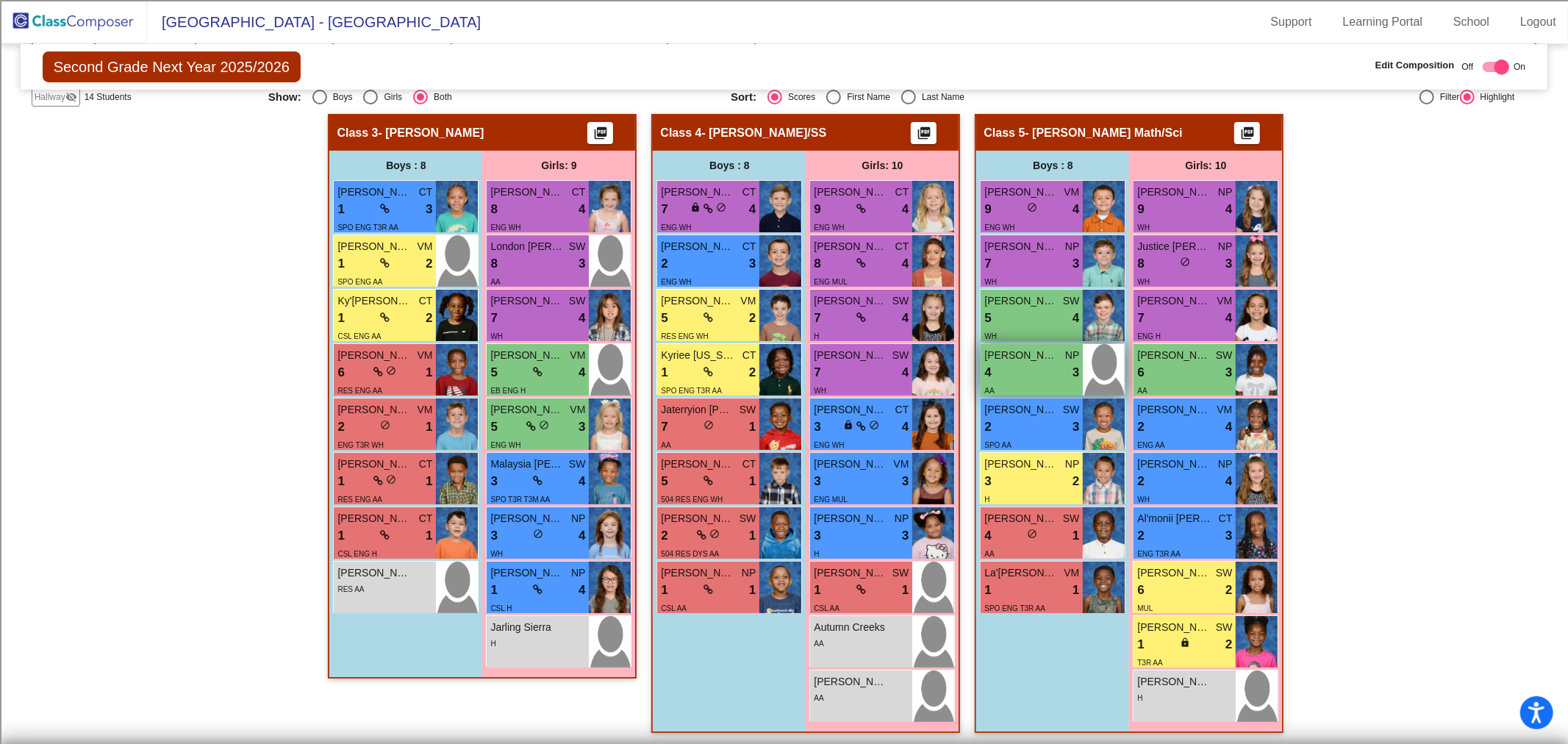
scroll to position [0, 0]
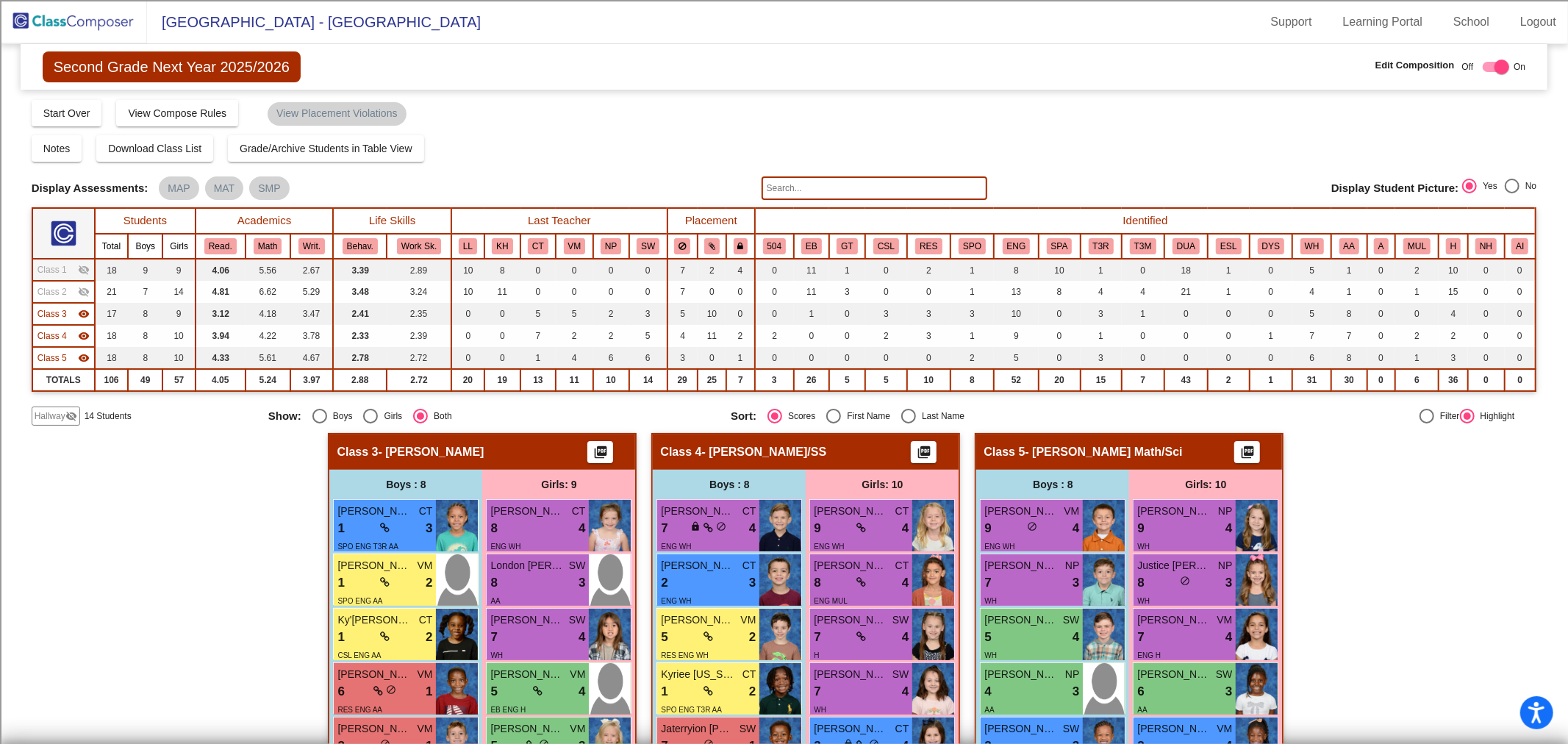
click at [70, 416] on mat-icon "visibility_off" at bounding box center [71, 415] width 12 height 12
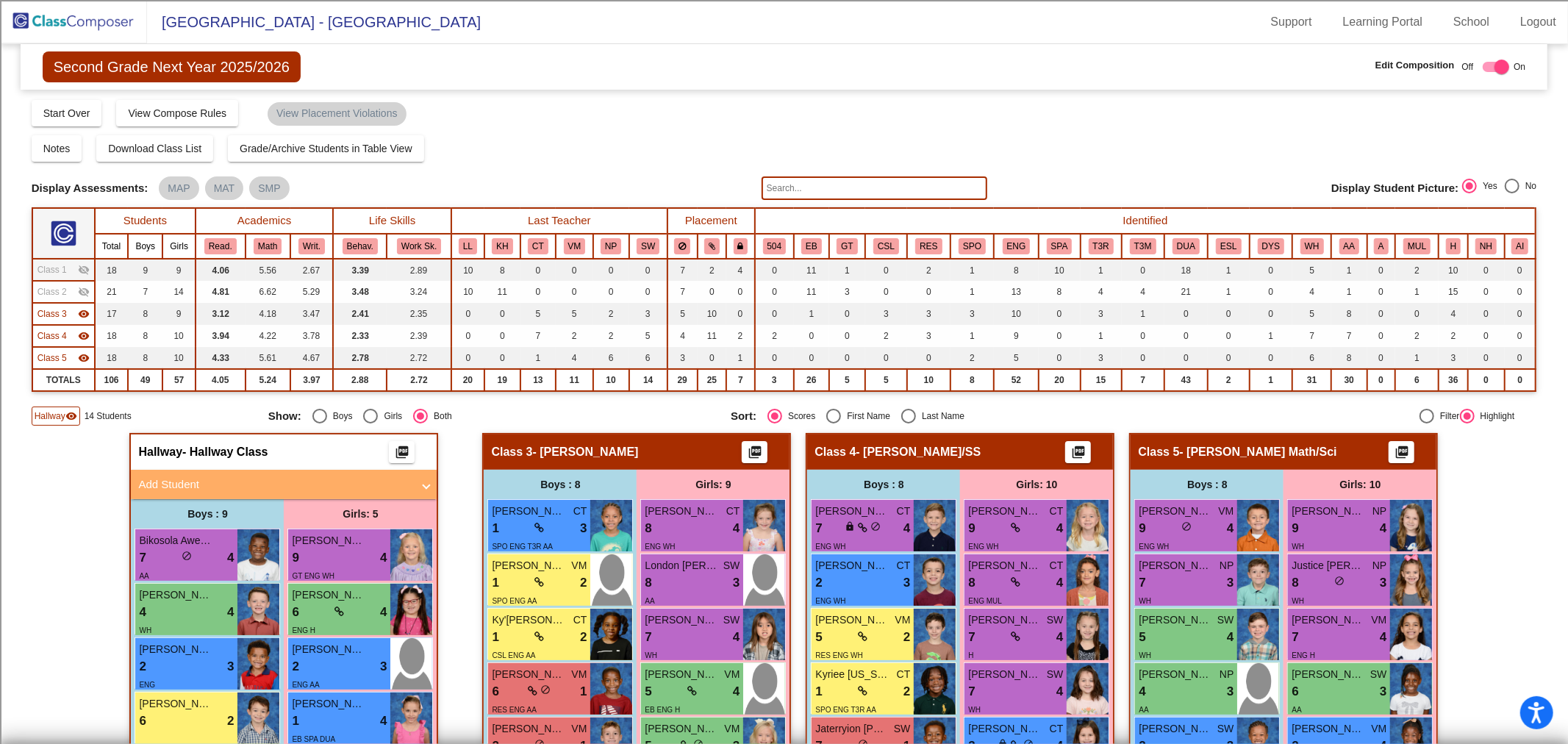
click at [250, 491] on mat-expansion-panel-header "Add Student" at bounding box center [283, 484] width 306 height 29
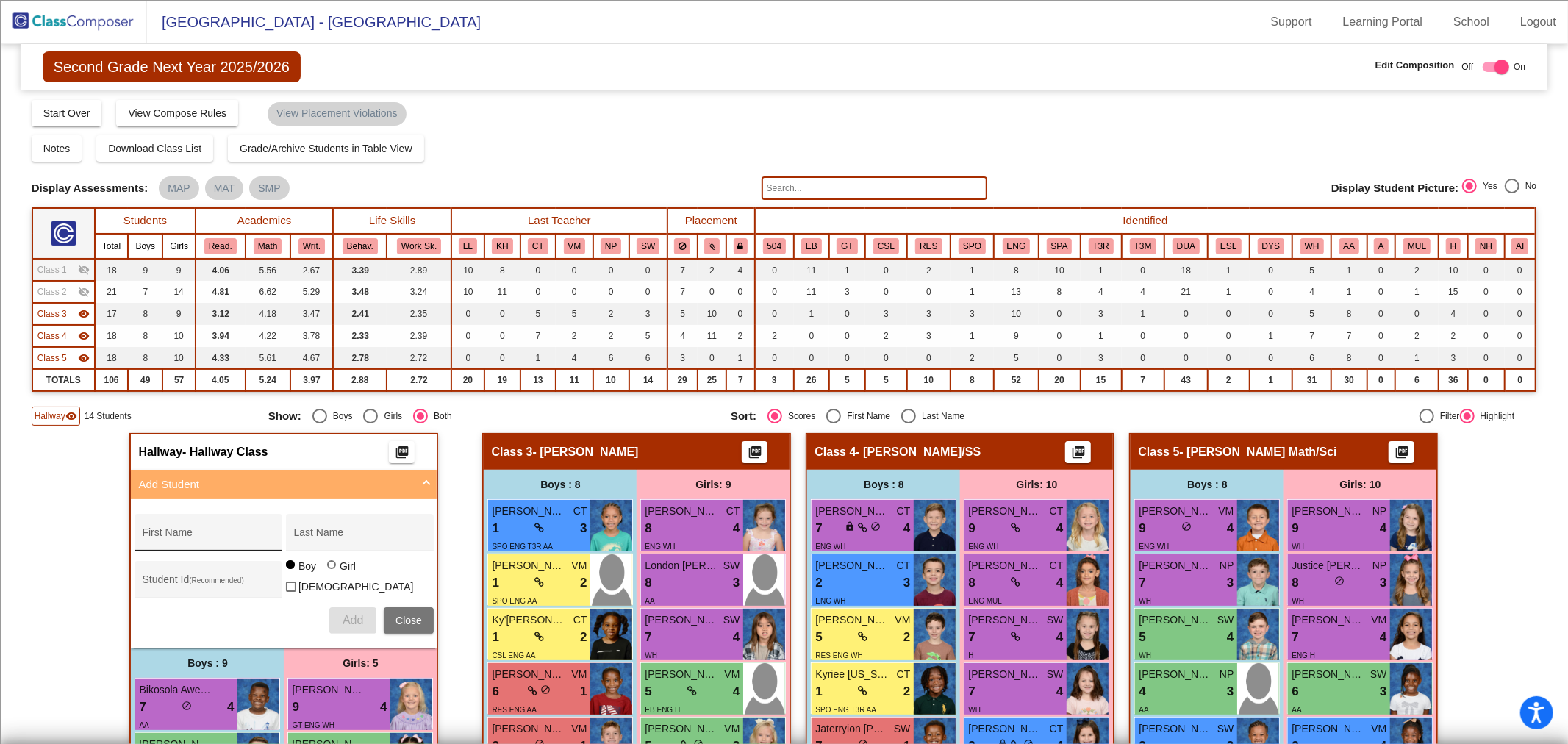
click at [200, 534] on input "First Name" at bounding box center [207, 538] width 132 height 12
type input "[PERSON_NAME]"
type input "100064194"
click at [330, 607] on button "Add" at bounding box center [353, 620] width 47 height 26
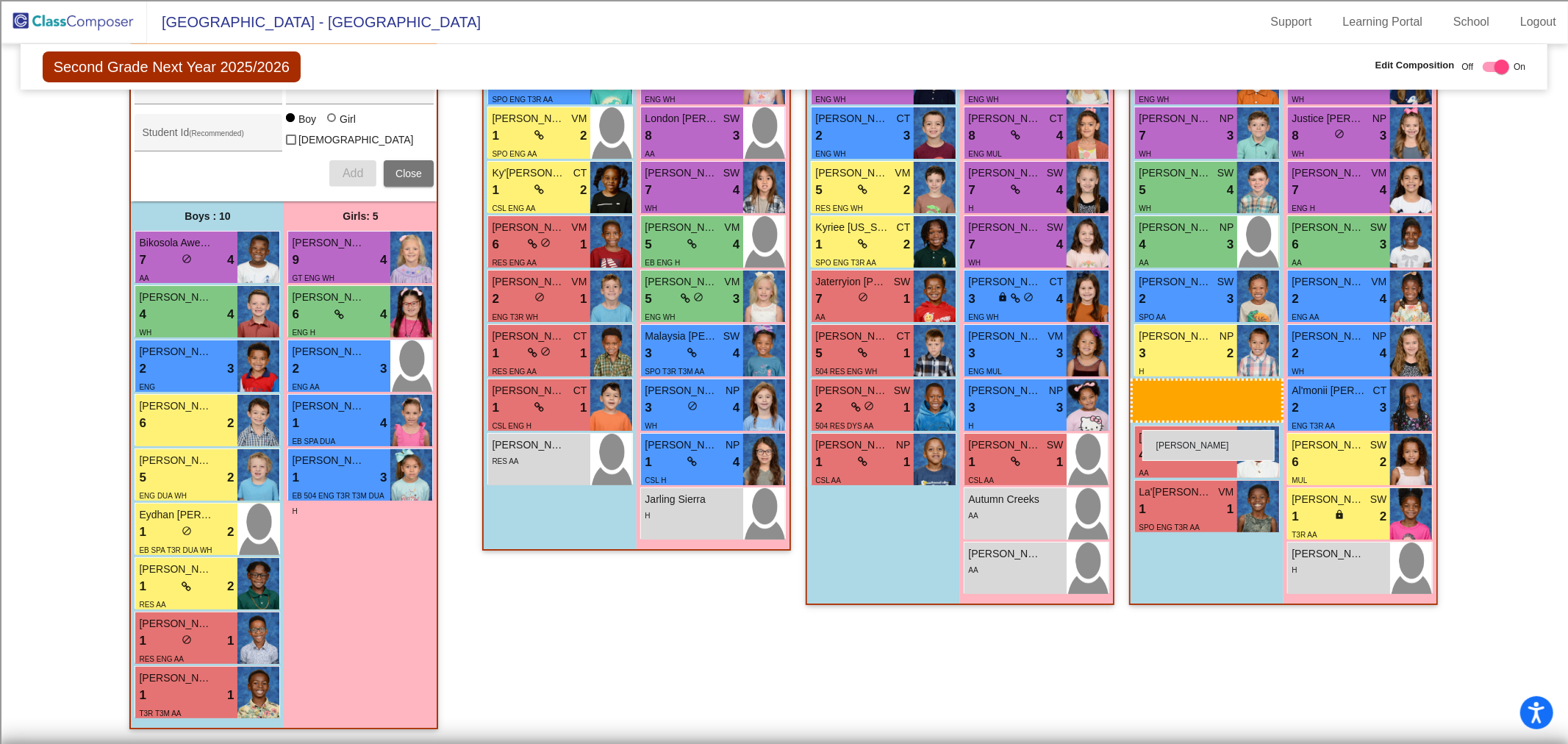
scroll to position [439, 0]
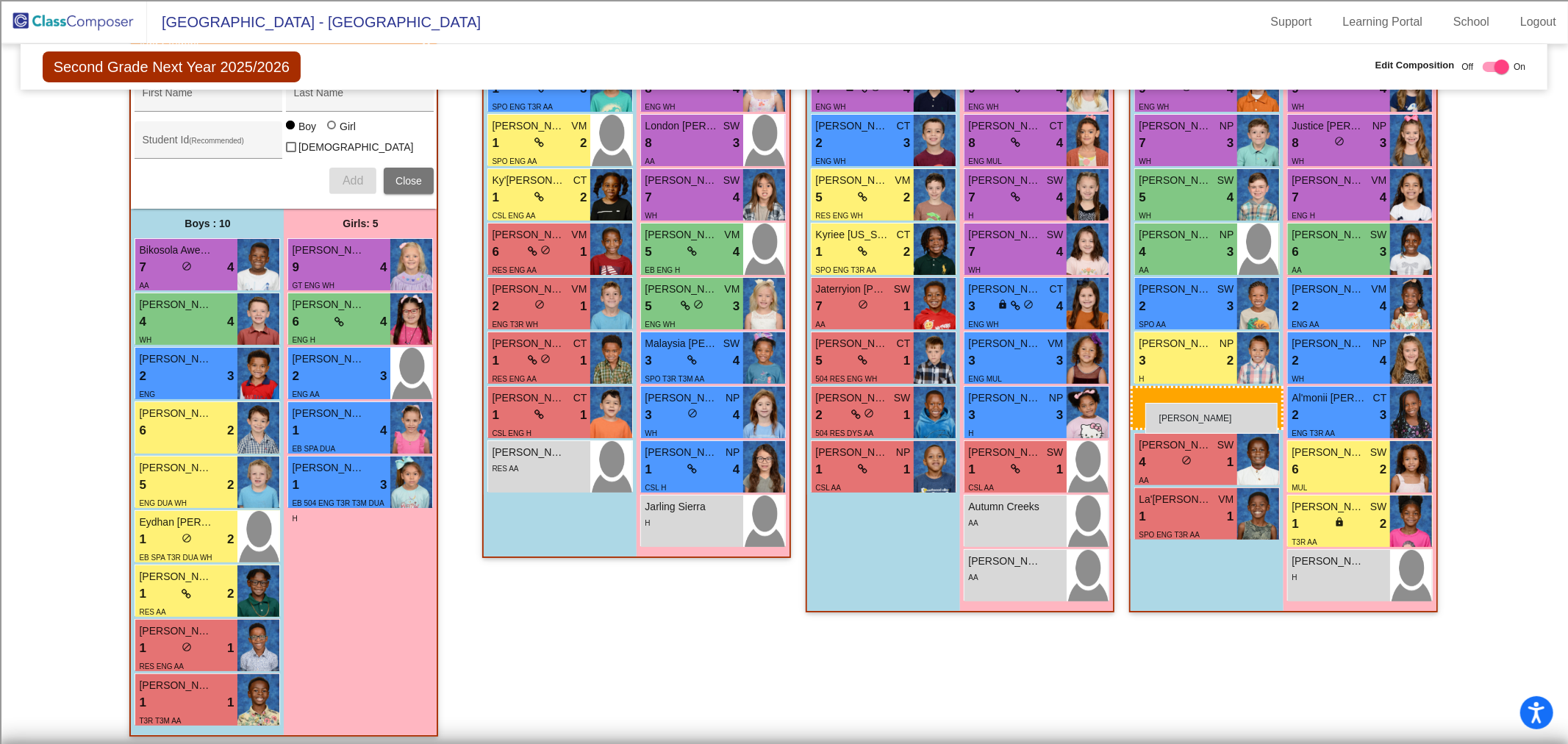
drag, startPoint x: 173, startPoint y: 691, endPoint x: 1145, endPoint y: 403, distance: 1013.8
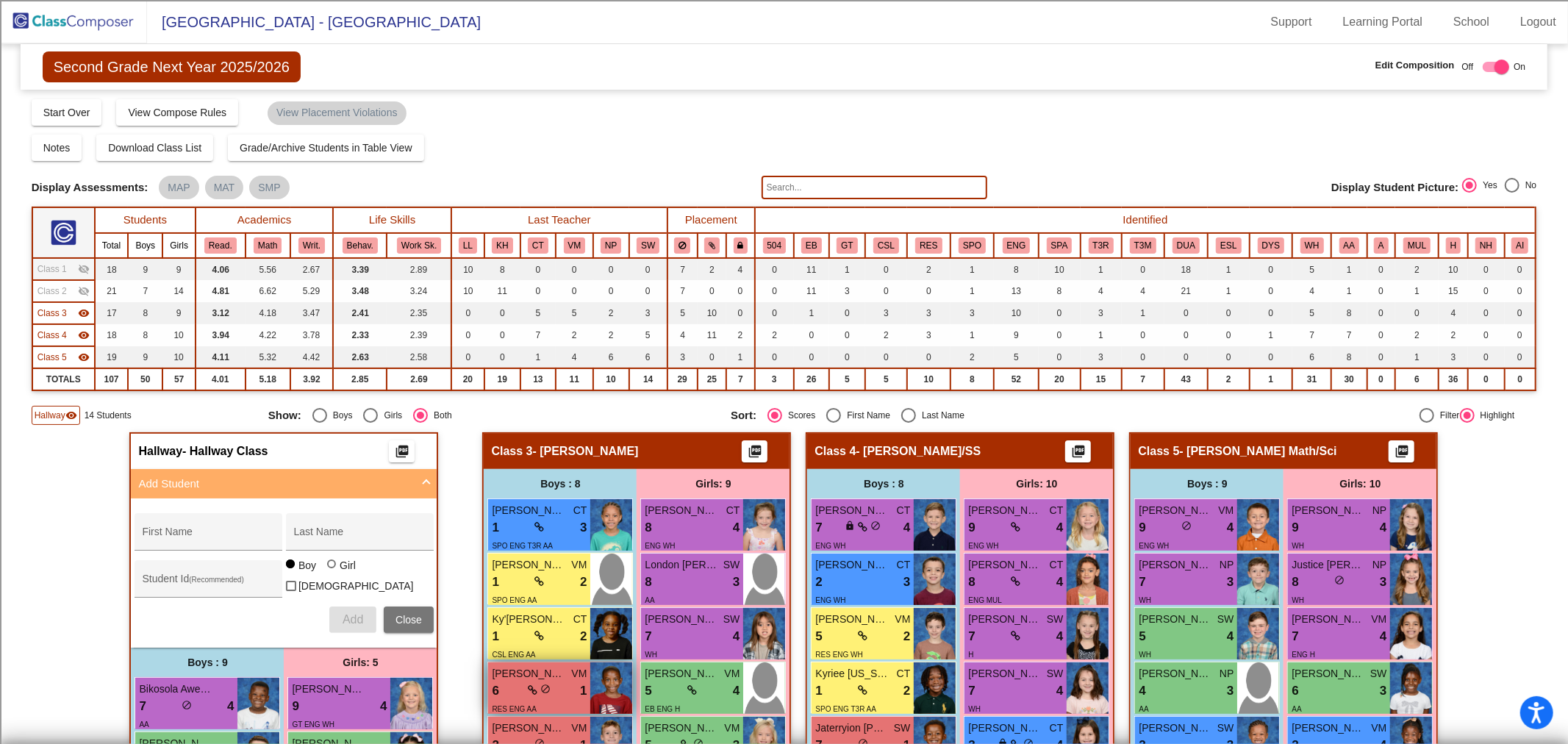
scroll to position [0, 0]
click at [58, 349] on td "Class 5 visibility" at bounding box center [63, 358] width 62 height 22
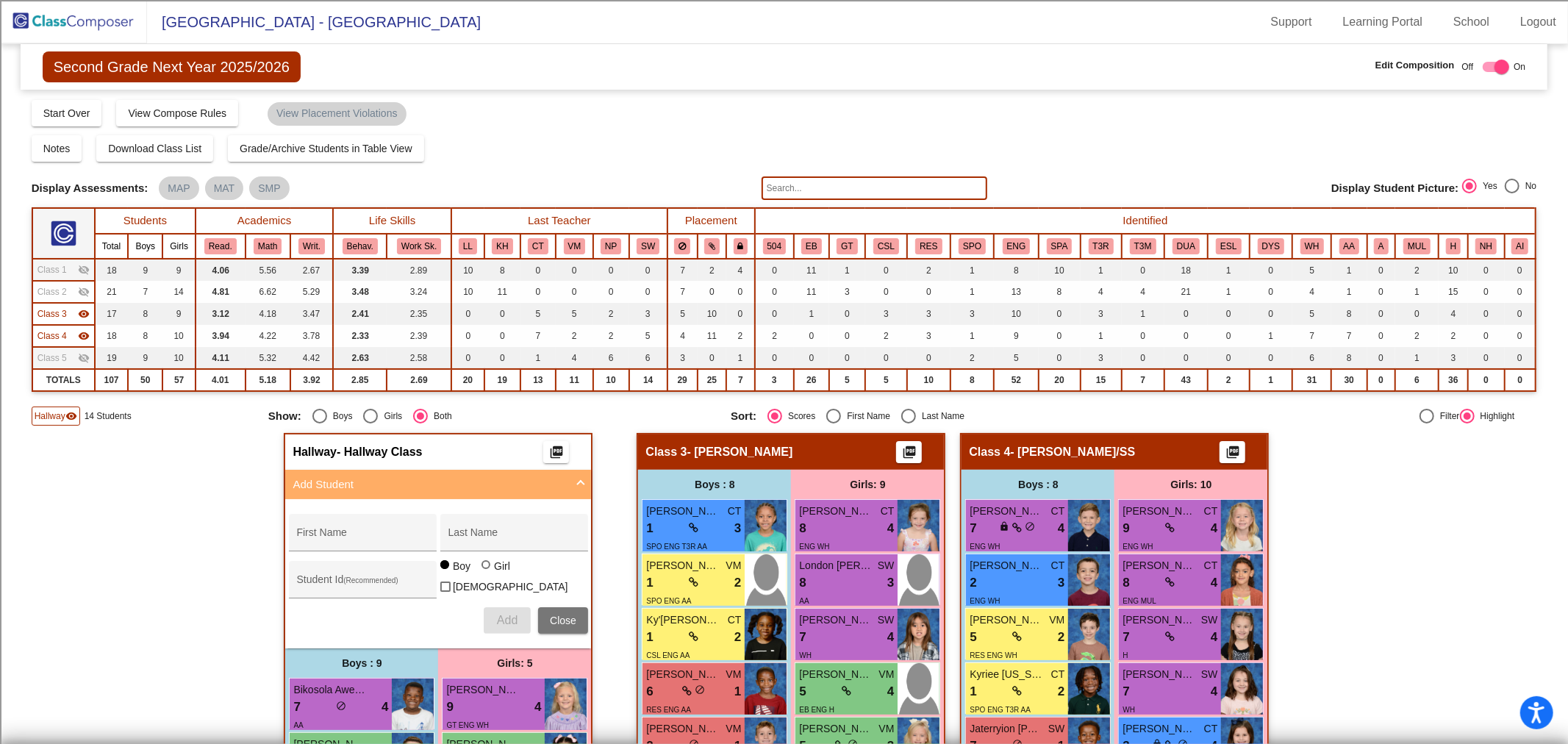
click at [60, 335] on span "Class 4" at bounding box center [52, 336] width 29 height 13
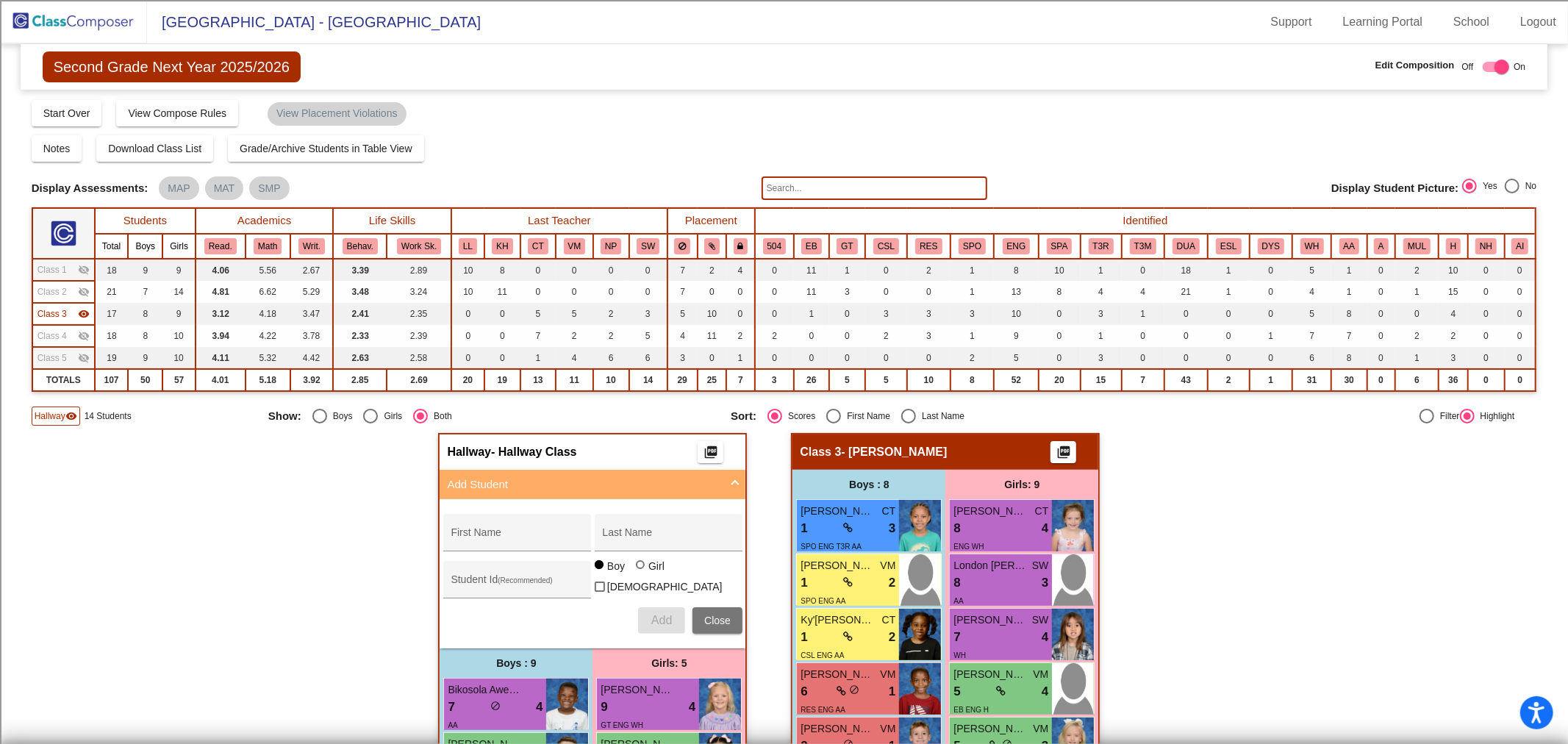
click at [63, 313] on span "Class 3" at bounding box center [52, 313] width 29 height 13
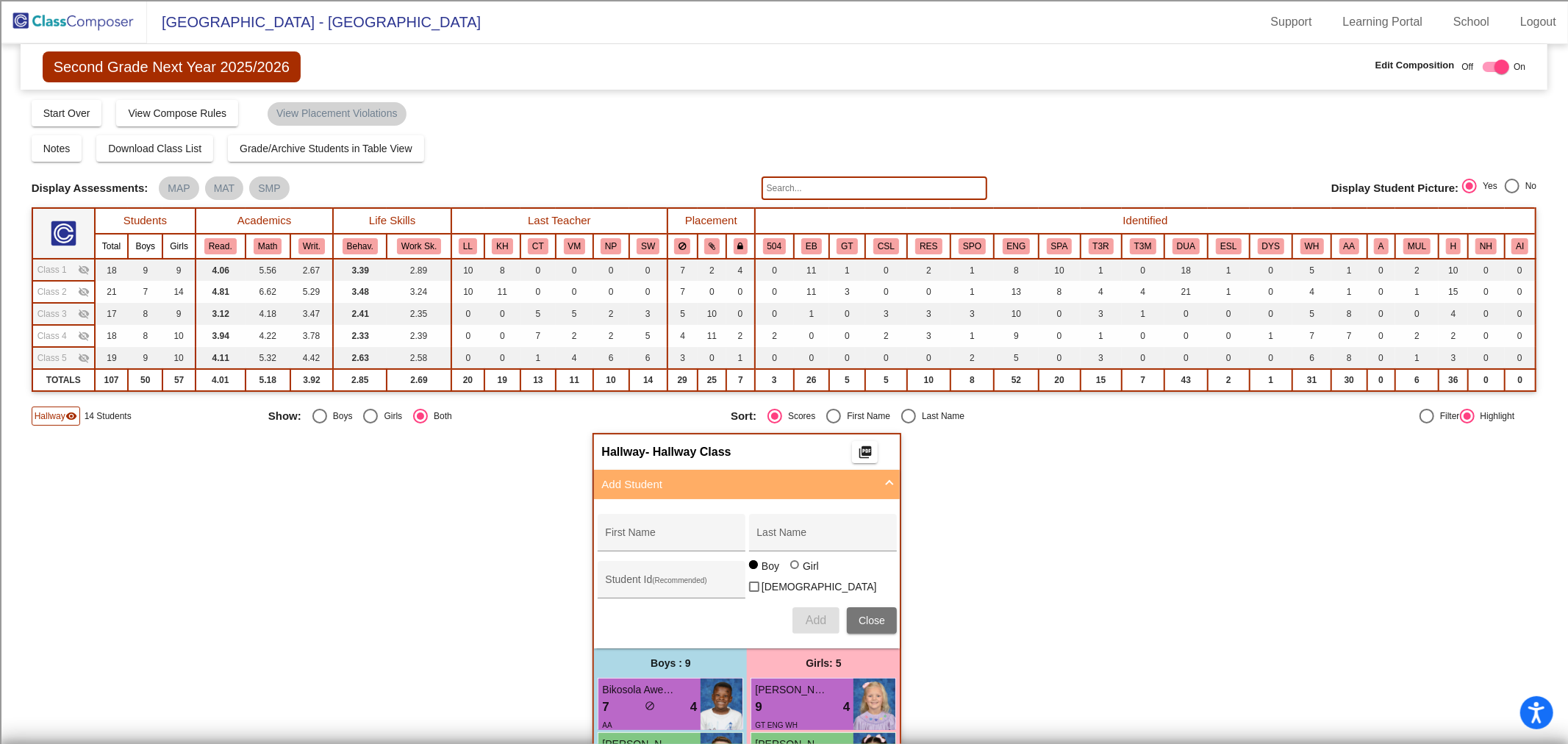
click at [62, 263] on span "Class 1" at bounding box center [52, 269] width 29 height 13
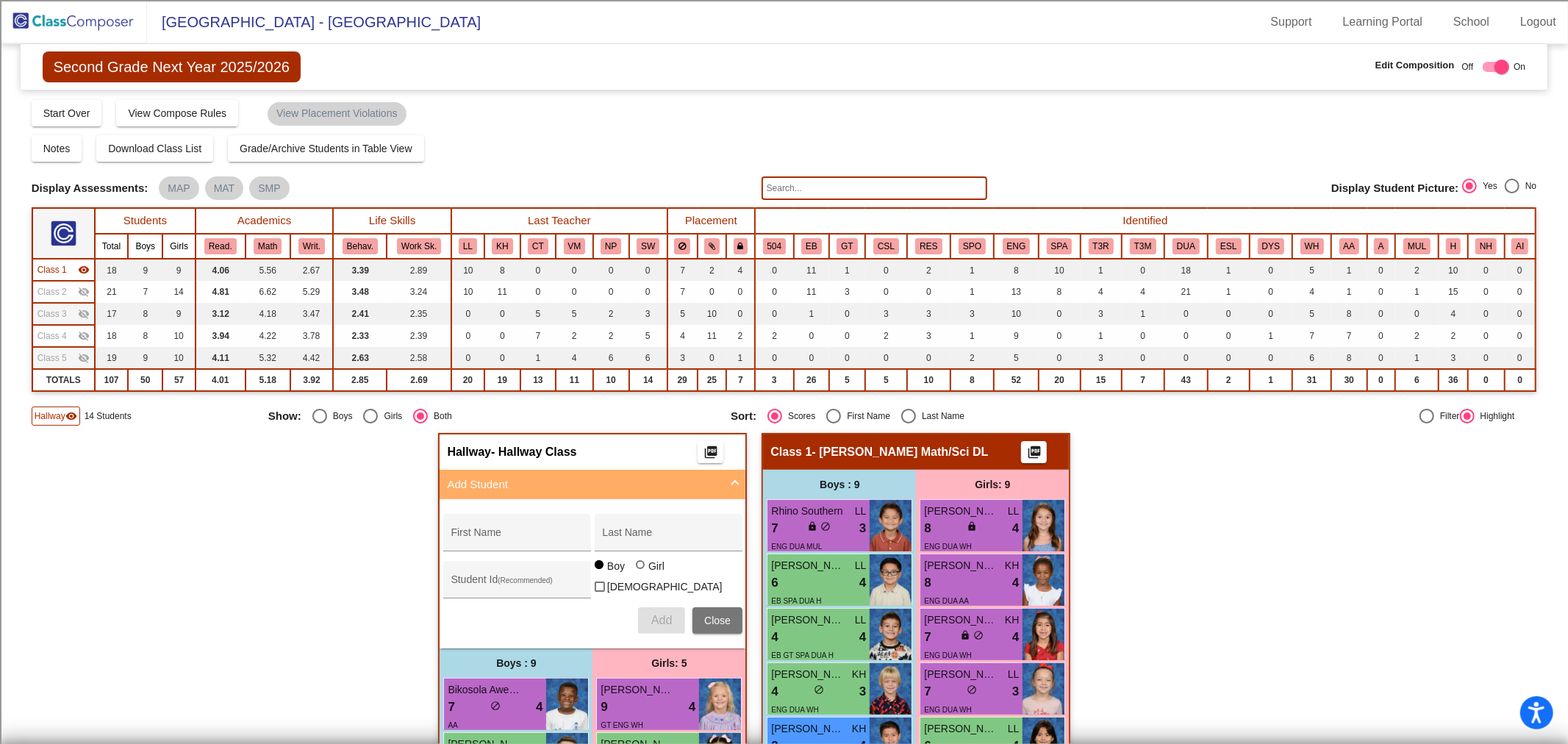
click at [58, 294] on span "Class 2" at bounding box center [52, 291] width 29 height 13
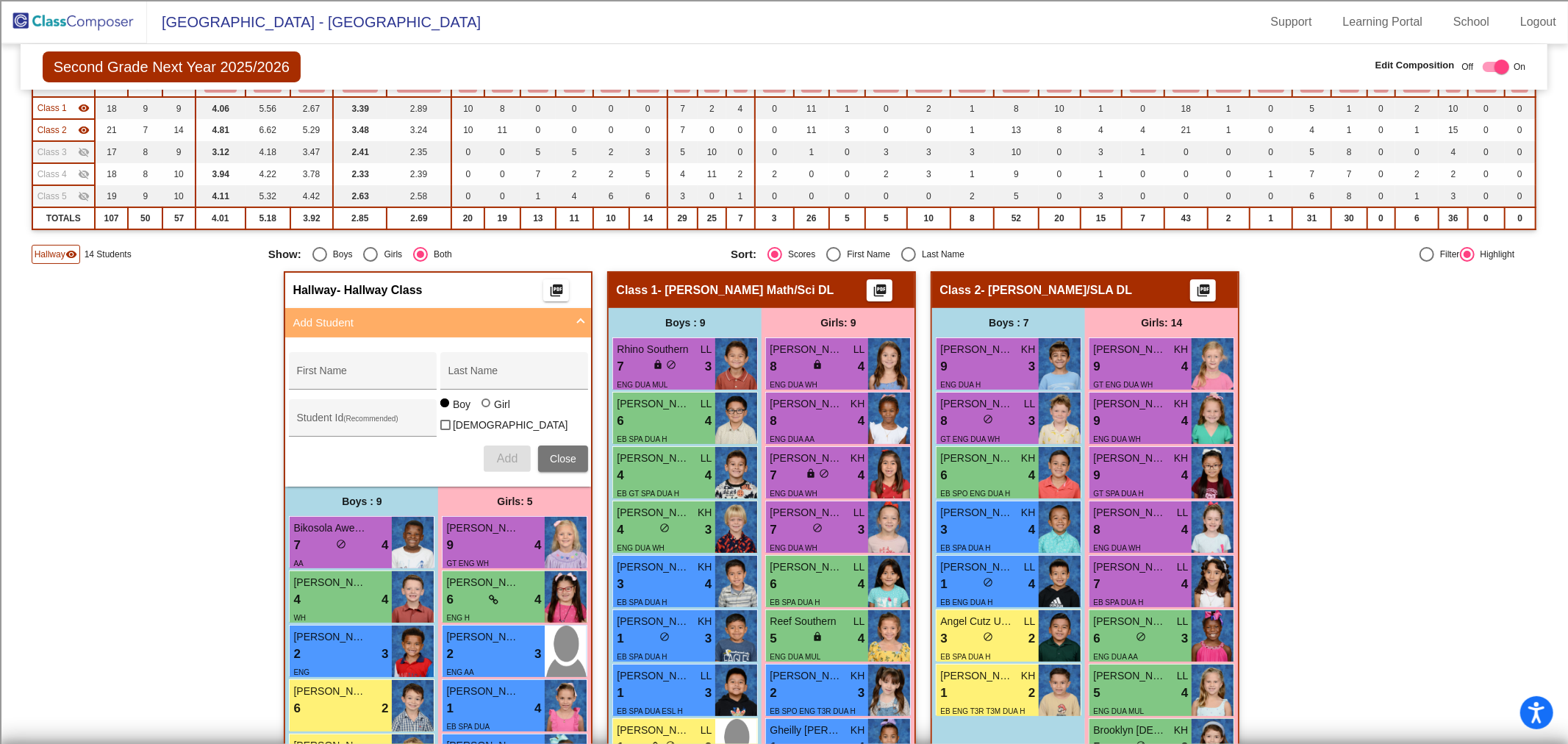
scroll to position [163, 0]
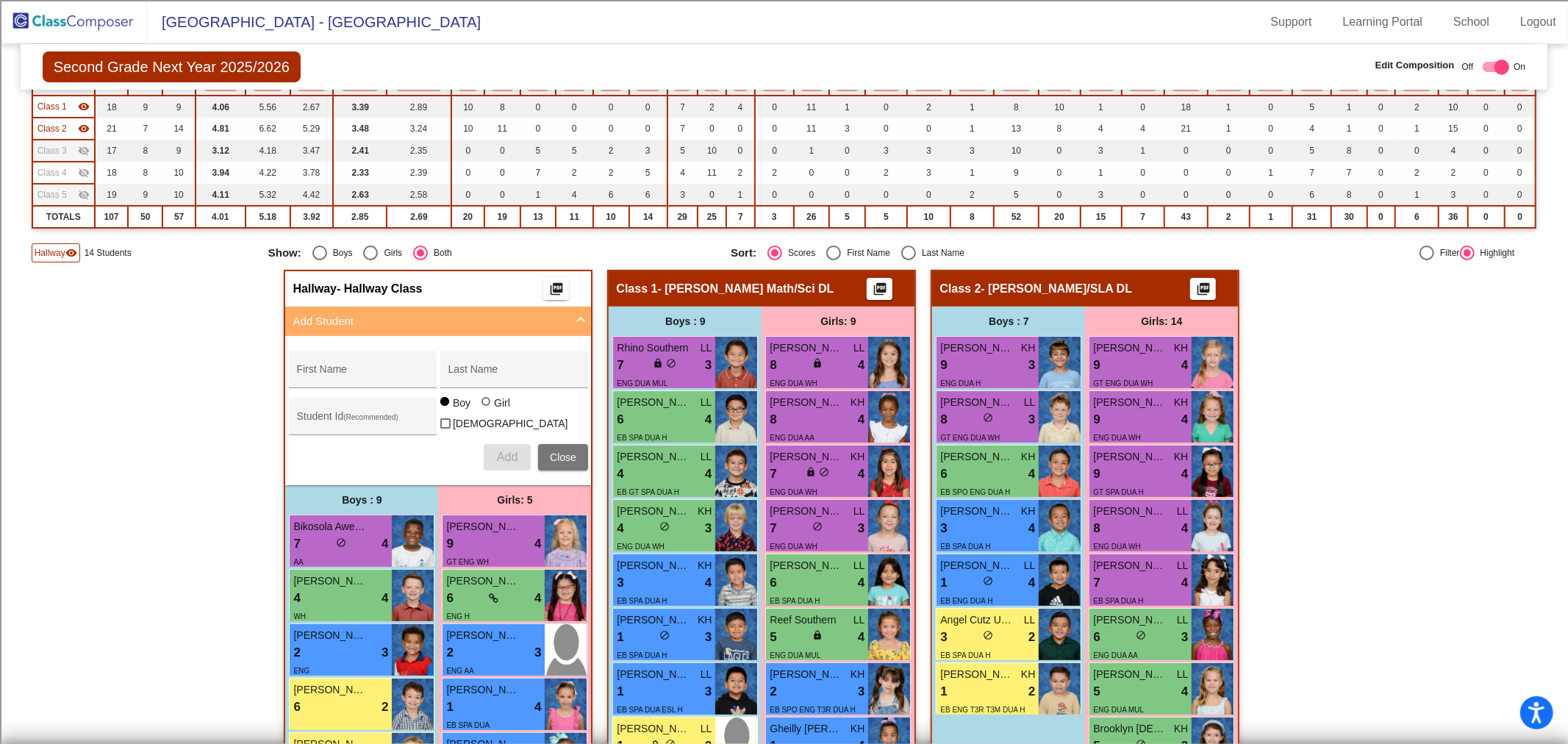
click at [83, 22] on img at bounding box center [73, 21] width 147 height 43
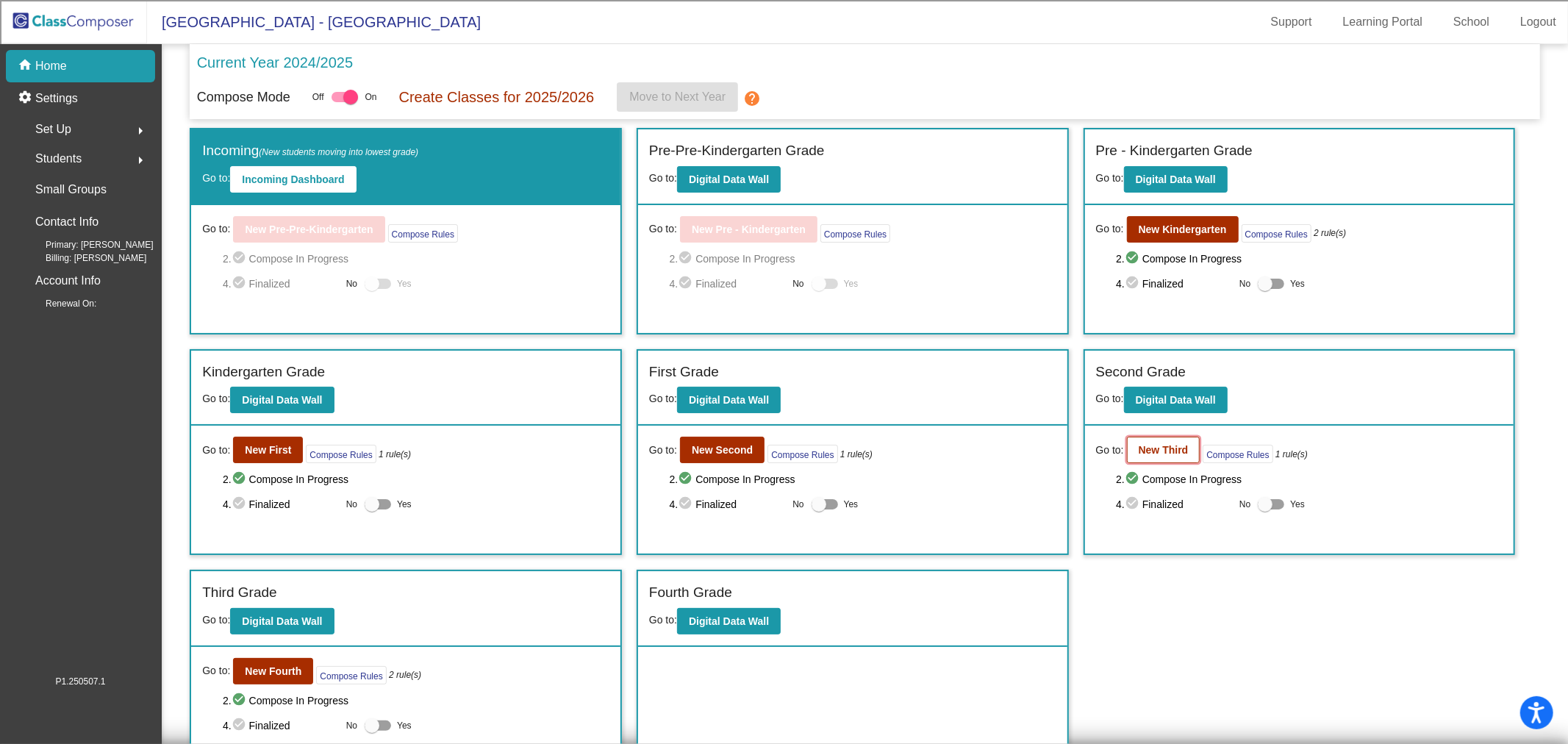
click at [1173, 449] on b "New Third" at bounding box center [1163, 449] width 50 height 12
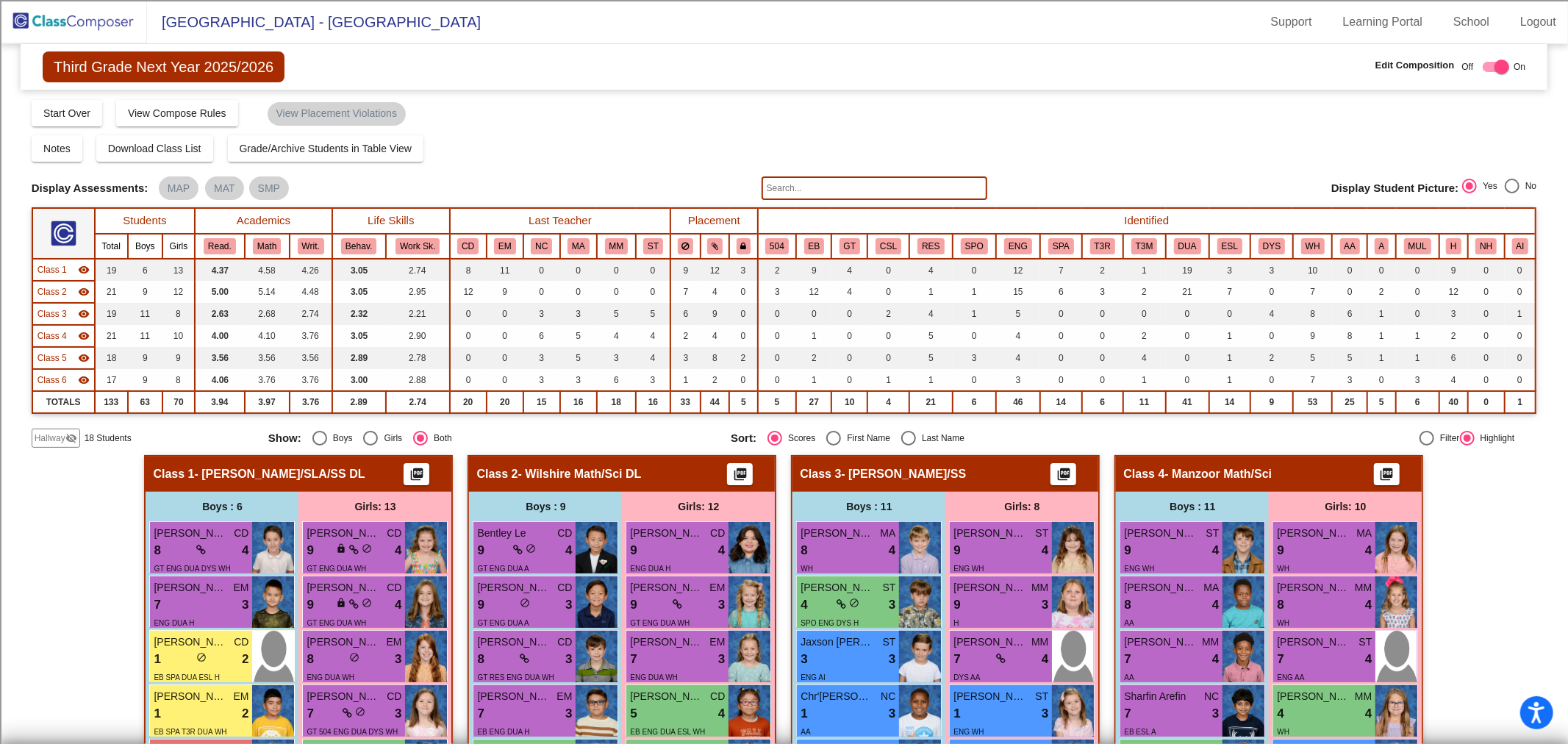
click at [53, 374] on span "Class 6" at bounding box center [52, 380] width 29 height 13
click at [61, 353] on span "Class 5" at bounding box center [52, 358] width 29 height 13
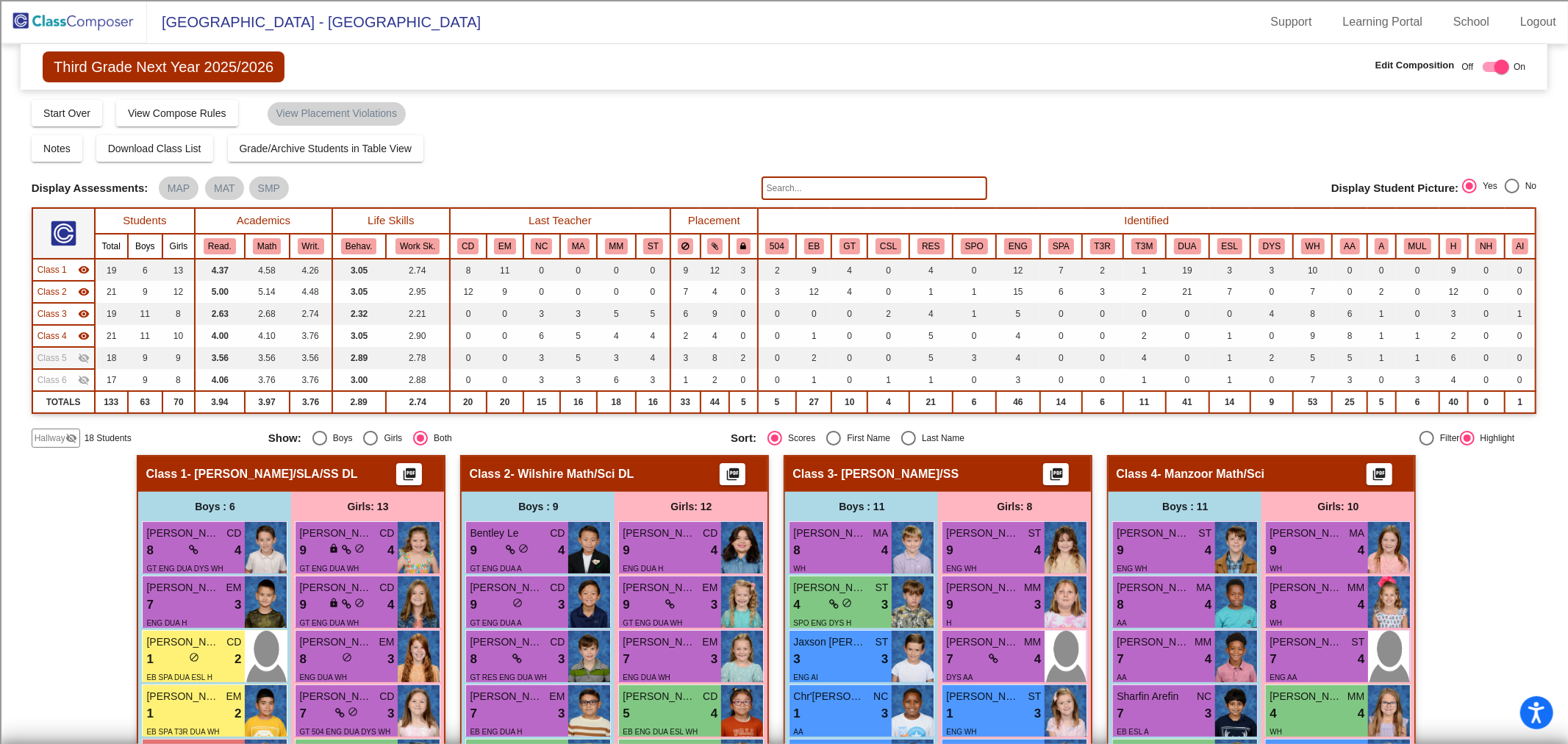
click at [58, 335] on span "Class 4" at bounding box center [52, 336] width 29 height 13
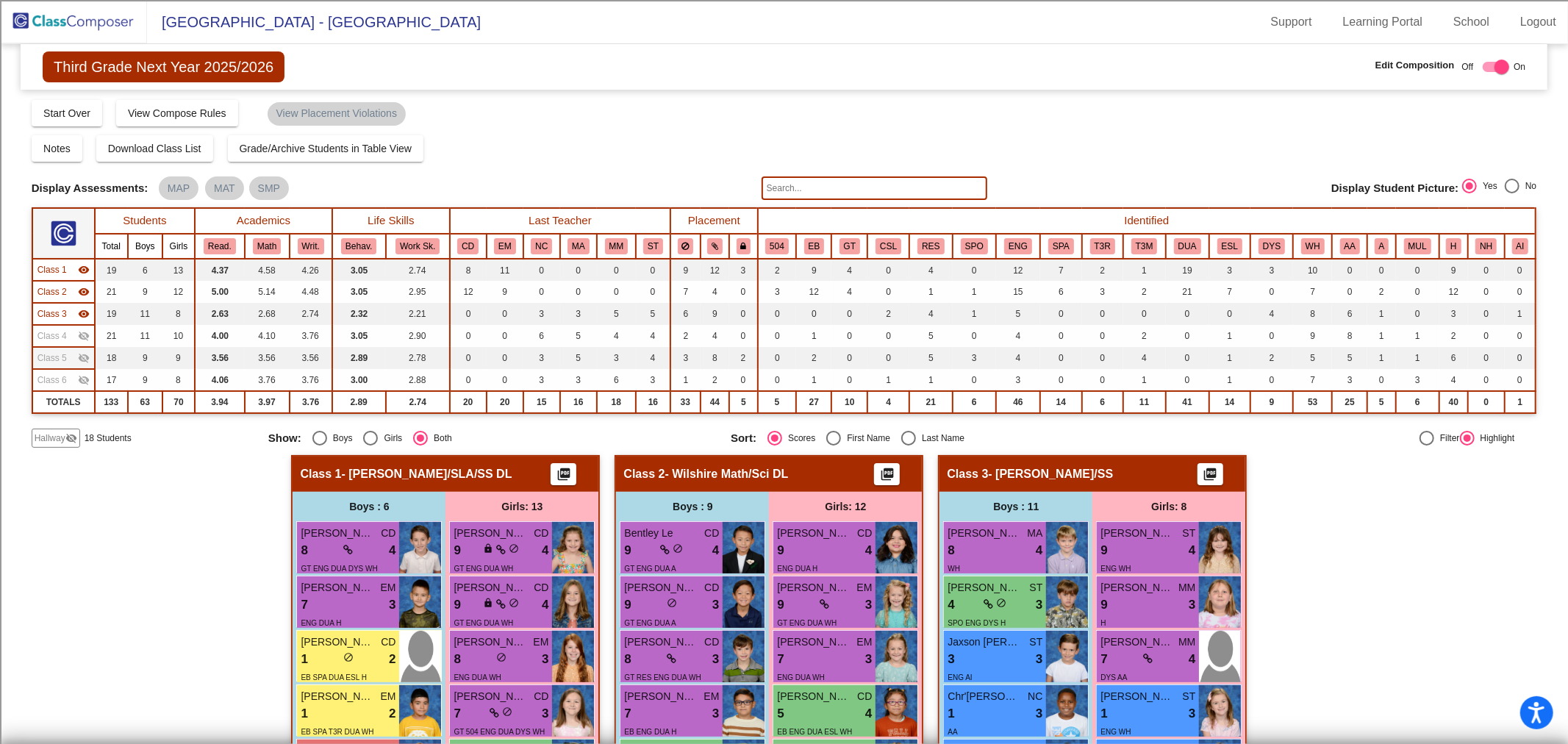
click at [56, 309] on span "Class 3" at bounding box center [52, 313] width 29 height 13
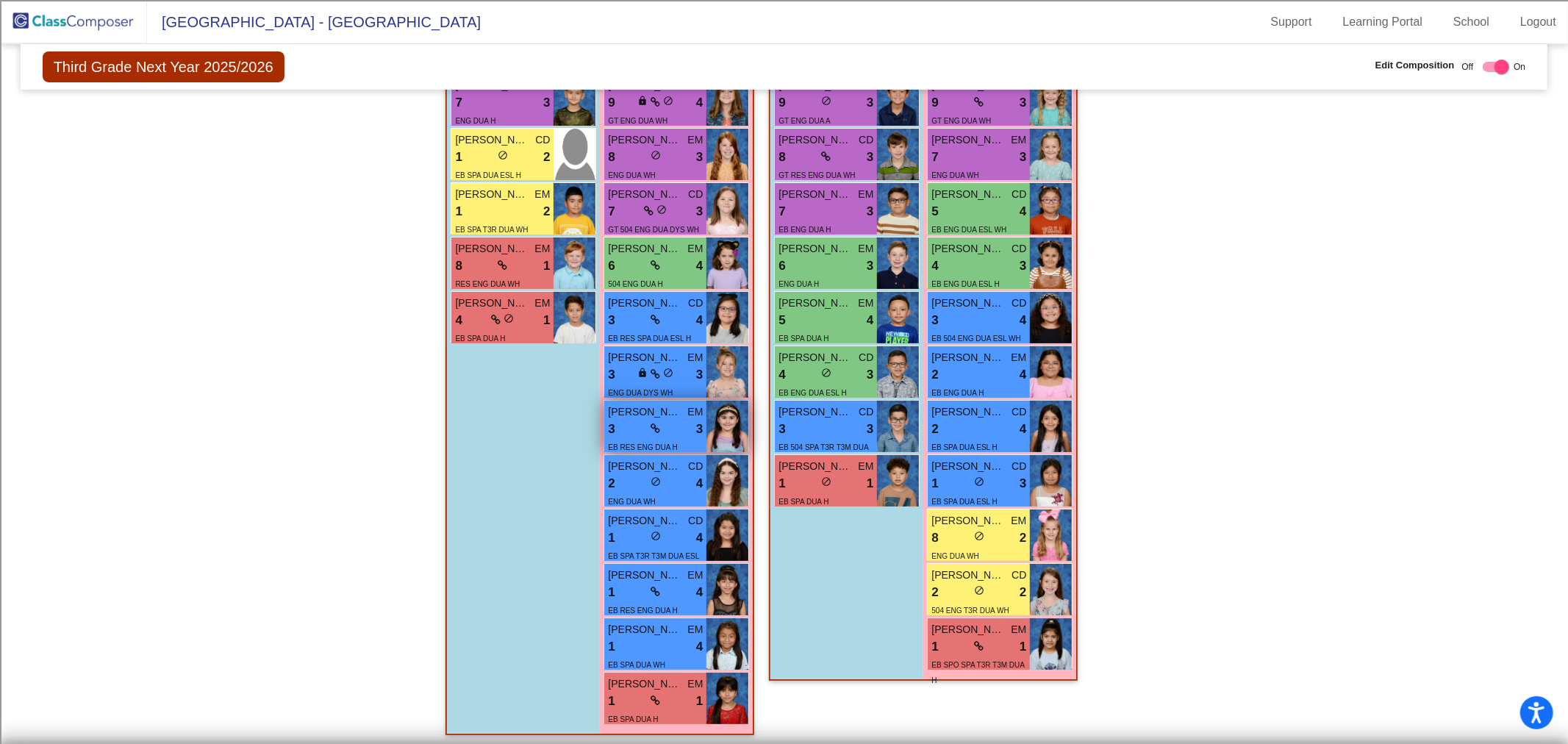
scroll to position [504, 0]
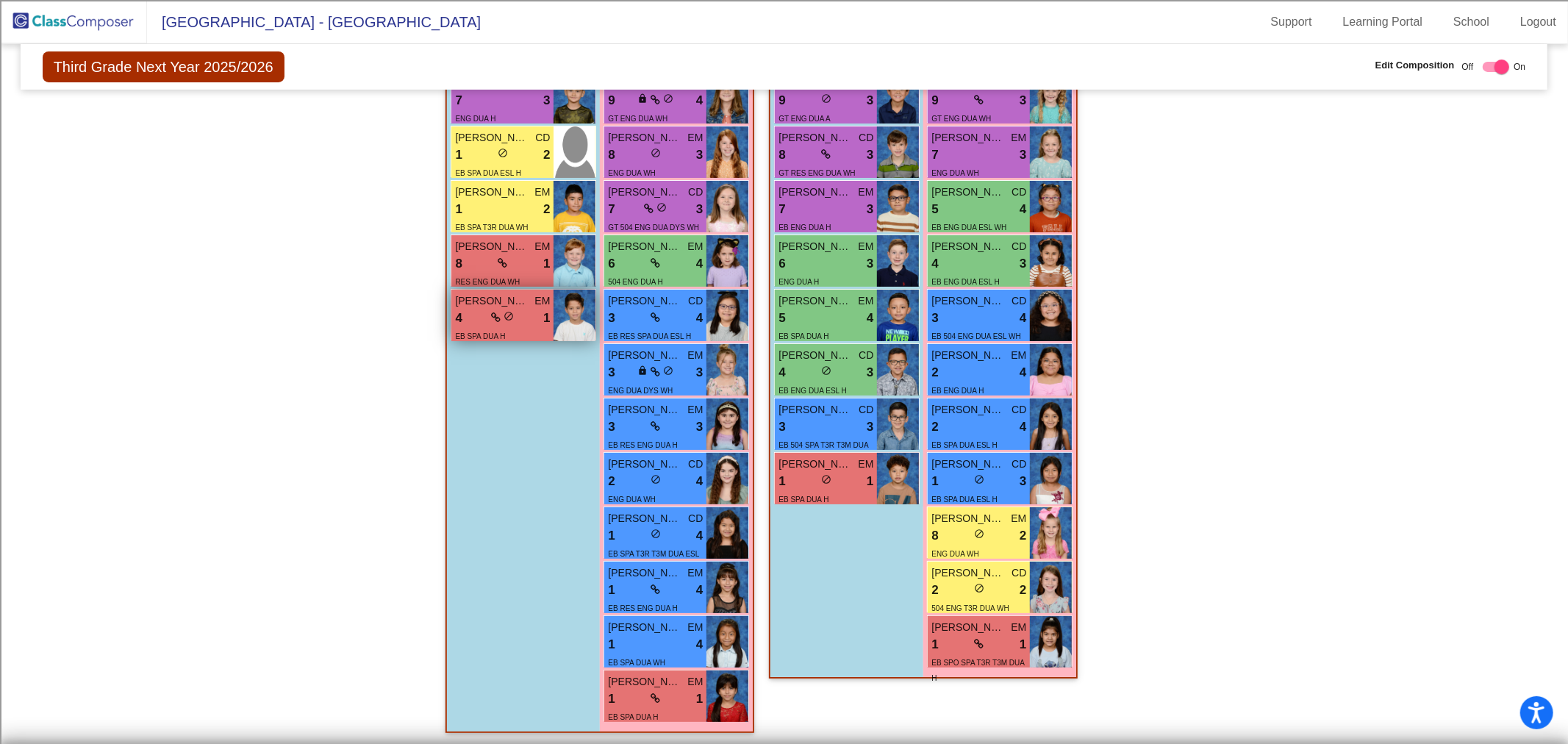
click at [503, 332] on div "EB SPA DUA H" at bounding box center [502, 335] width 95 height 16
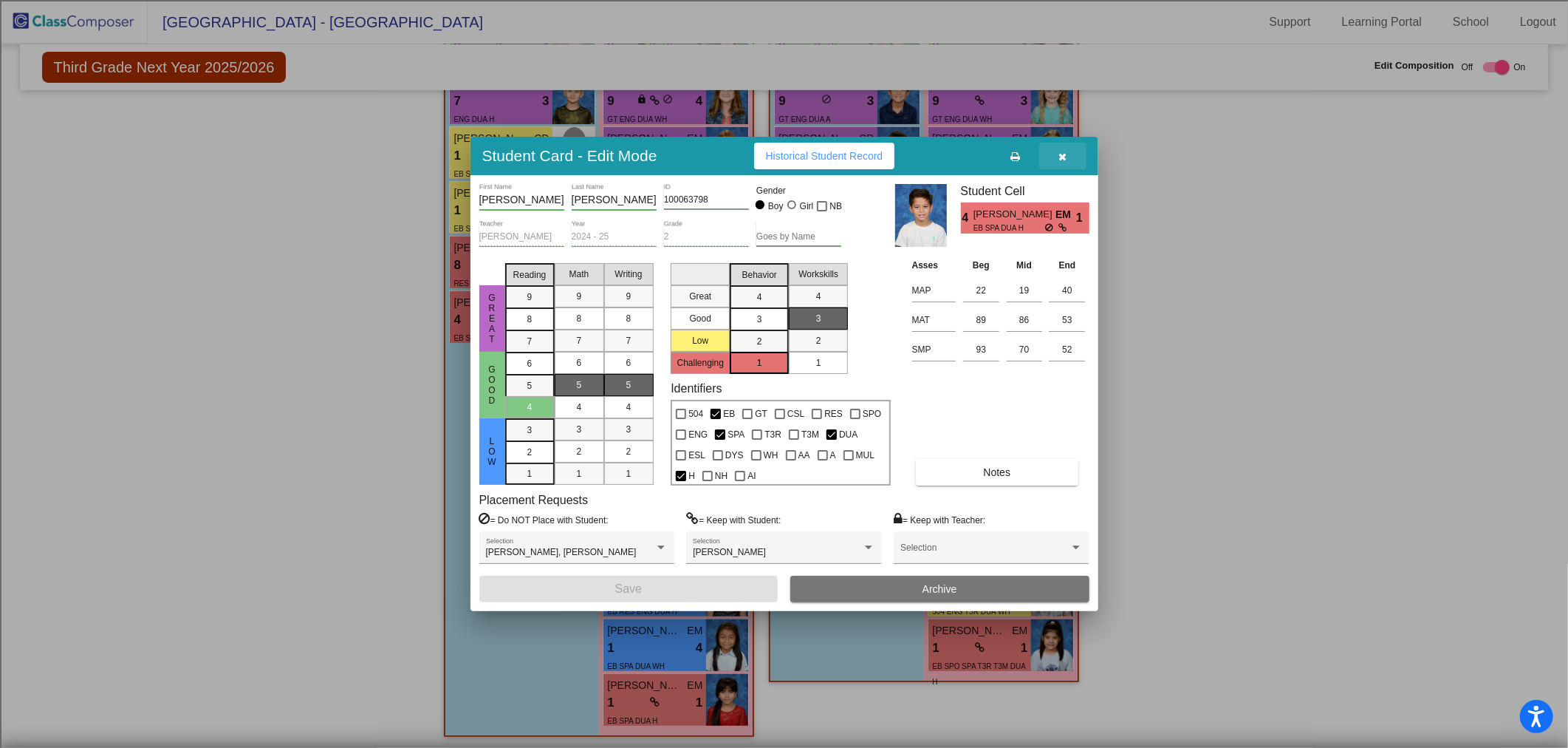
drag, startPoint x: 1064, startPoint y: 148, endPoint x: 1051, endPoint y: 153, distance: 13.9
click at [1064, 146] on button "button" at bounding box center [1062, 155] width 48 height 27
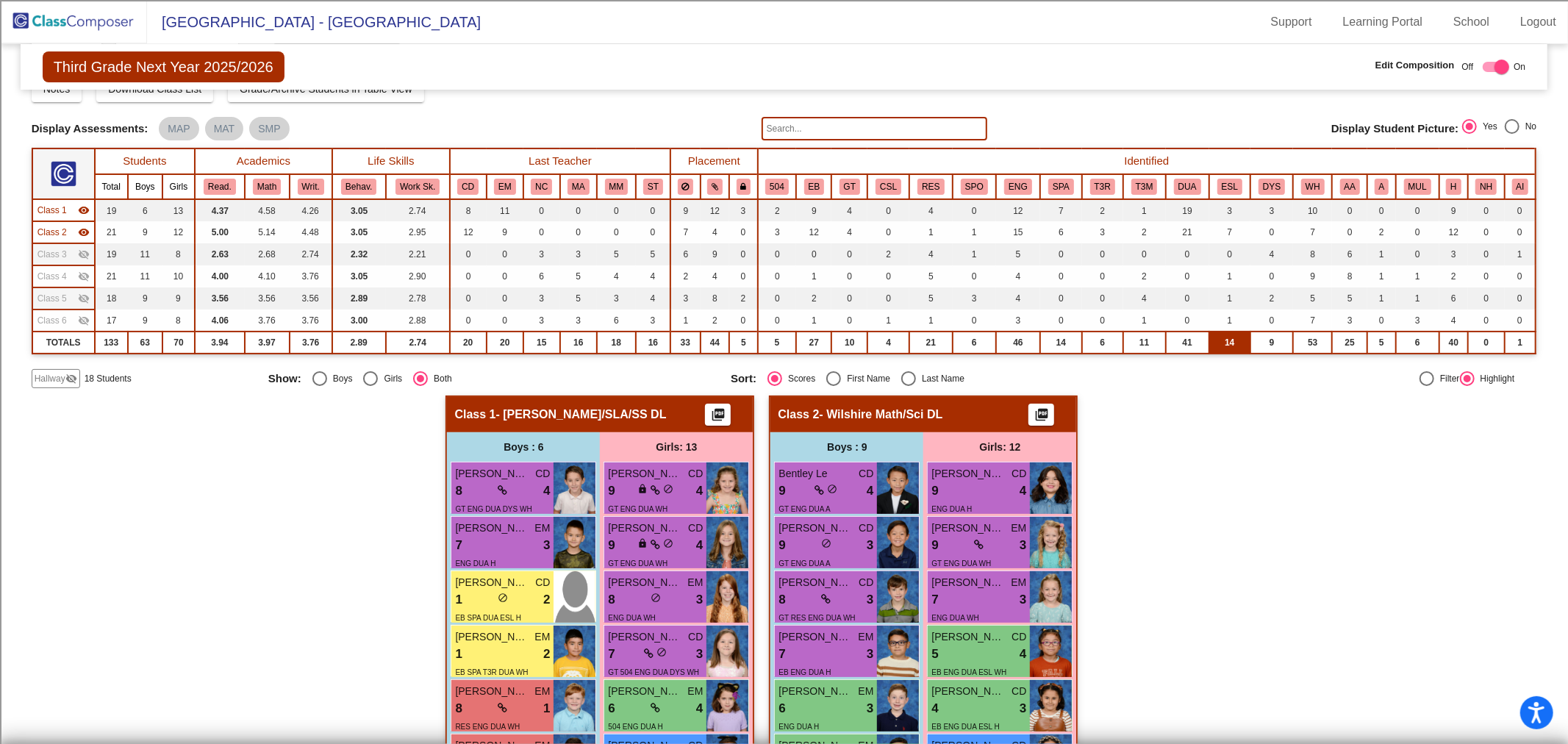
scroll to position [15, 0]
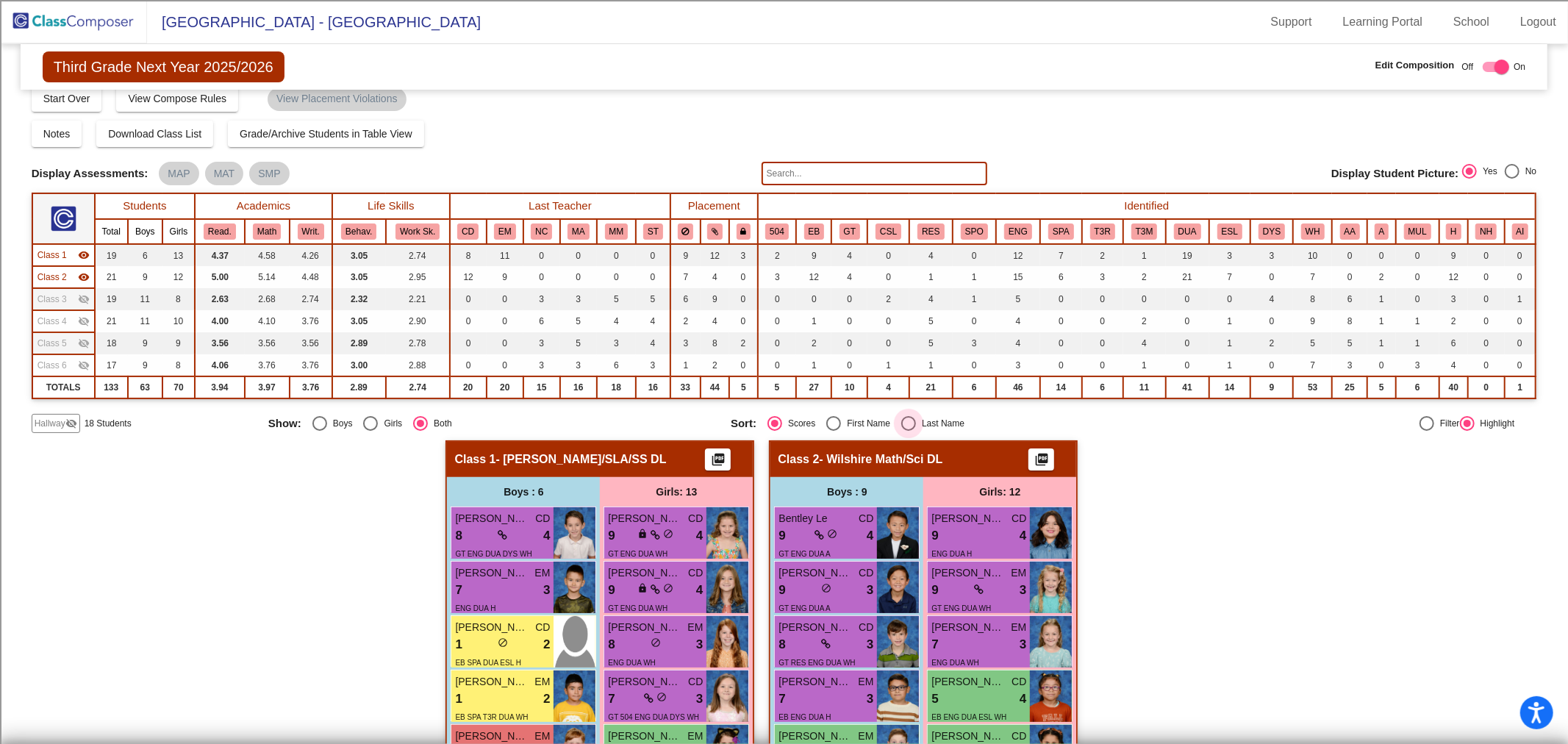
click at [902, 427] on div "Select an option" at bounding box center [909, 424] width 15 height 15
click at [908, 431] on input "Last Name" at bounding box center [908, 431] width 1 height 1
radio input "true"
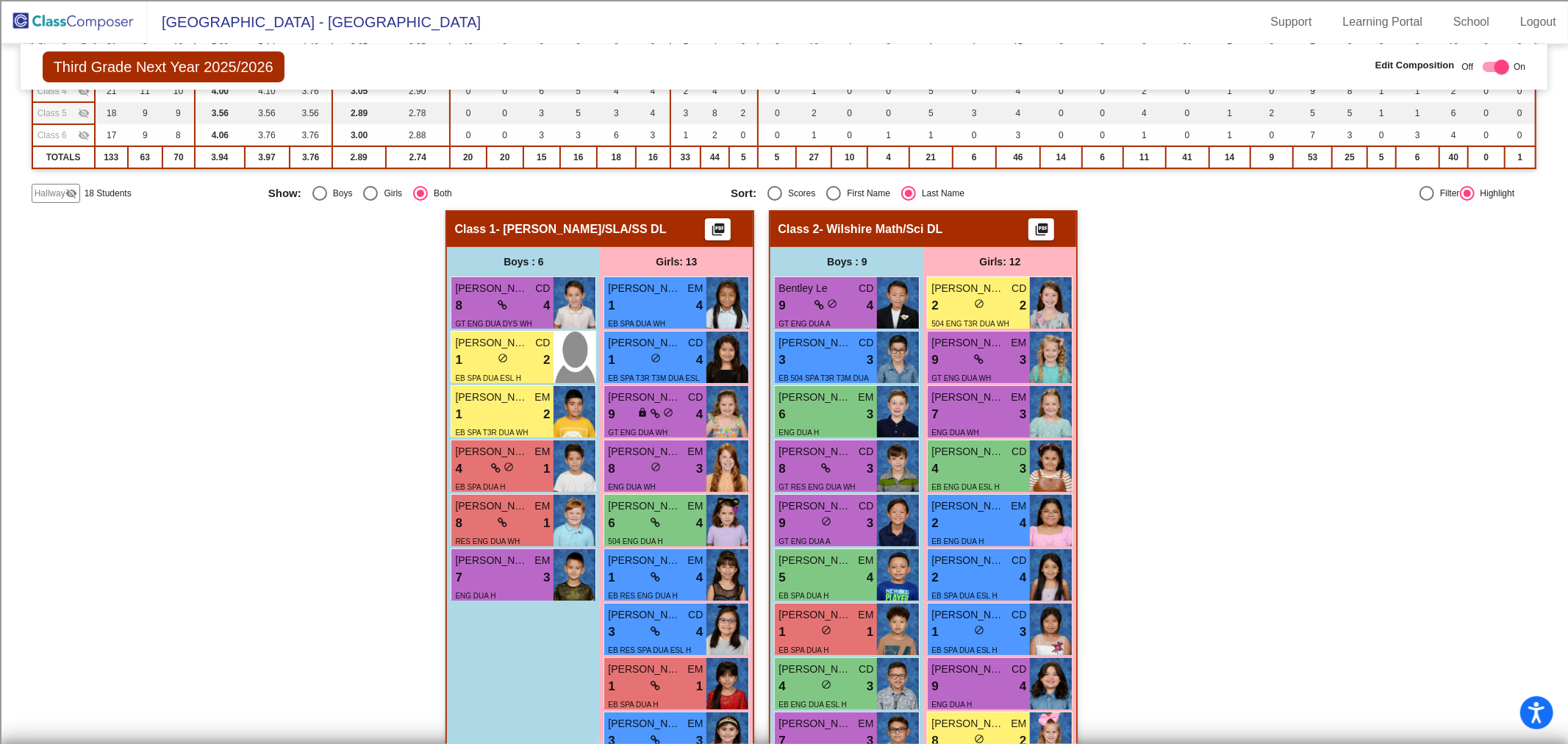
scroll to position [326, 0]
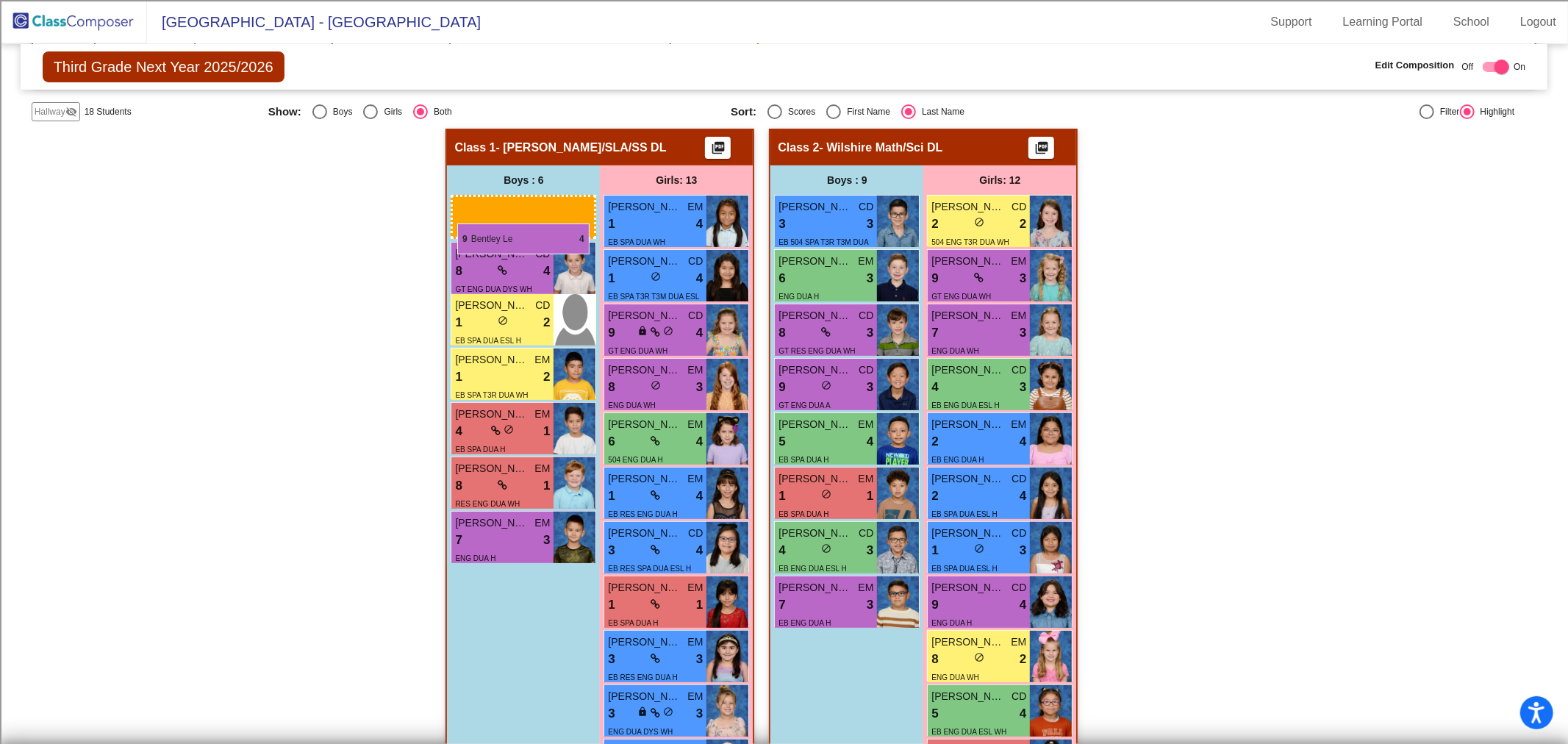
drag, startPoint x: 857, startPoint y: 229, endPoint x: 458, endPoint y: 224, distance: 399.0
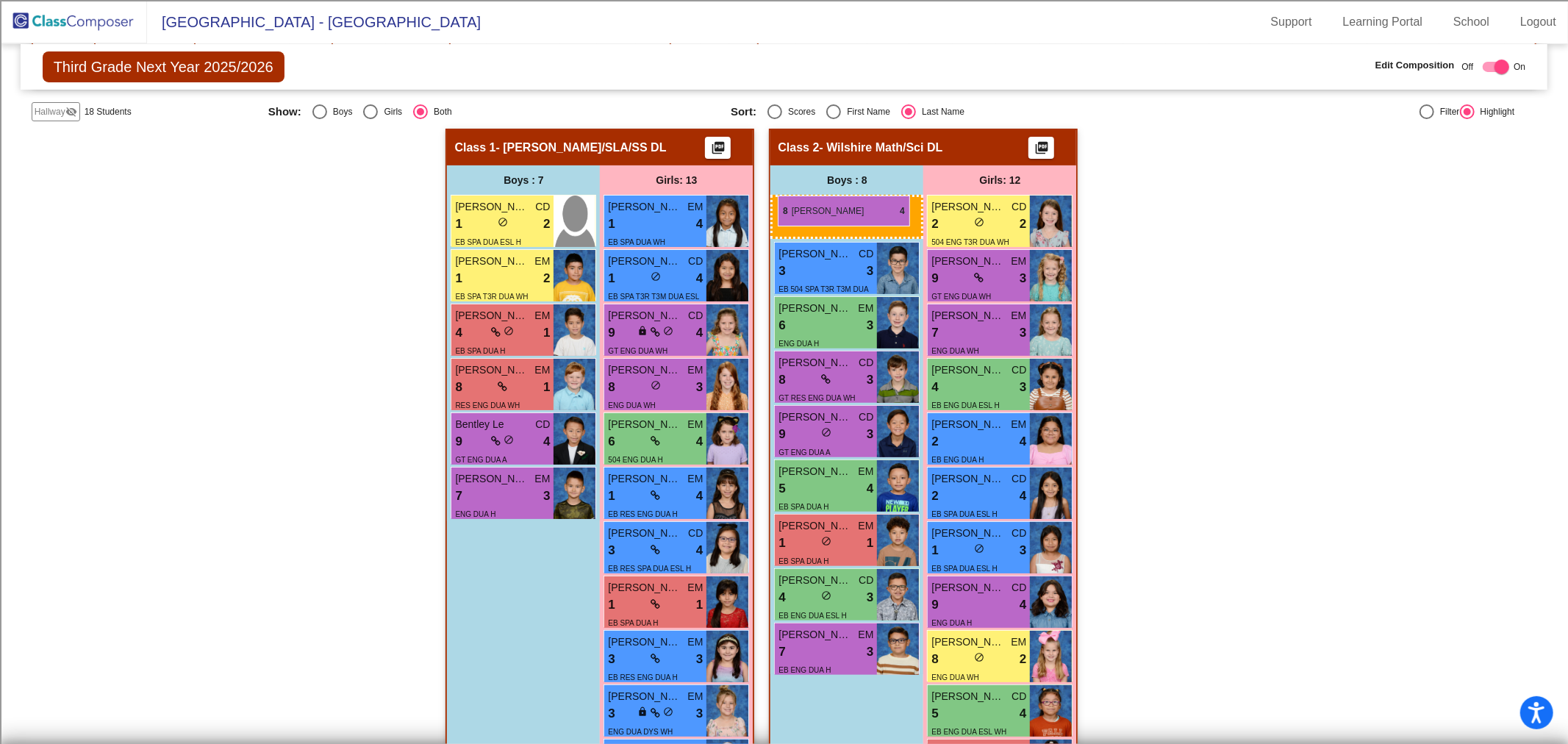
drag, startPoint x: 494, startPoint y: 216, endPoint x: 778, endPoint y: 195, distance: 284.8
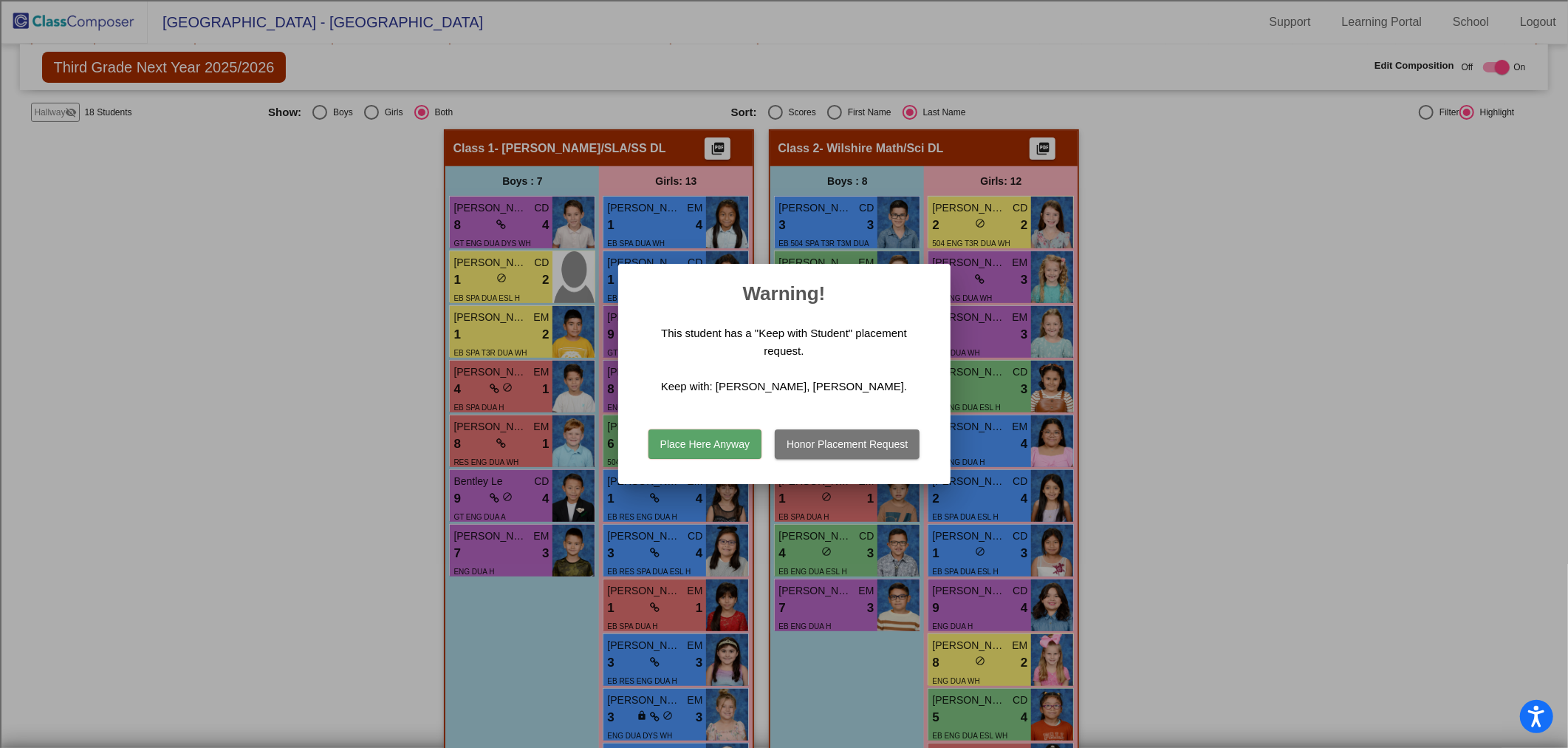
click at [698, 444] on button "Place Here Anyway" at bounding box center [705, 444] width 113 height 29
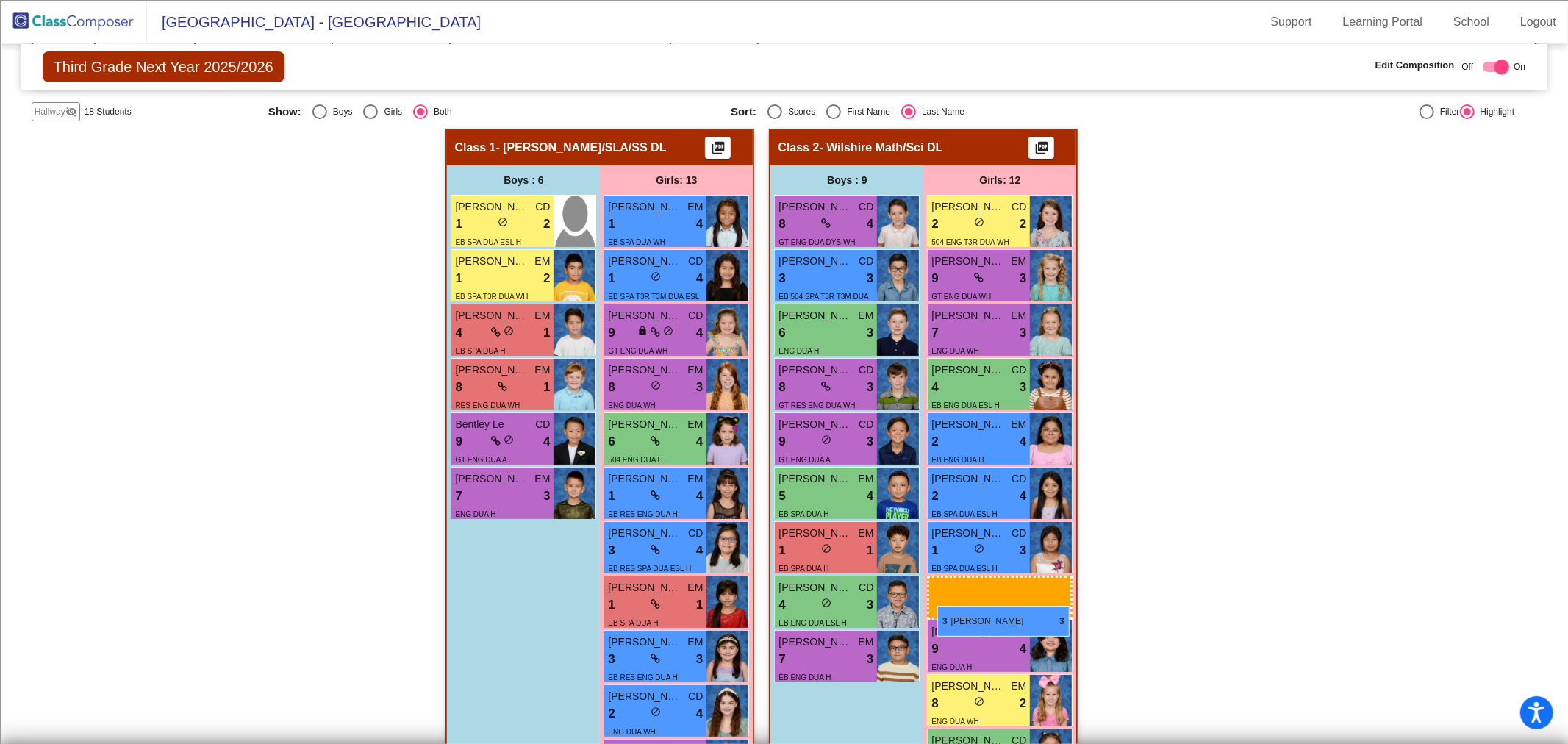
drag, startPoint x: 655, startPoint y: 702, endPoint x: 937, endPoint y: 605, distance: 298.2
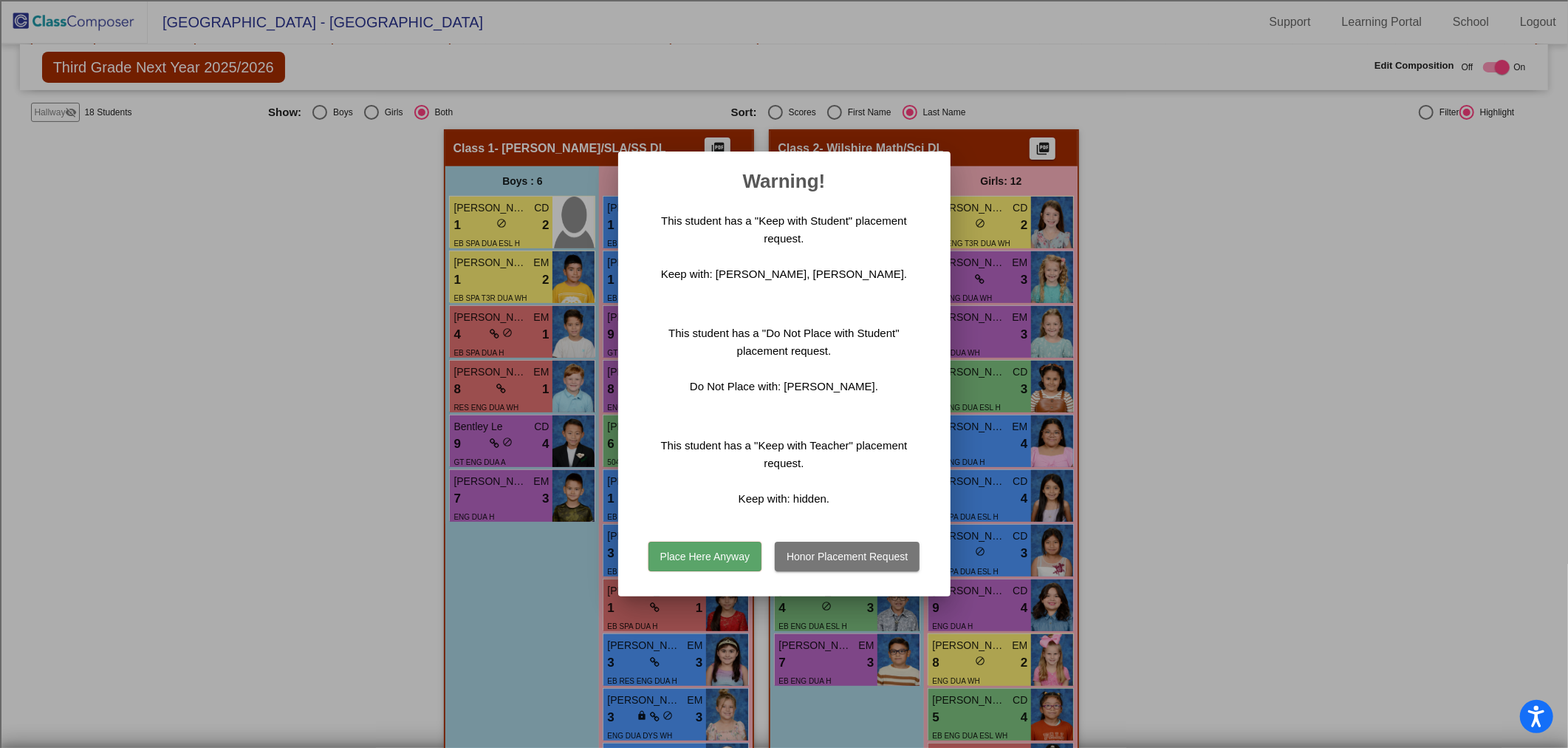
click at [700, 554] on button "Place Here Anyway" at bounding box center [705, 556] width 113 height 29
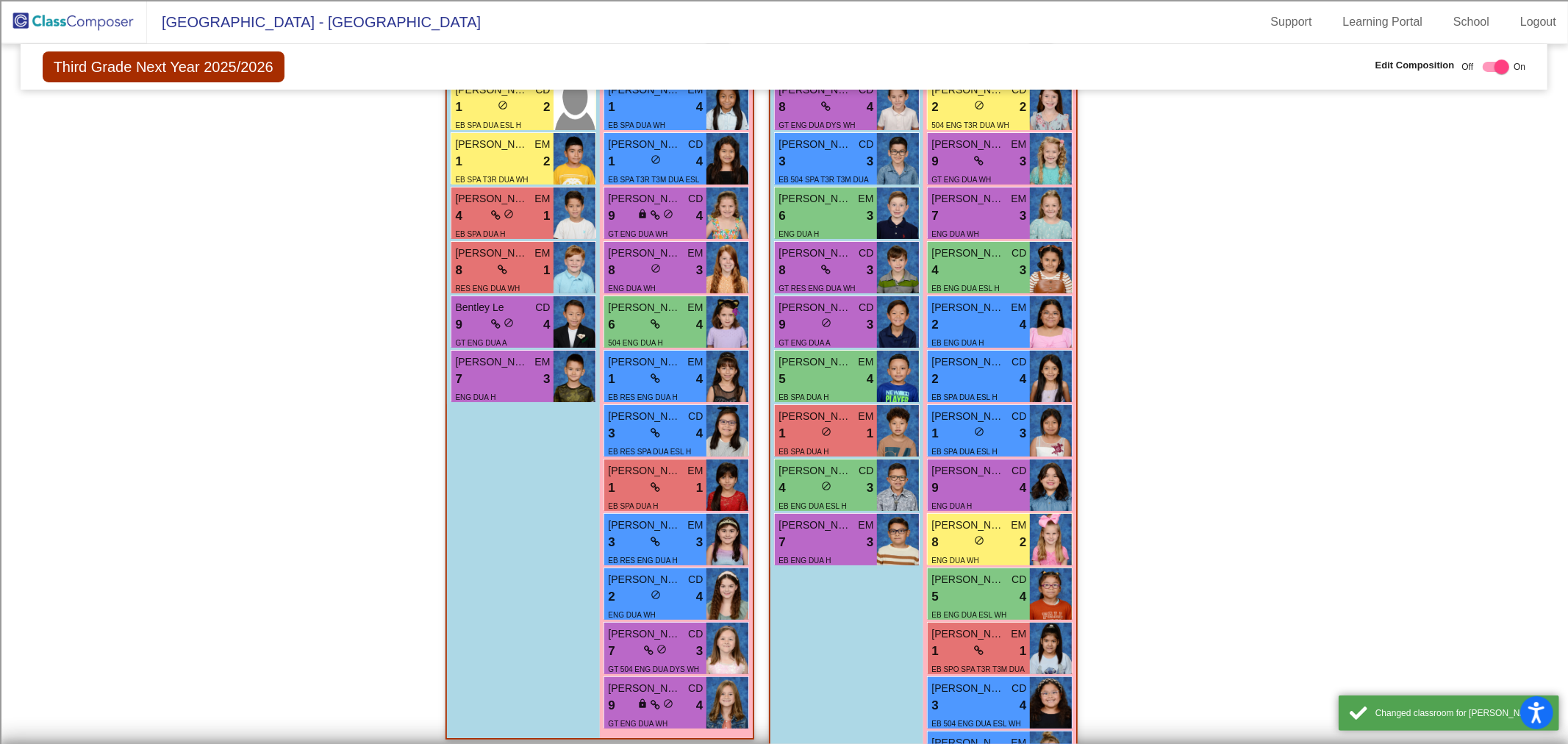
scroll to position [489, 0]
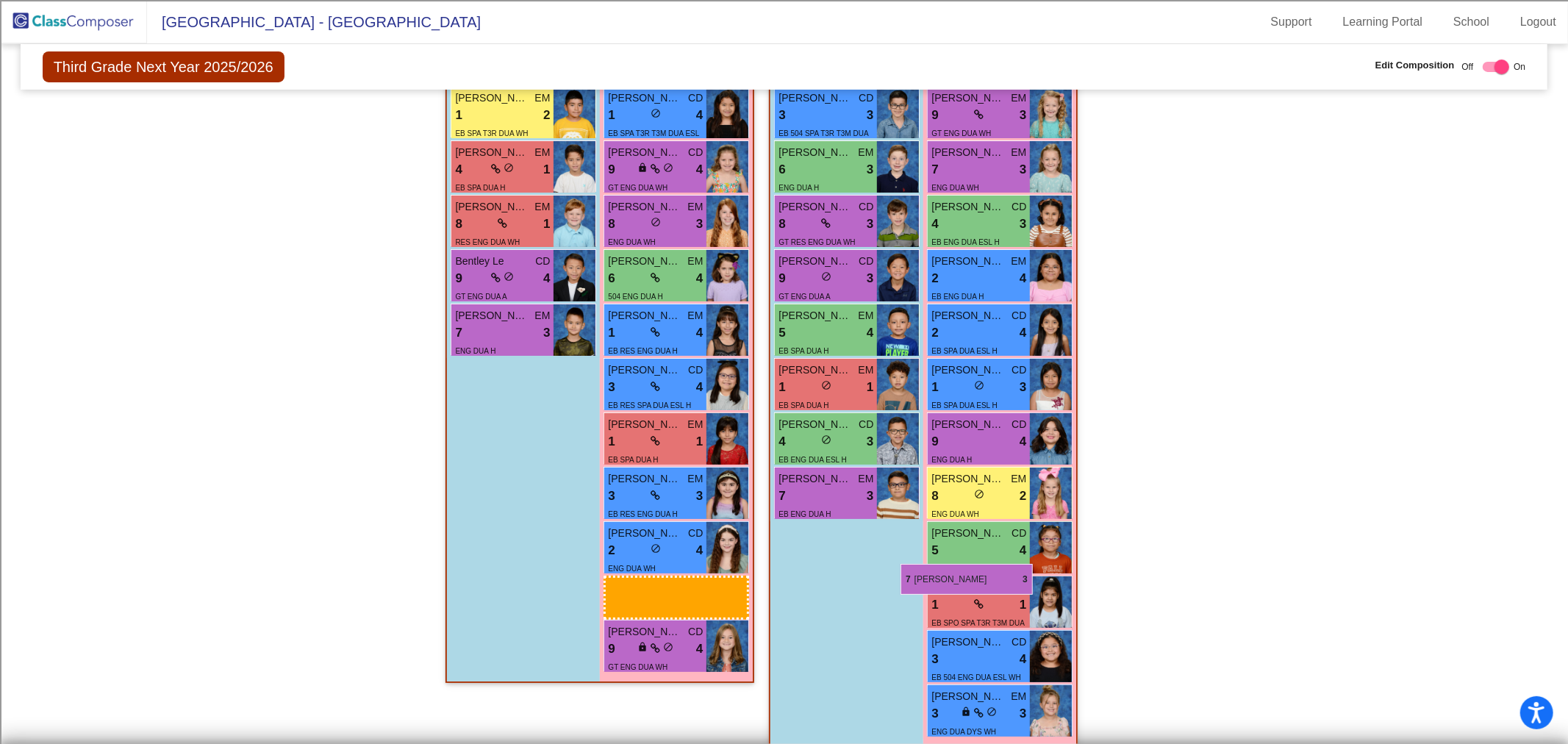
drag, startPoint x: 650, startPoint y: 601, endPoint x: 926, endPoint y: 544, distance: 281.8
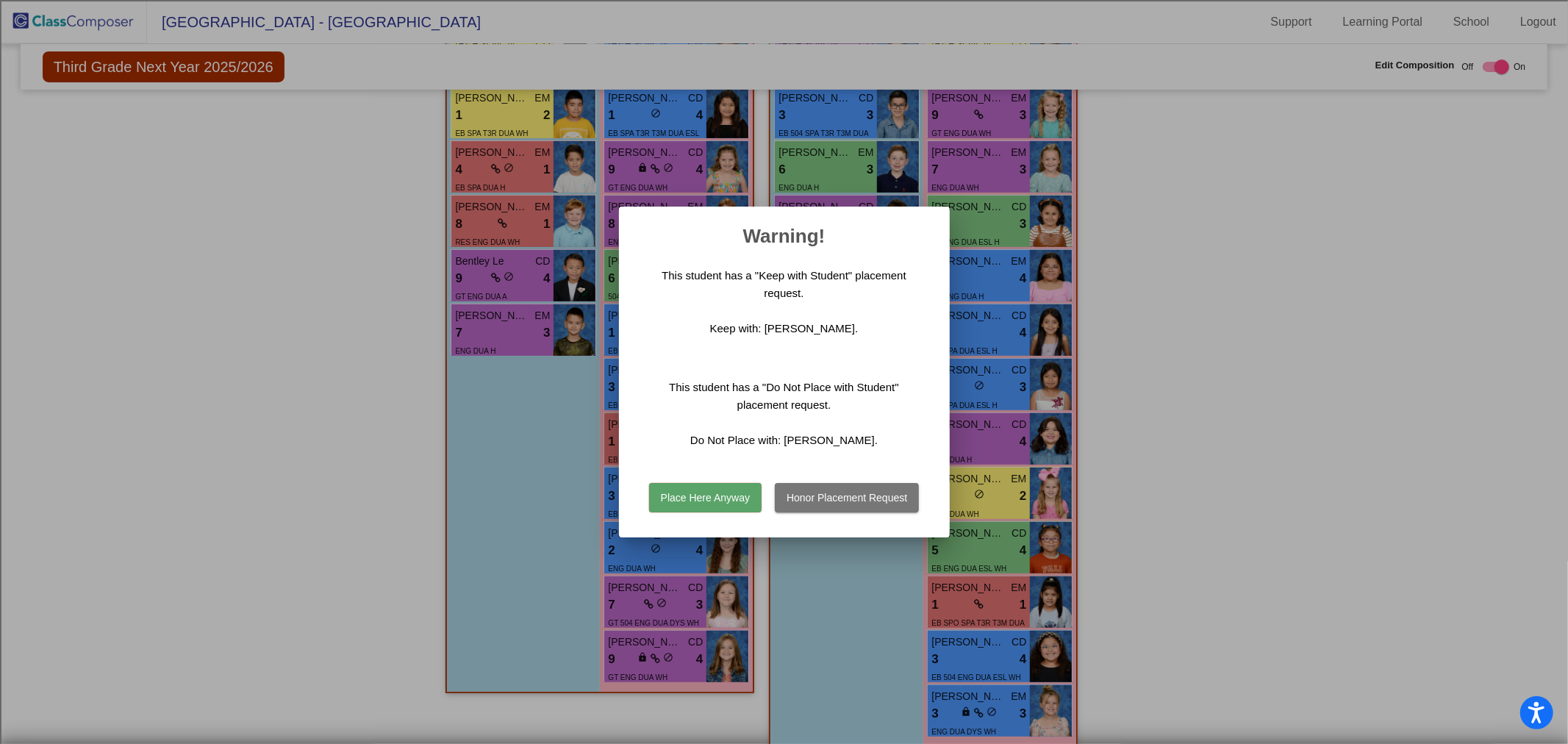
click at [958, 510] on div at bounding box center [784, 372] width 1568 height 744
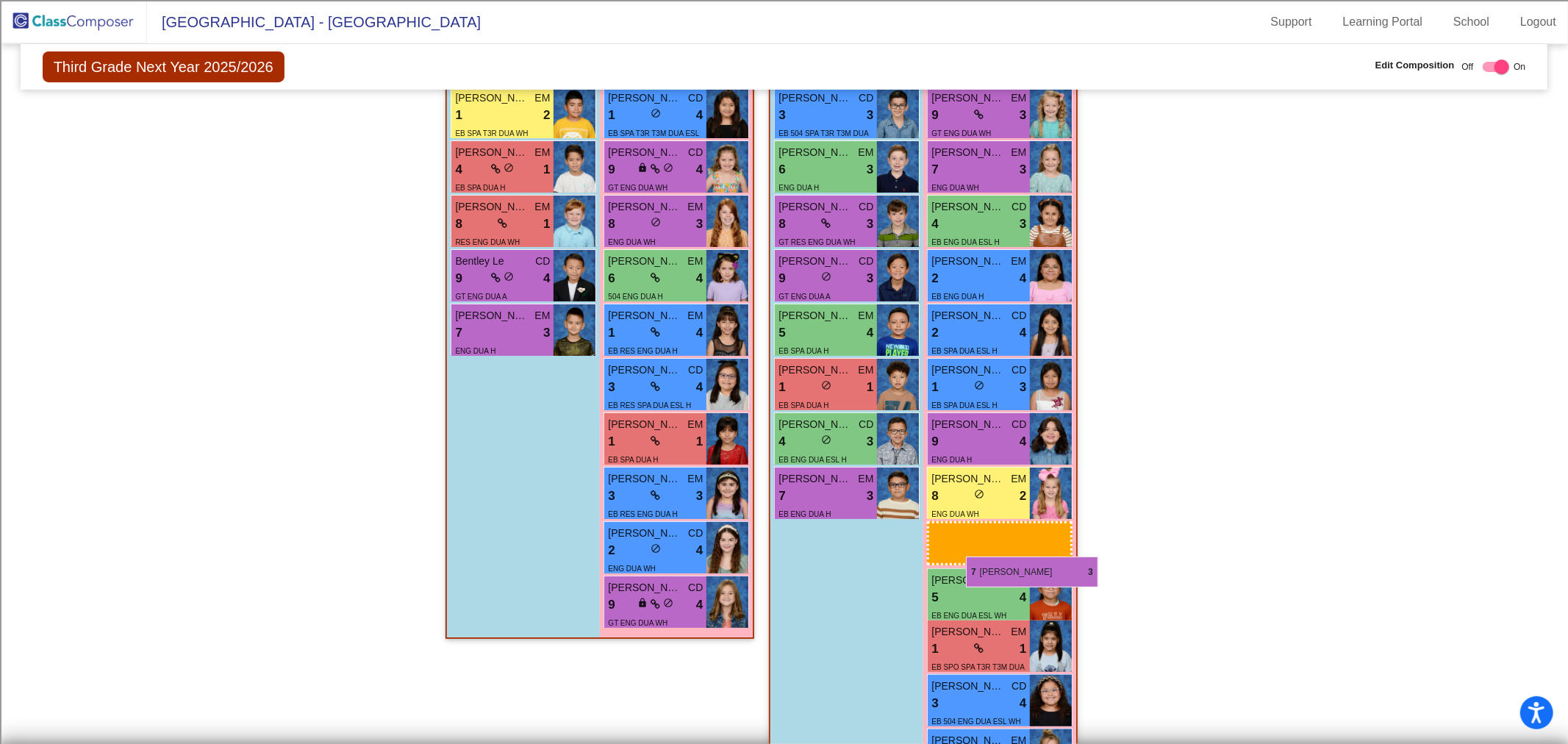
drag, startPoint x: 668, startPoint y: 601, endPoint x: 966, endPoint y: 556, distance: 301.4
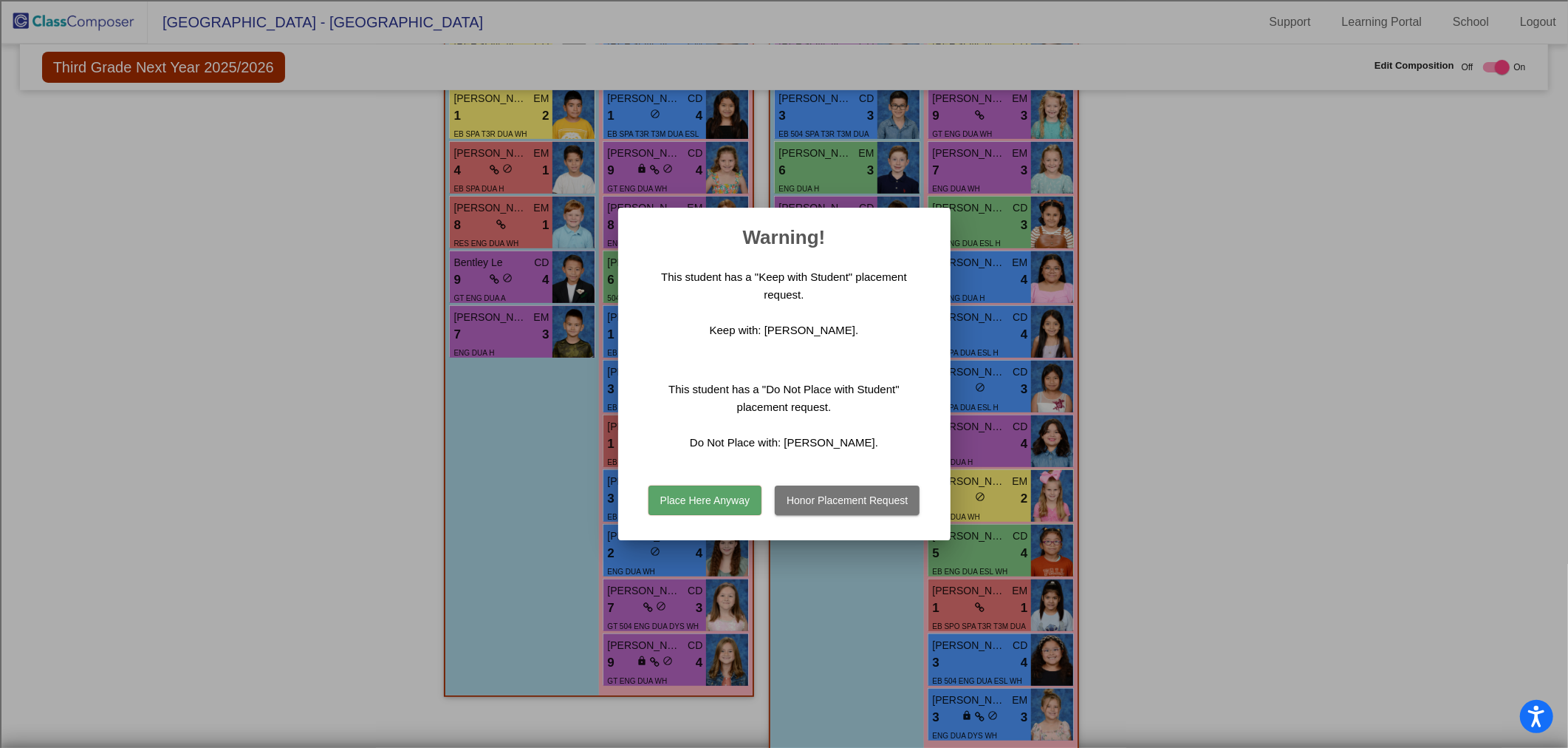
click at [727, 501] on button "Place Here Anyway" at bounding box center [705, 500] width 113 height 29
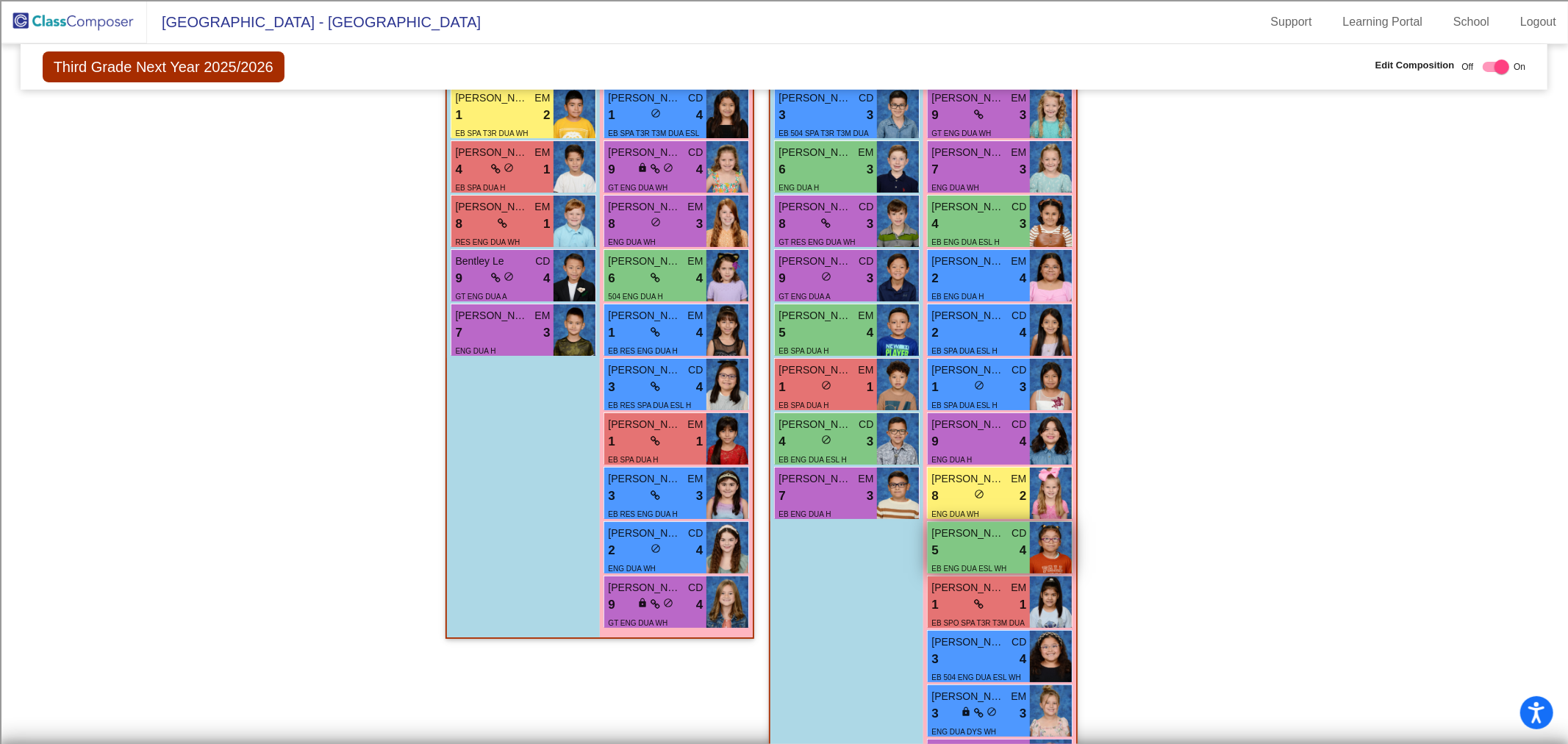
scroll to position [408, 0]
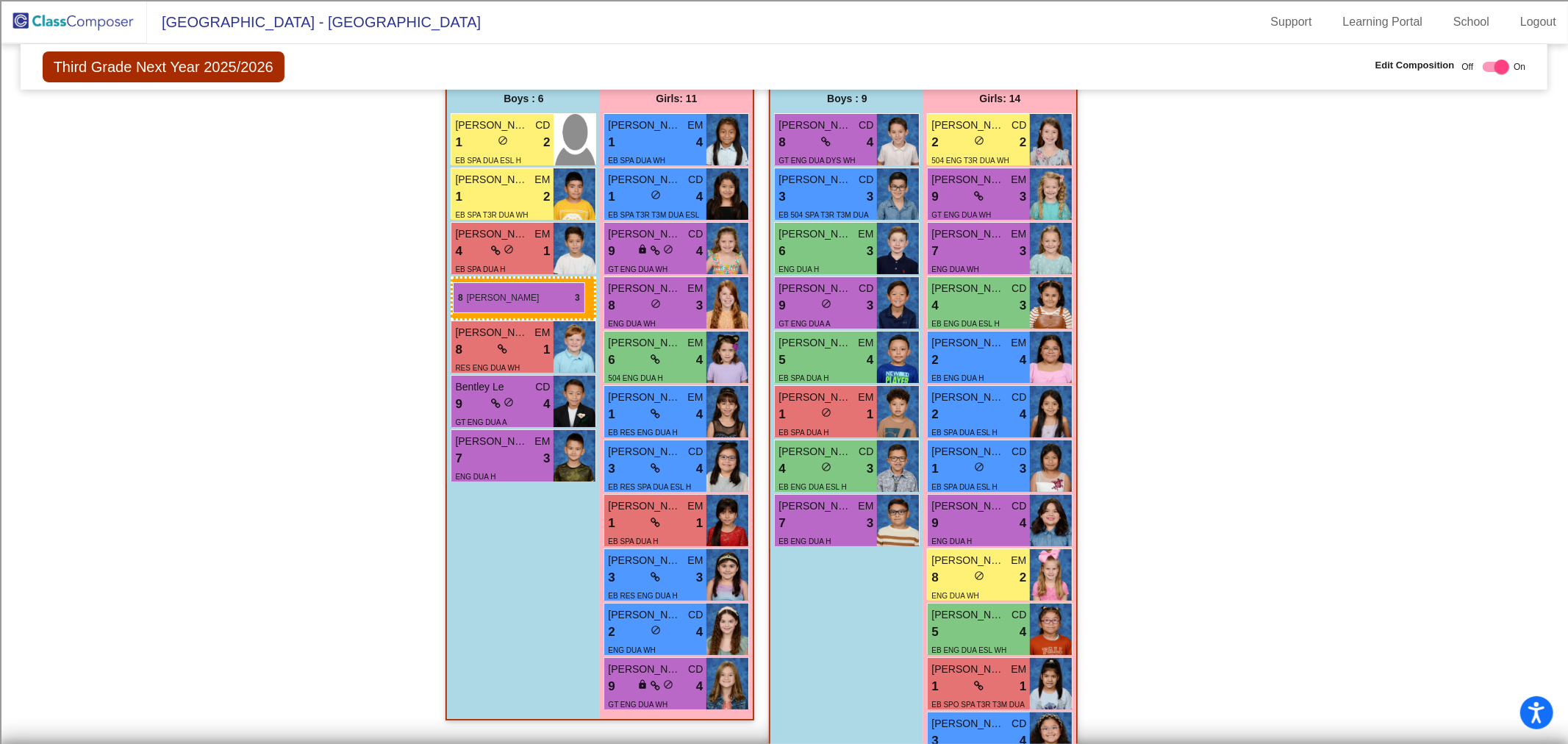
drag, startPoint x: 835, startPoint y: 288, endPoint x: 453, endPoint y: 282, distance: 382.0
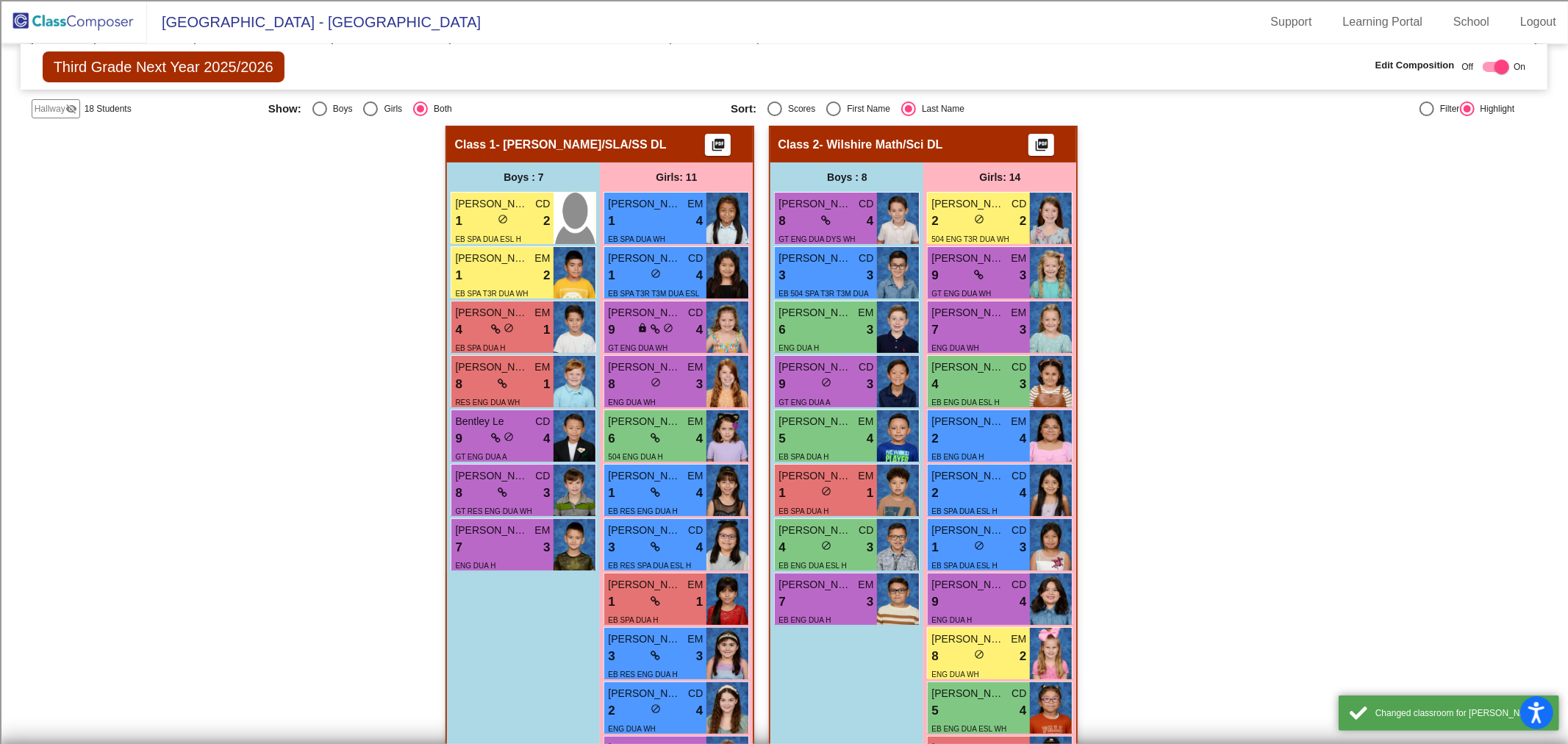
scroll to position [245, 0]
